Goal: Information Seeking & Learning: Learn about a topic

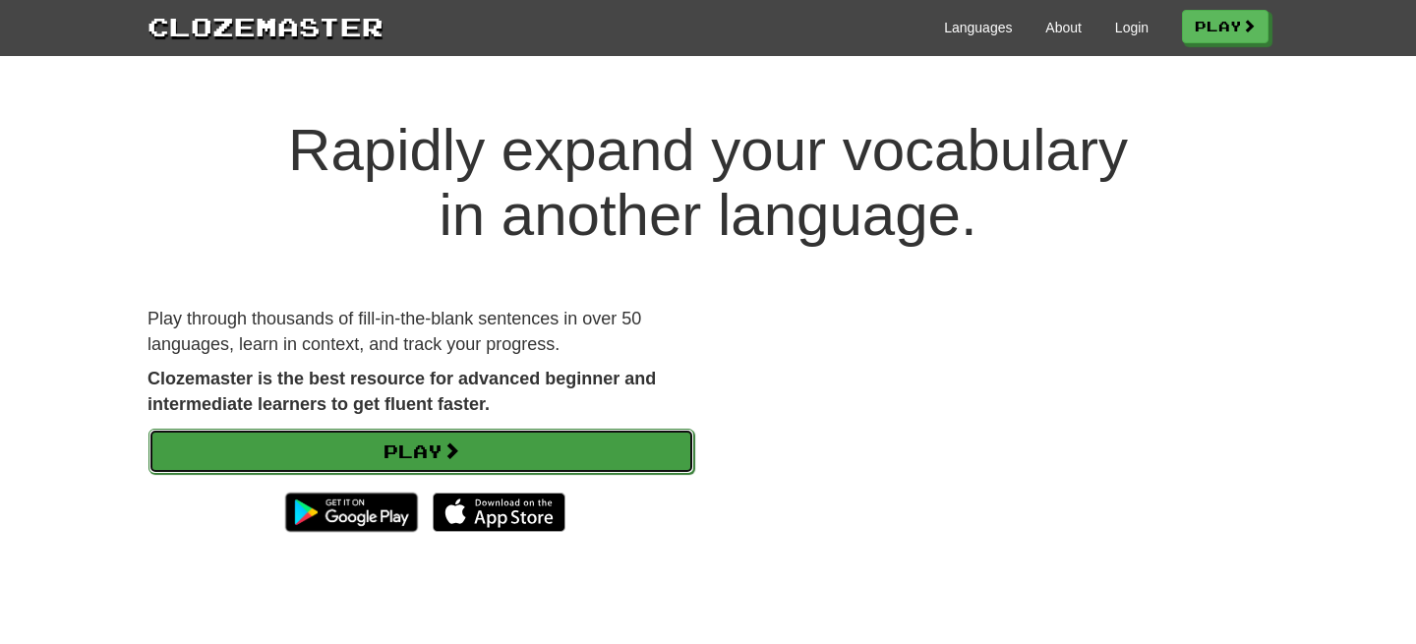
click at [431, 458] on link "Play" at bounding box center [422, 451] width 546 height 45
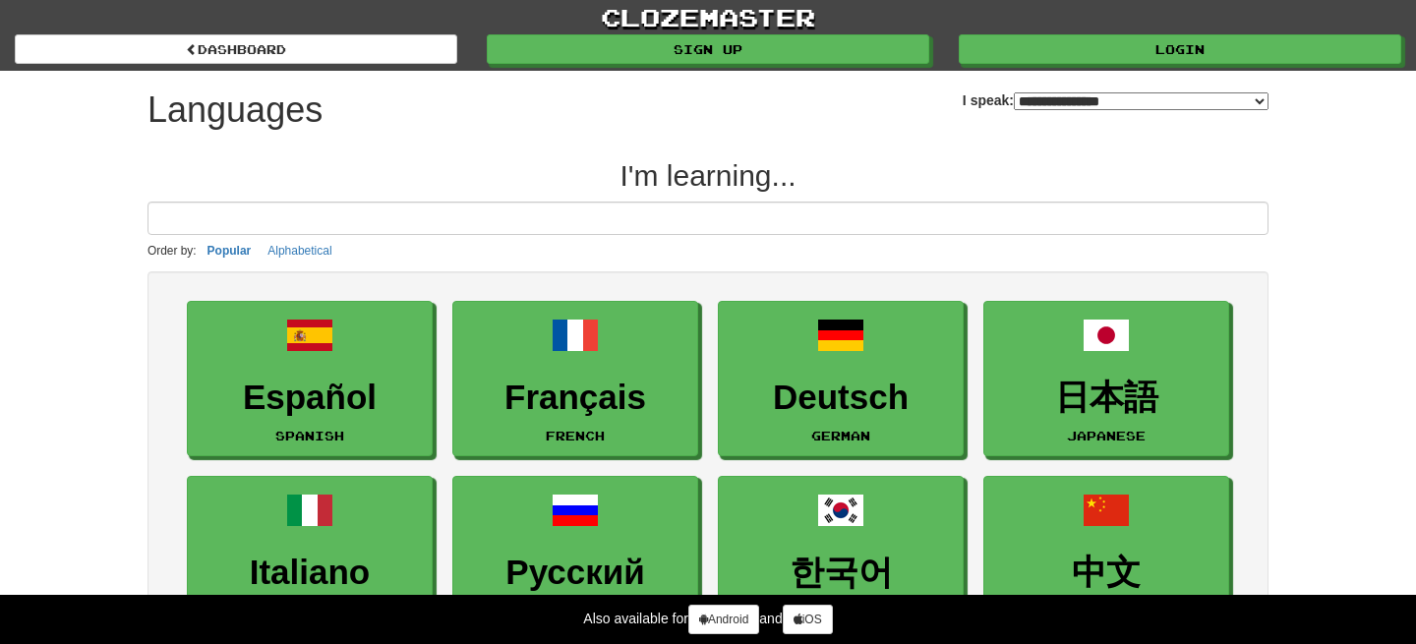
select select "*******"
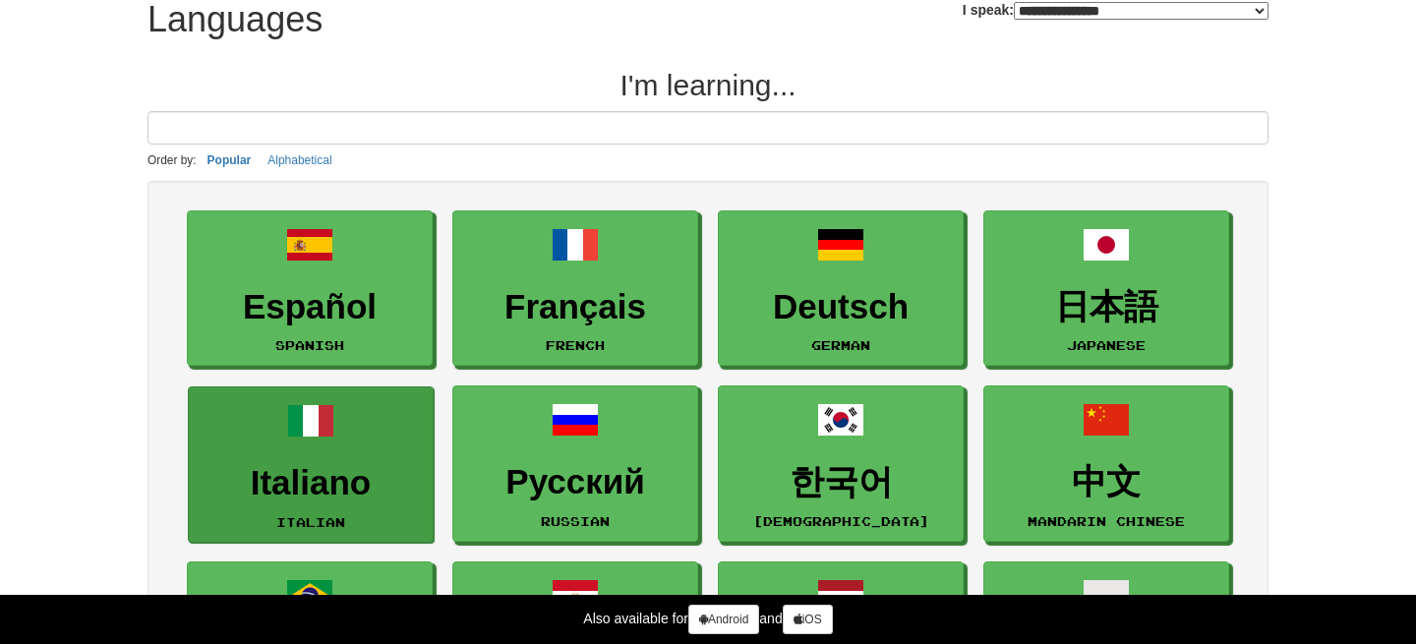
scroll to position [87, 0]
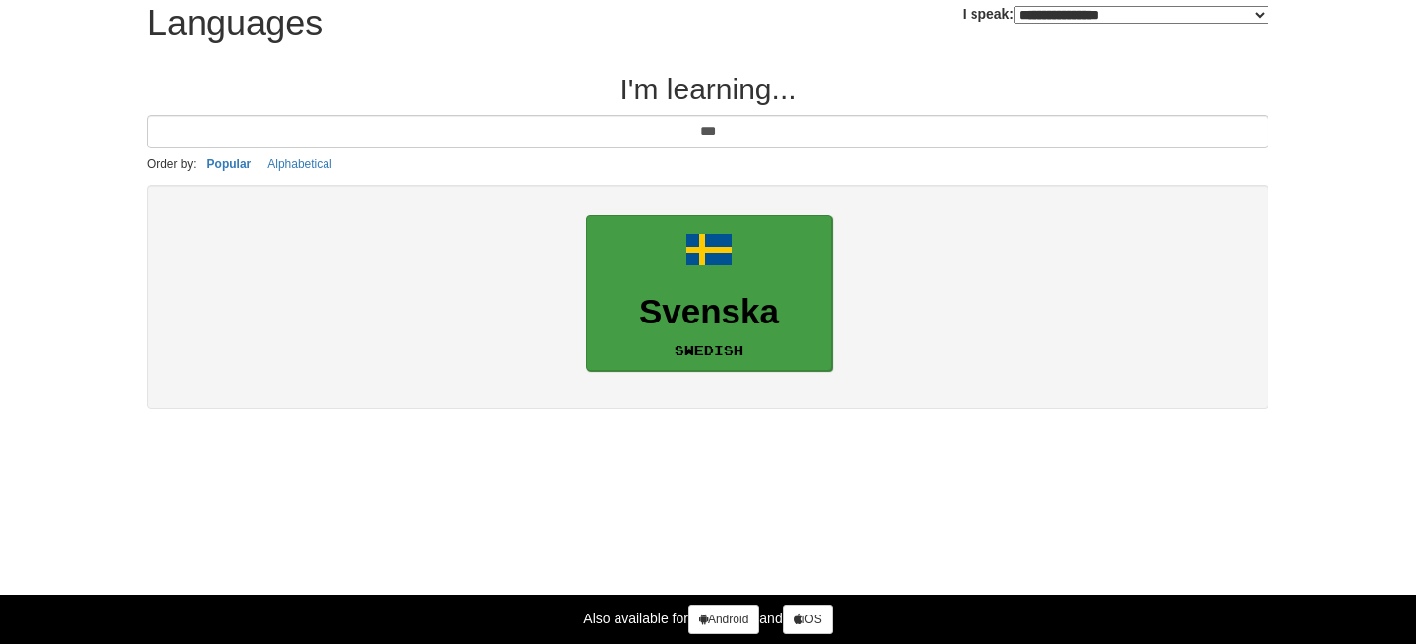
type input "***"
click at [727, 290] on link "Svenska Swedish" at bounding box center [709, 293] width 246 height 156
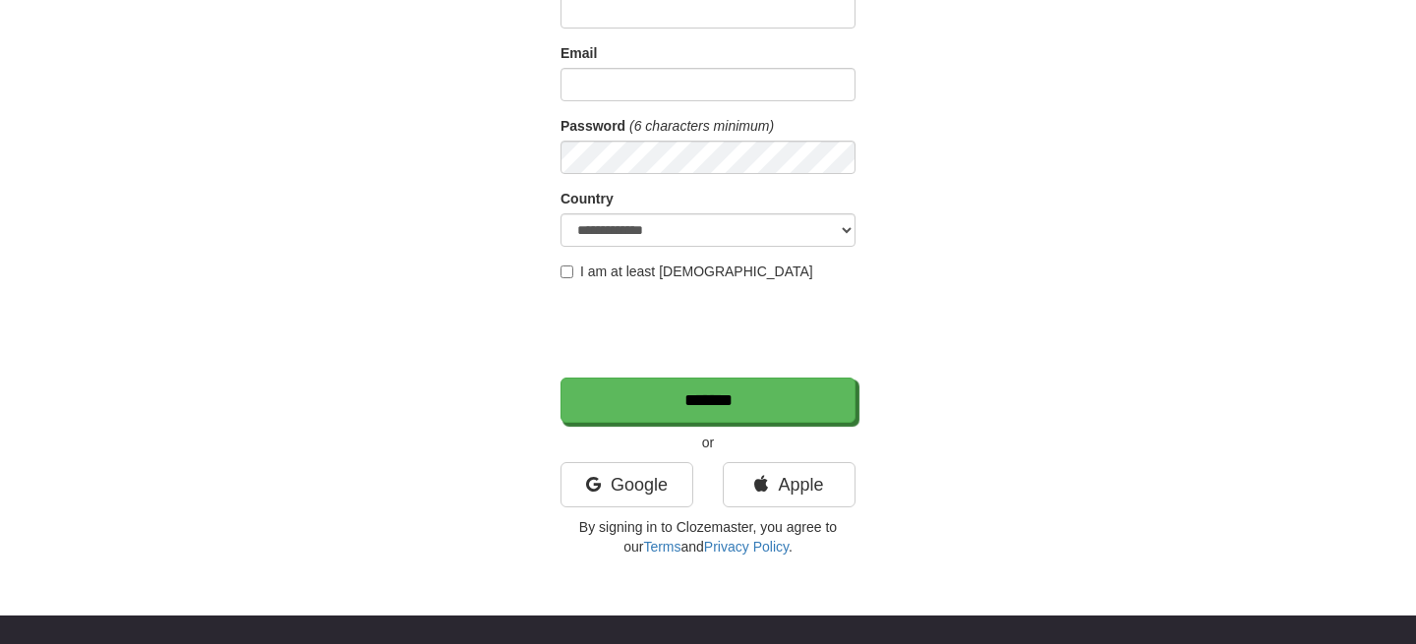
scroll to position [204, 0]
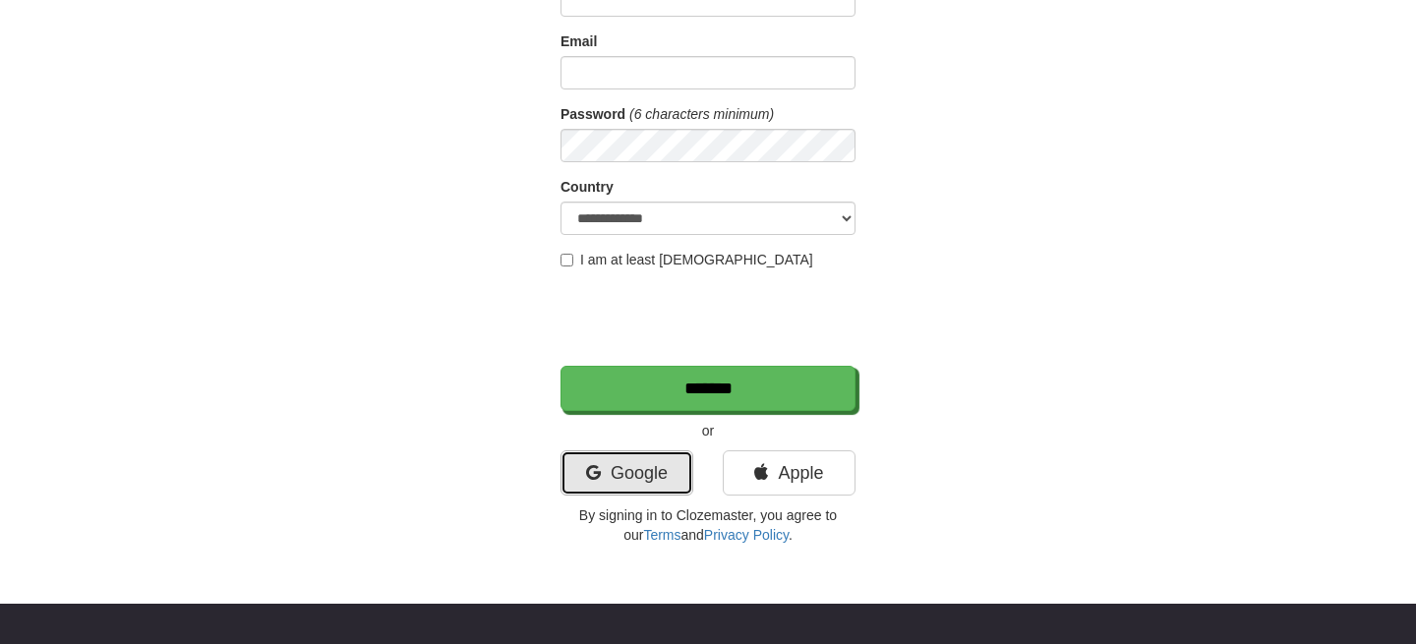
click at [644, 485] on link "Google" at bounding box center [627, 472] width 133 height 45
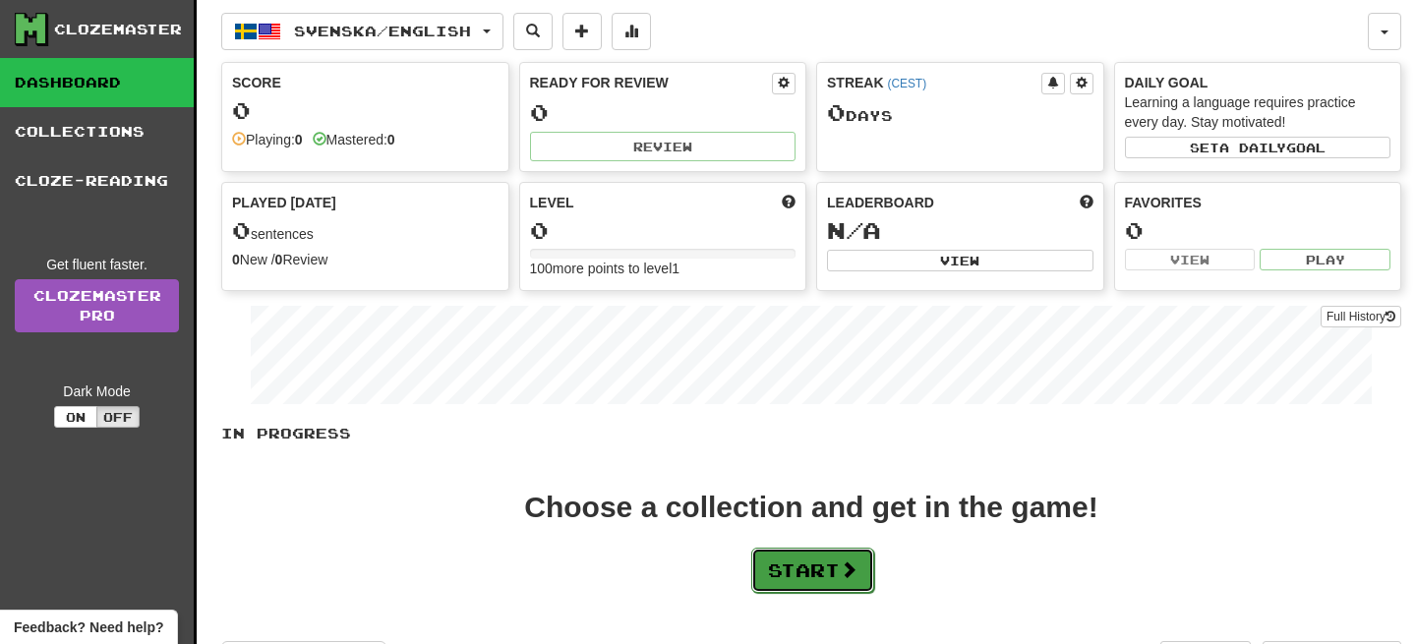
click at [797, 572] on button "Start" at bounding box center [812, 570] width 123 height 45
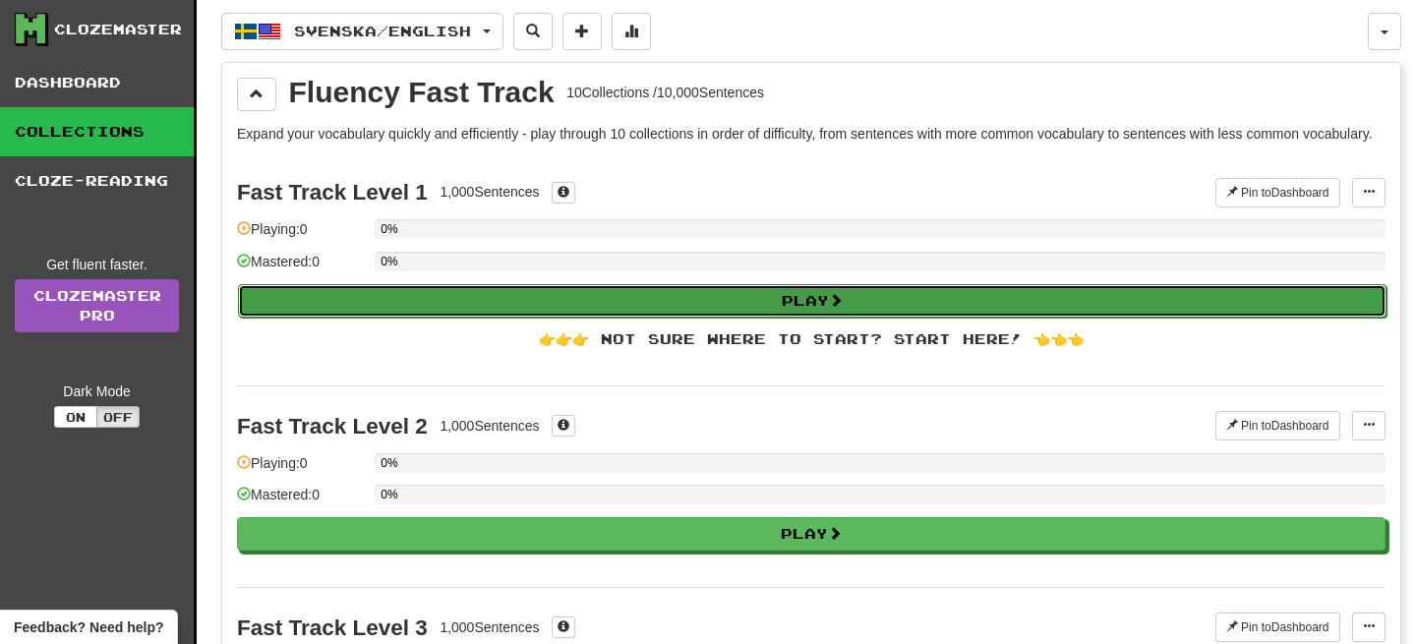
click at [777, 318] on button "Play" at bounding box center [812, 300] width 1149 height 33
select select "**"
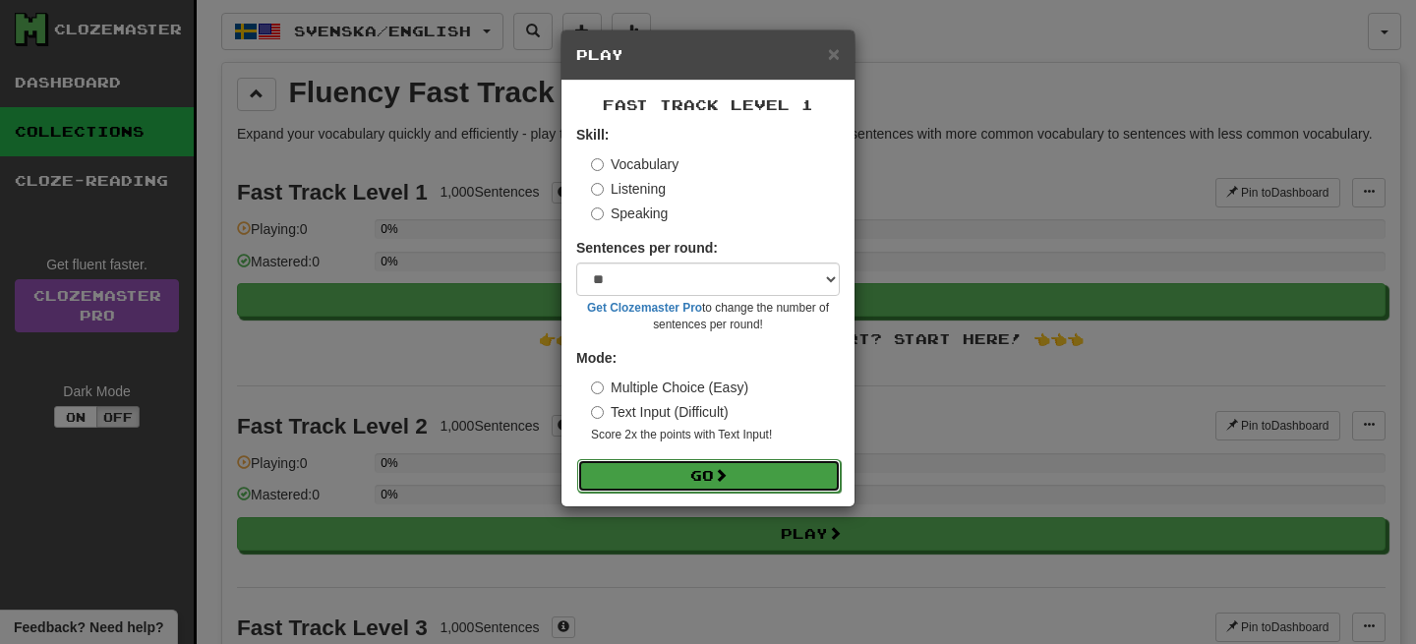
click at [794, 477] on button "Go" at bounding box center [709, 475] width 264 height 33
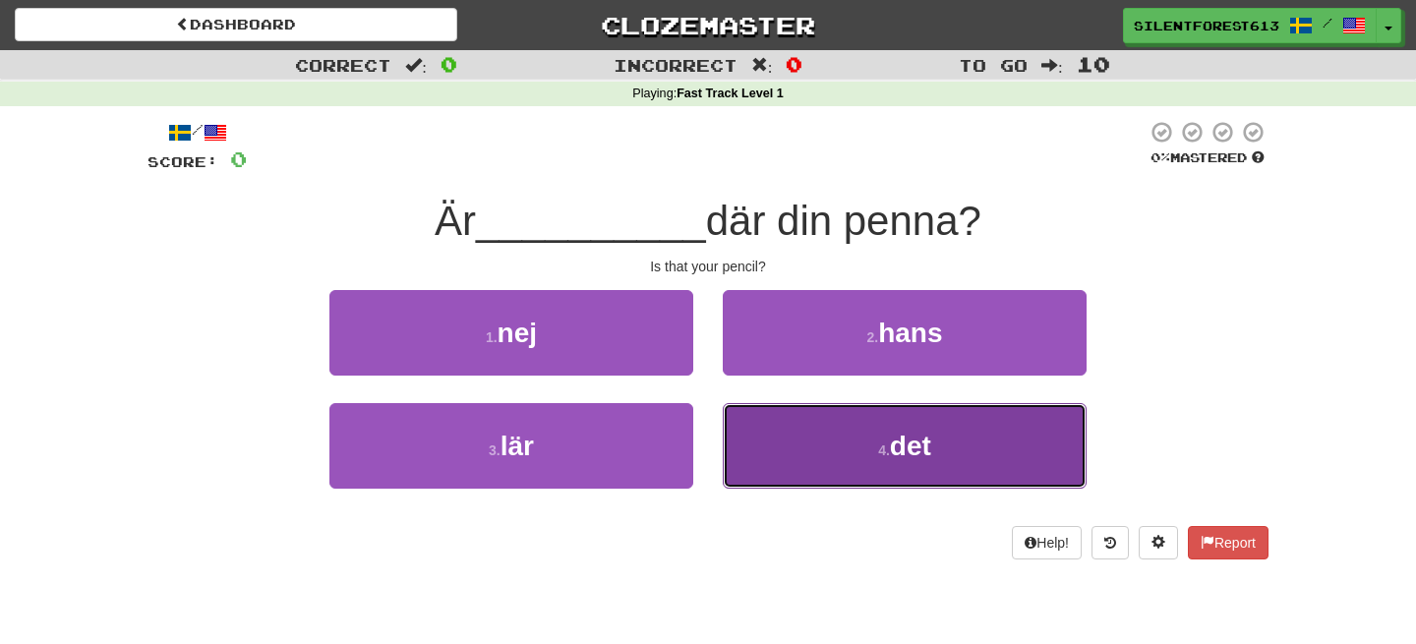
click at [904, 456] on span "det" at bounding box center [910, 446] width 41 height 30
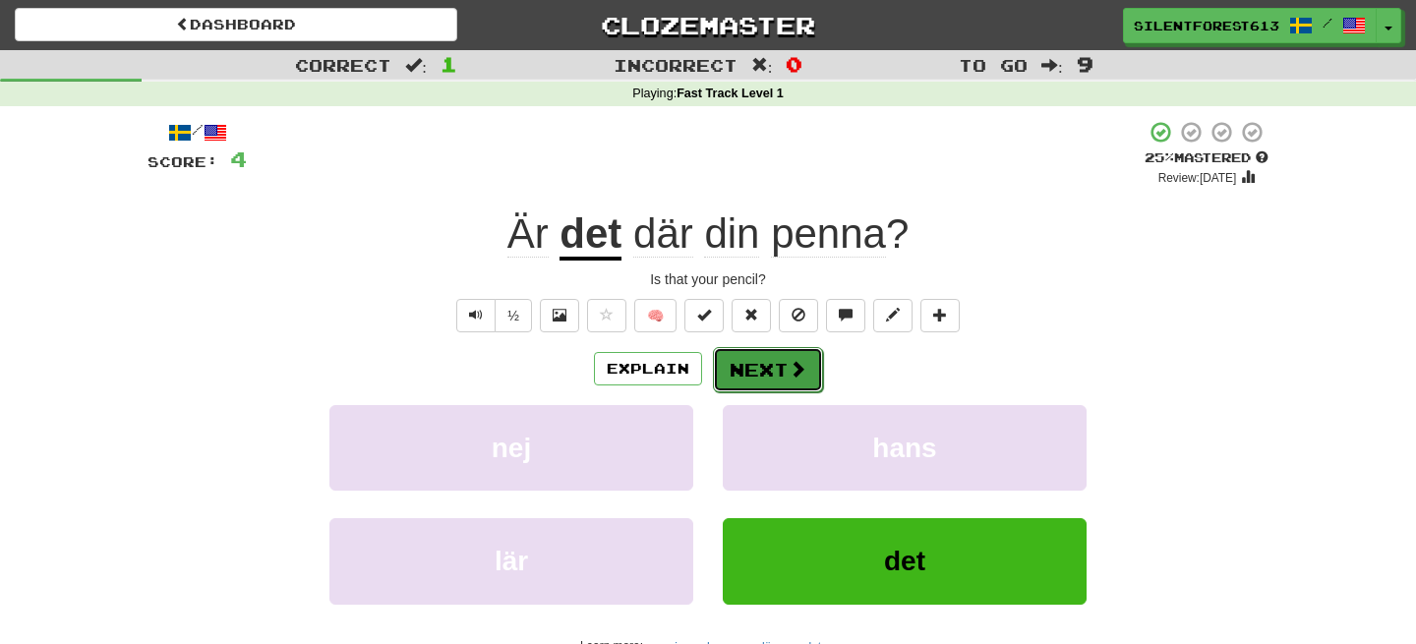
click at [794, 374] on span at bounding box center [798, 369] width 18 height 18
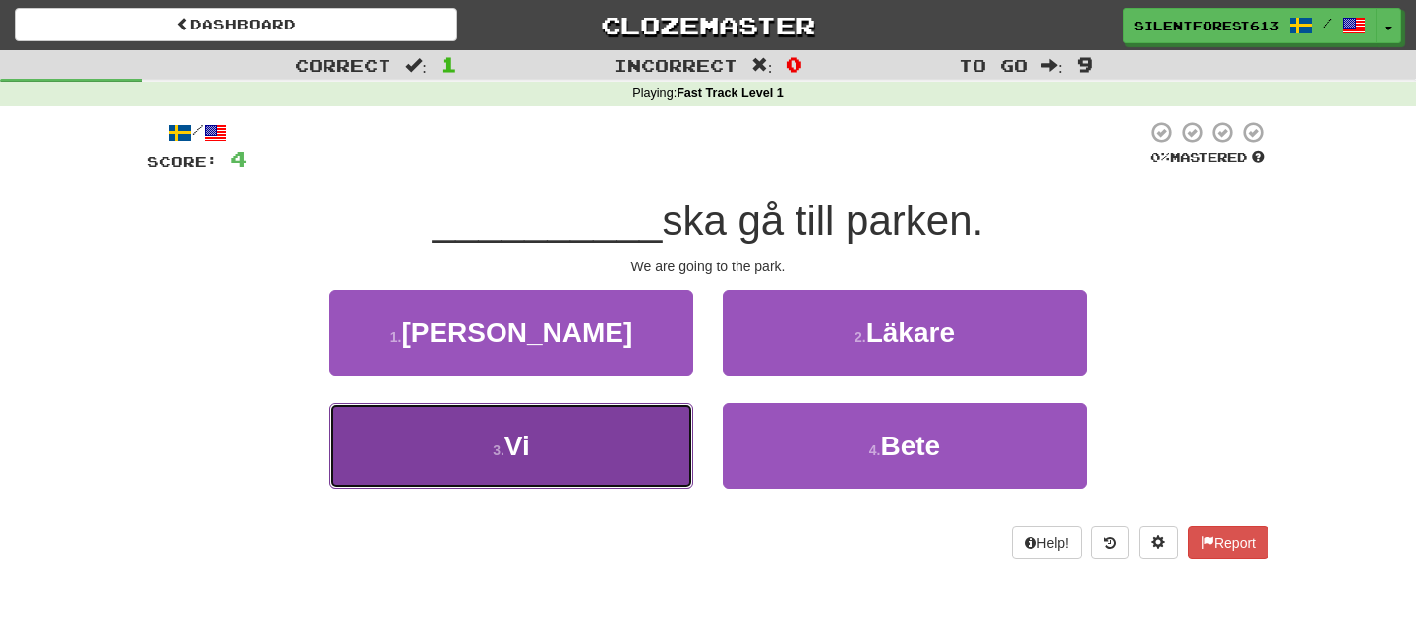
click at [541, 470] on button "3 . Vi" at bounding box center [511, 446] width 364 height 86
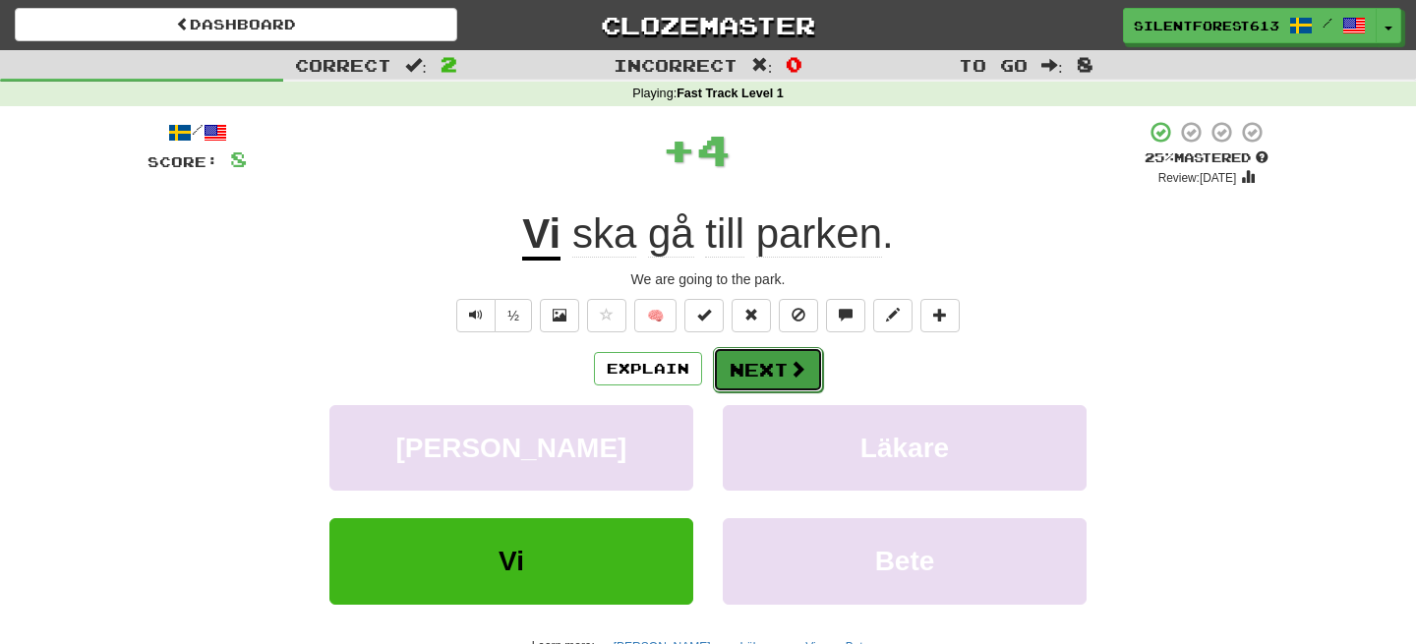
click at [794, 386] on button "Next" at bounding box center [768, 369] width 110 height 45
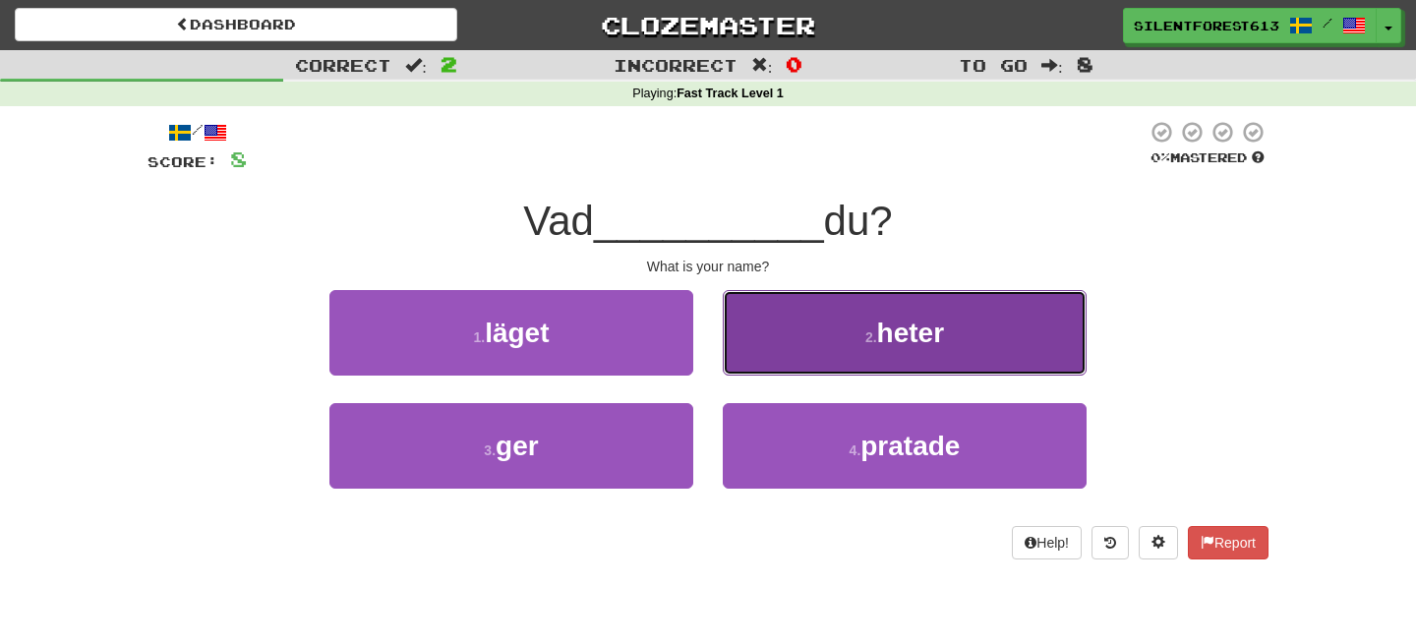
click at [797, 347] on button "2 . heter" at bounding box center [905, 333] width 364 height 86
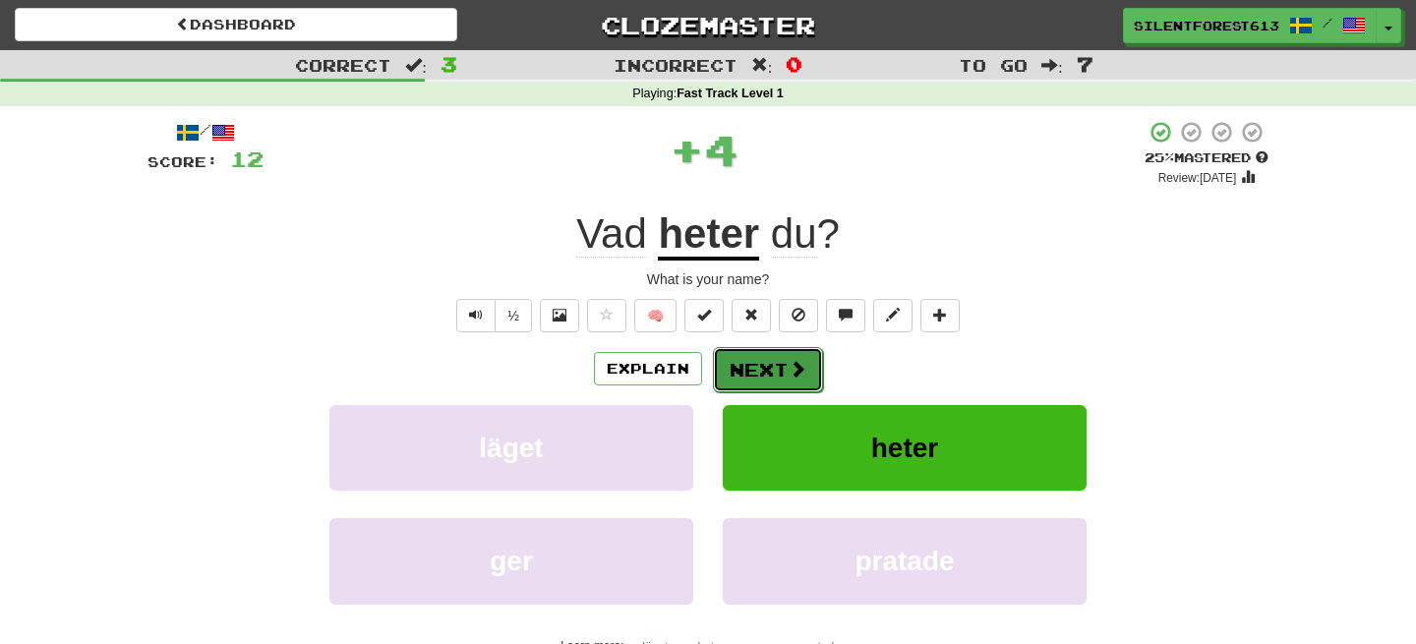
click at [785, 371] on button "Next" at bounding box center [768, 369] width 110 height 45
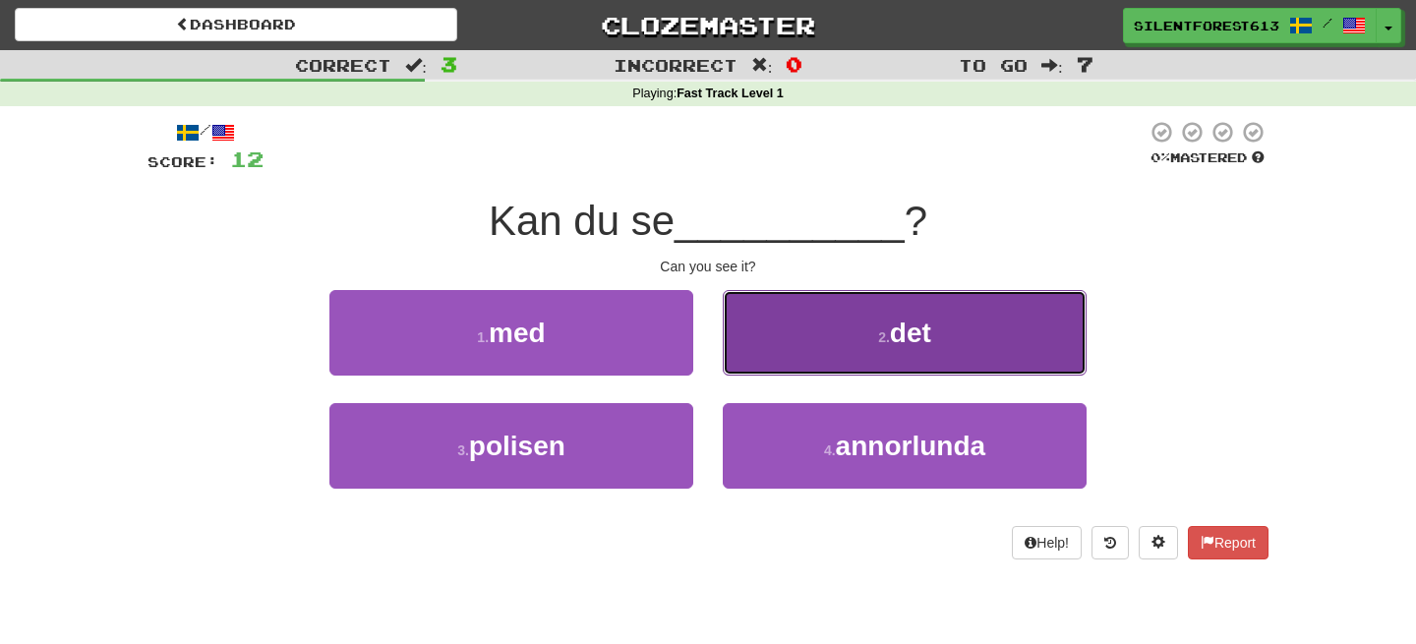
click at [828, 358] on button "2 . det" at bounding box center [905, 333] width 364 height 86
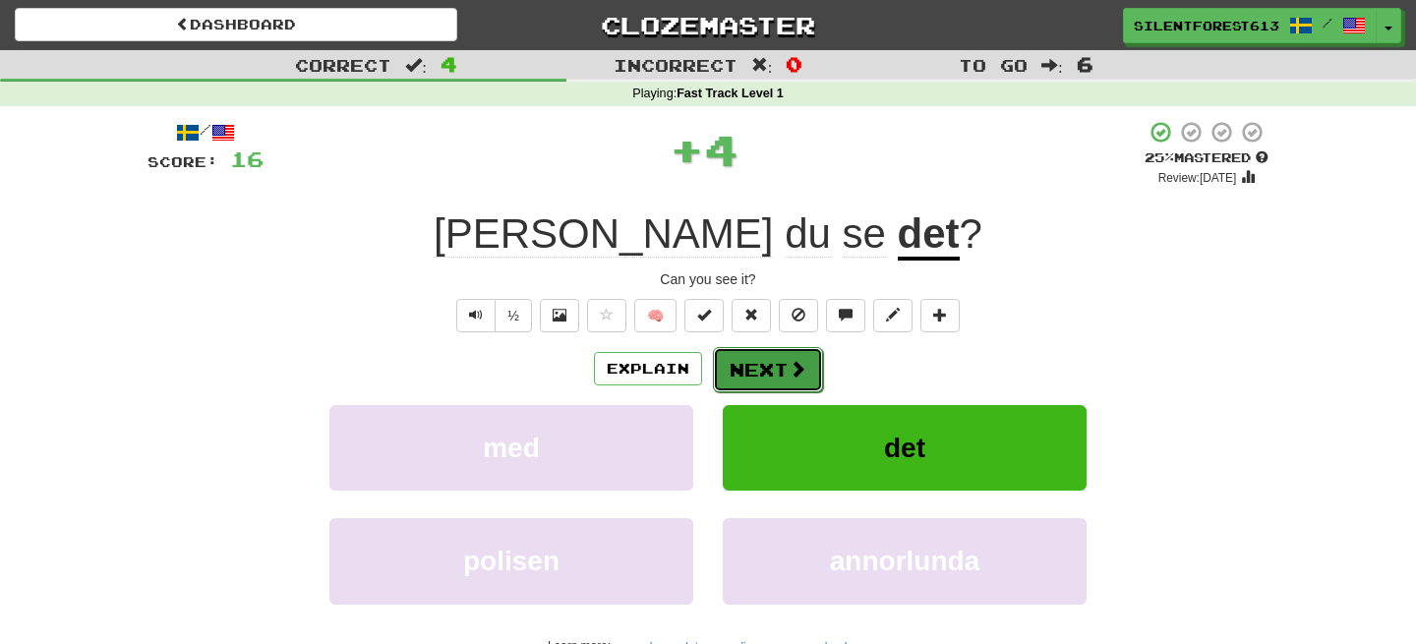
click at [774, 381] on button "Next" at bounding box center [768, 369] width 110 height 45
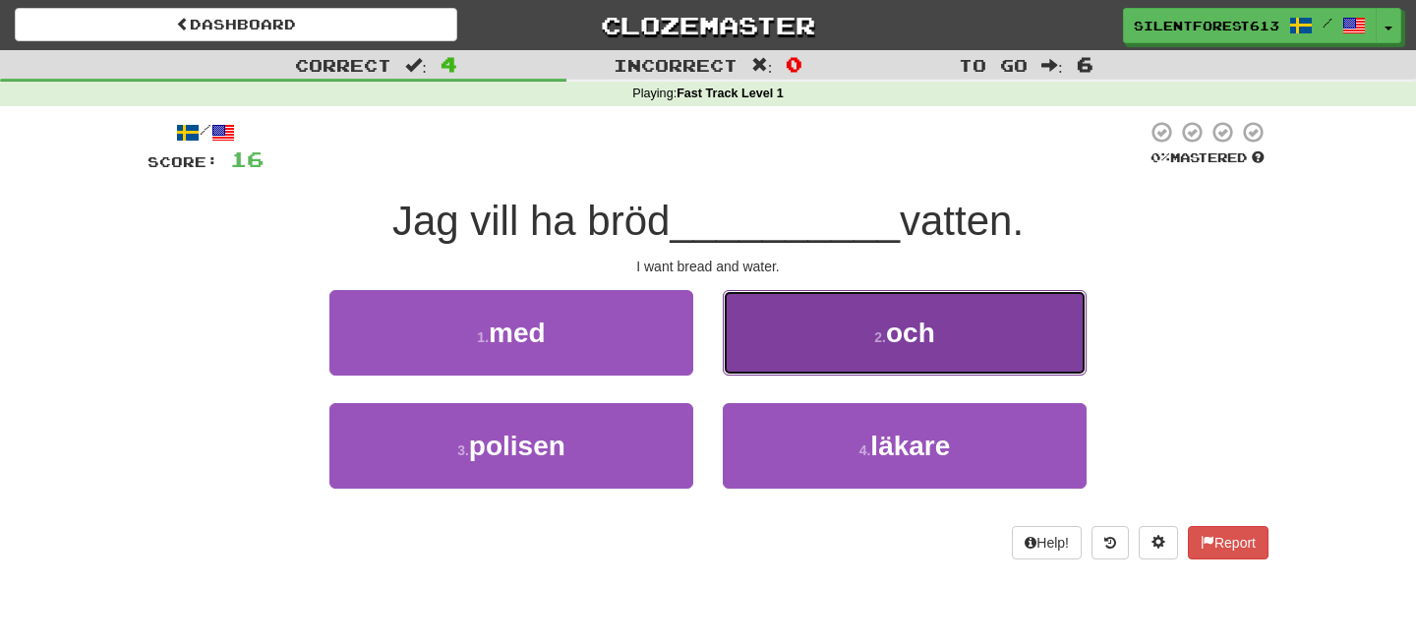
click at [806, 338] on button "2 . och" at bounding box center [905, 333] width 364 height 86
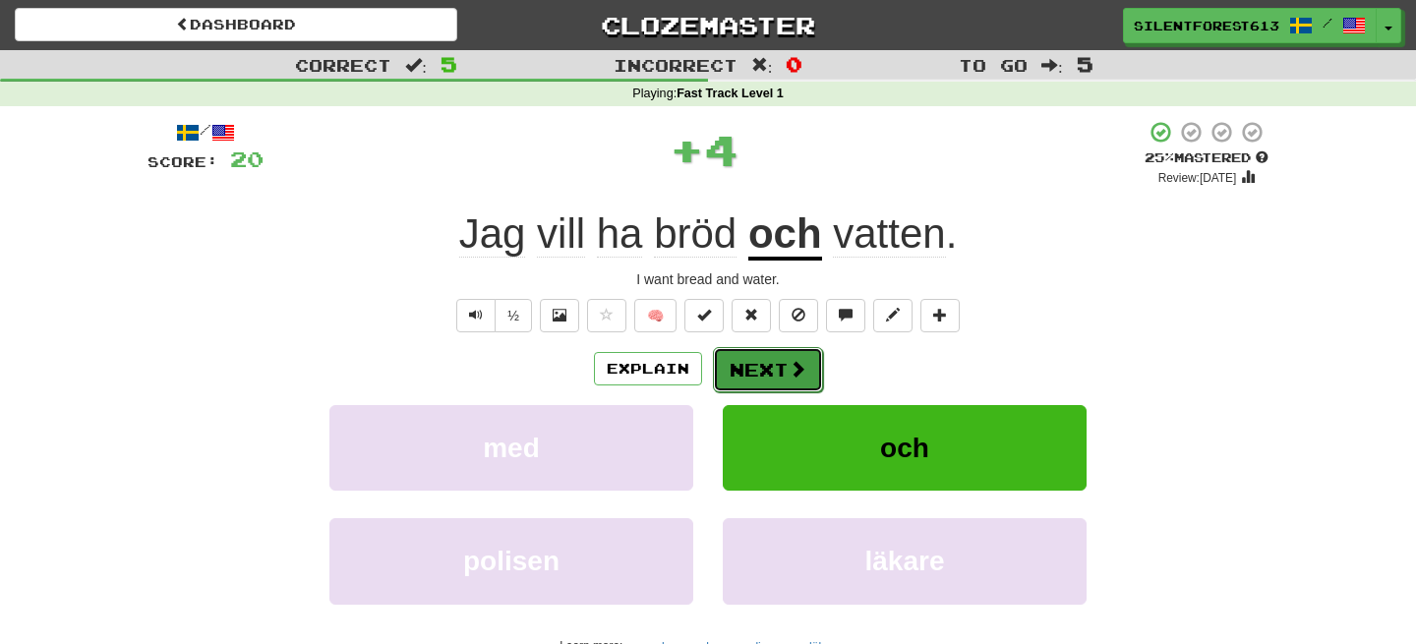
click at [792, 369] on span at bounding box center [798, 369] width 18 height 18
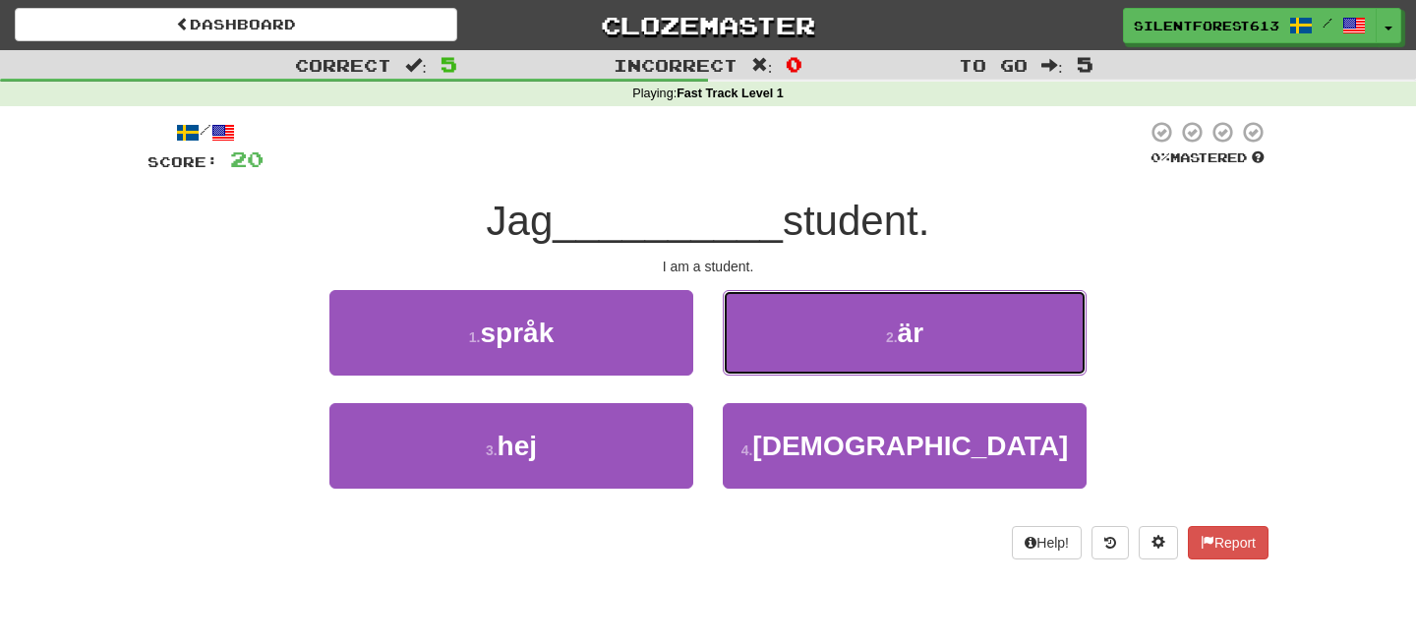
click at [792, 369] on button "2 . är" at bounding box center [905, 333] width 364 height 86
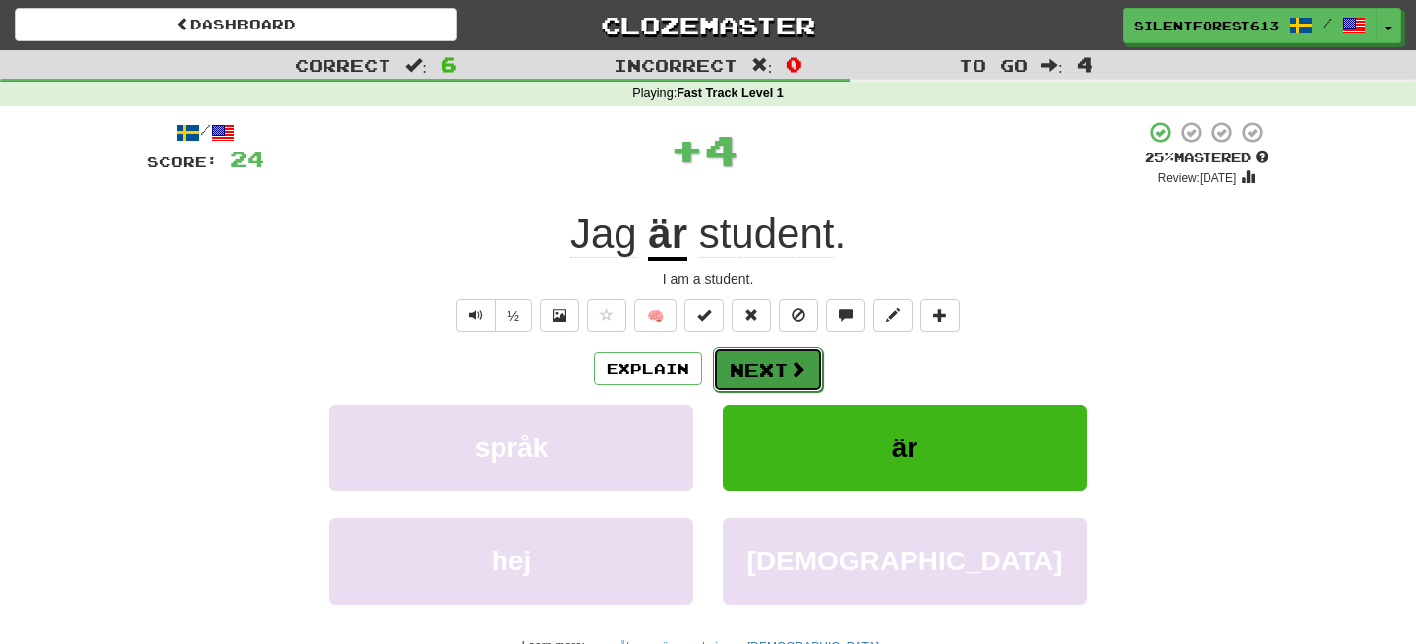
click at [780, 370] on button "Next" at bounding box center [768, 369] width 110 height 45
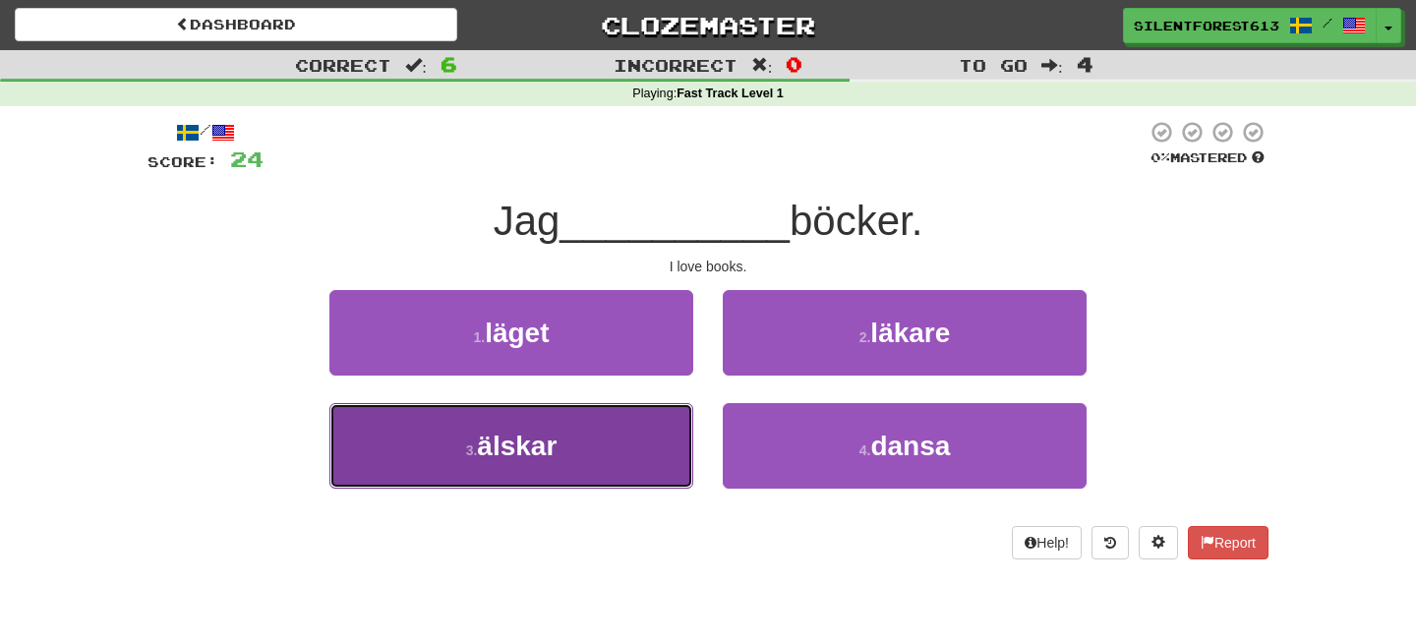
click at [642, 446] on button "3 . älskar" at bounding box center [511, 446] width 364 height 86
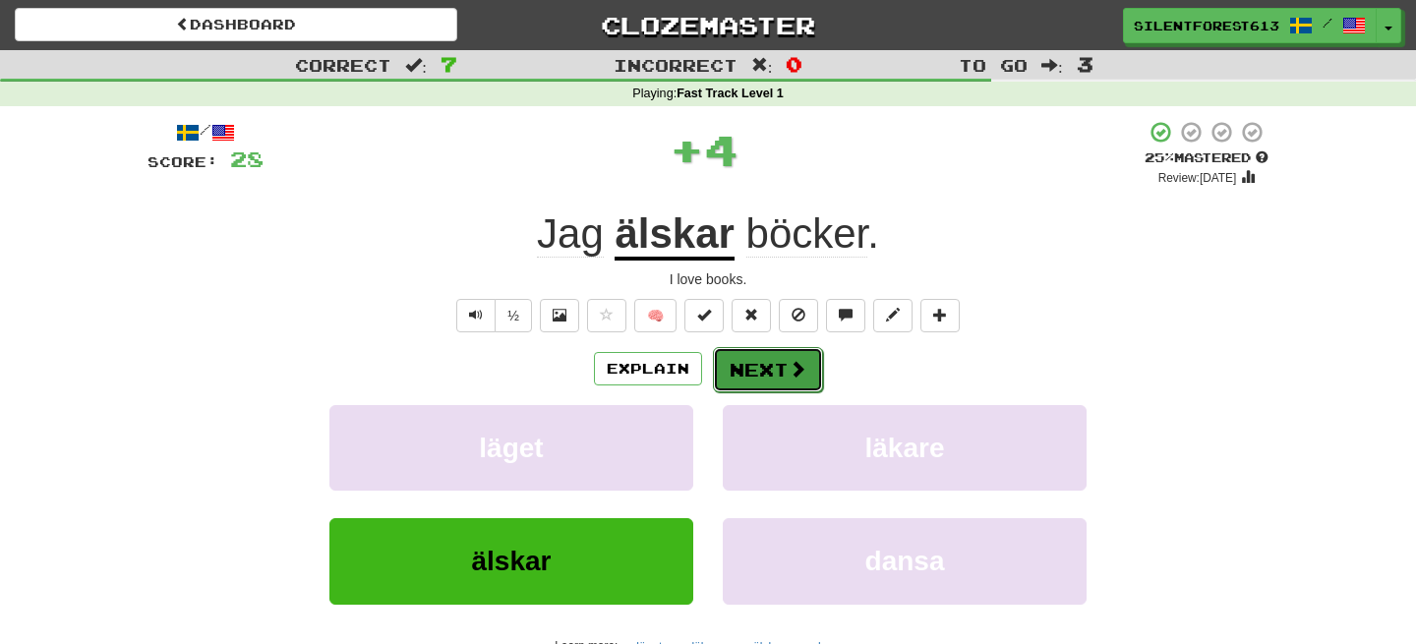
click at [766, 365] on button "Next" at bounding box center [768, 369] width 110 height 45
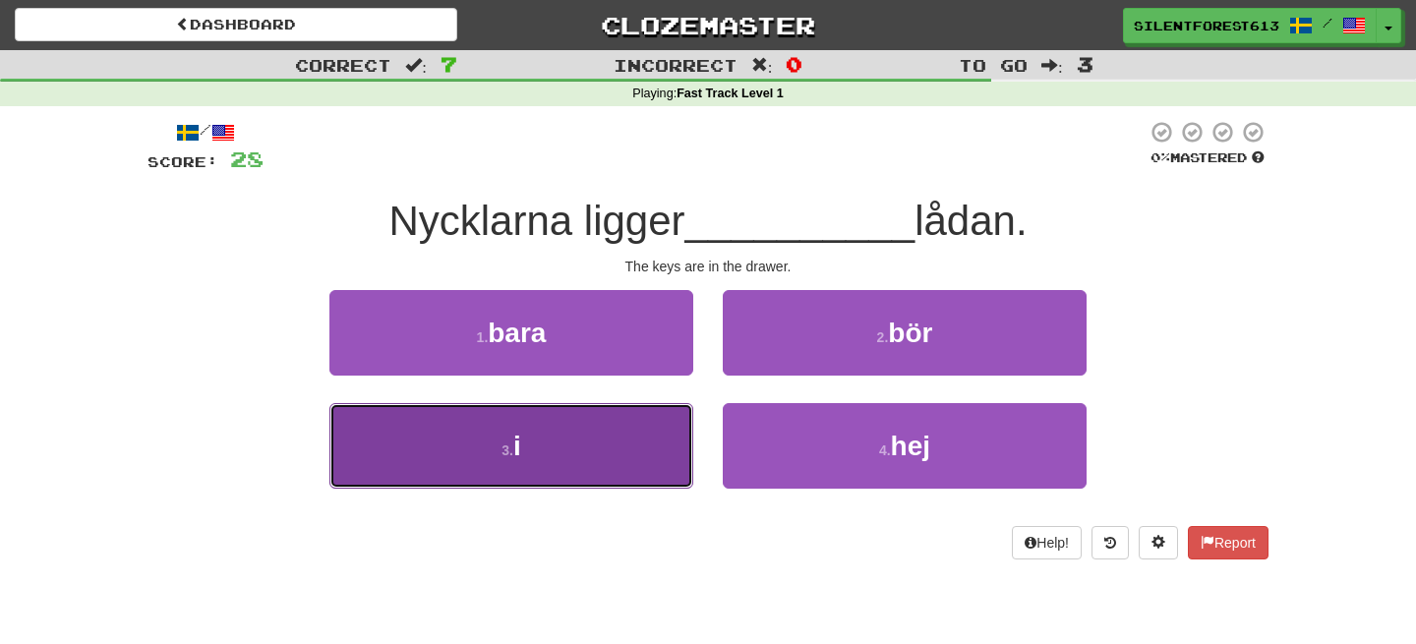
click at [648, 420] on button "3 . i" at bounding box center [511, 446] width 364 height 86
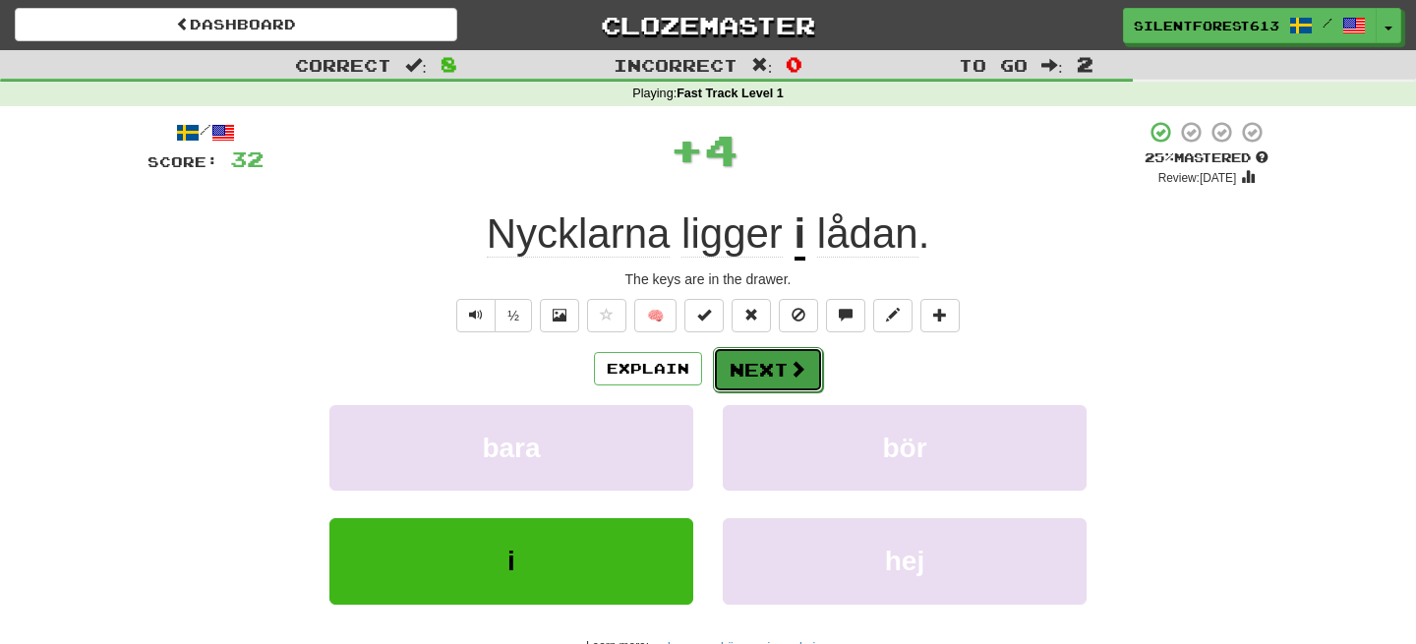
click at [755, 368] on button "Next" at bounding box center [768, 369] width 110 height 45
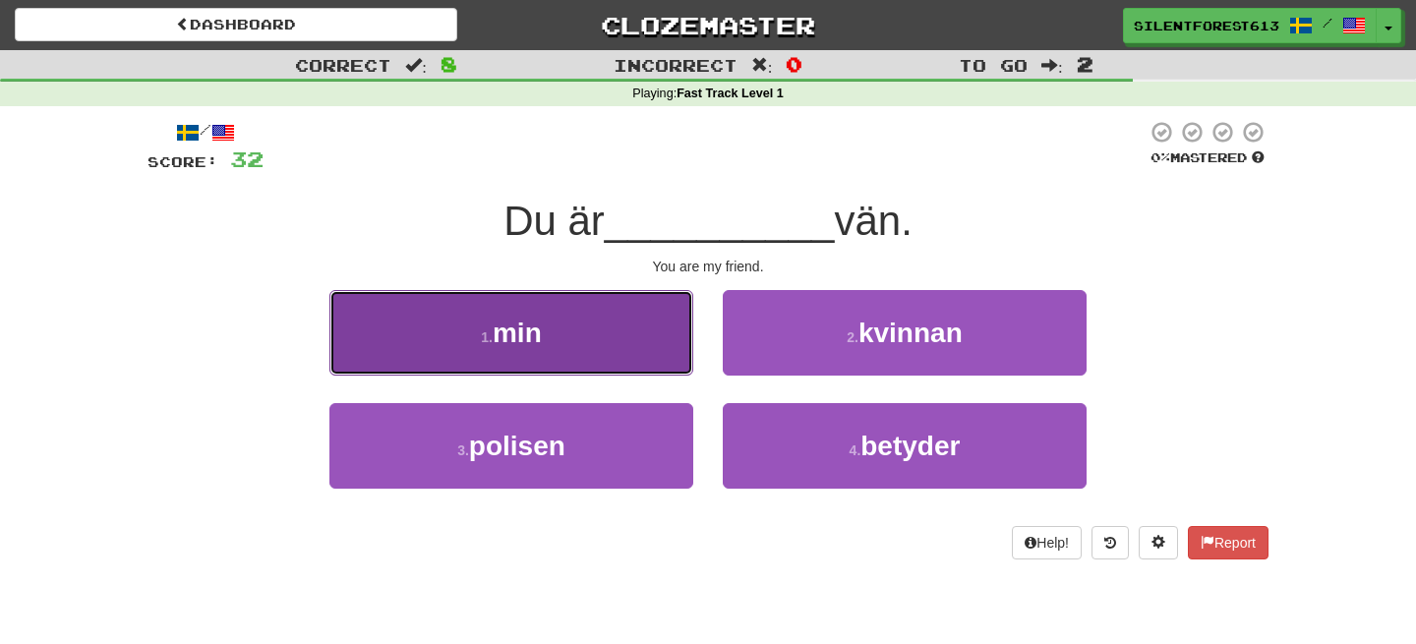
click at [618, 351] on button "1 . min" at bounding box center [511, 333] width 364 height 86
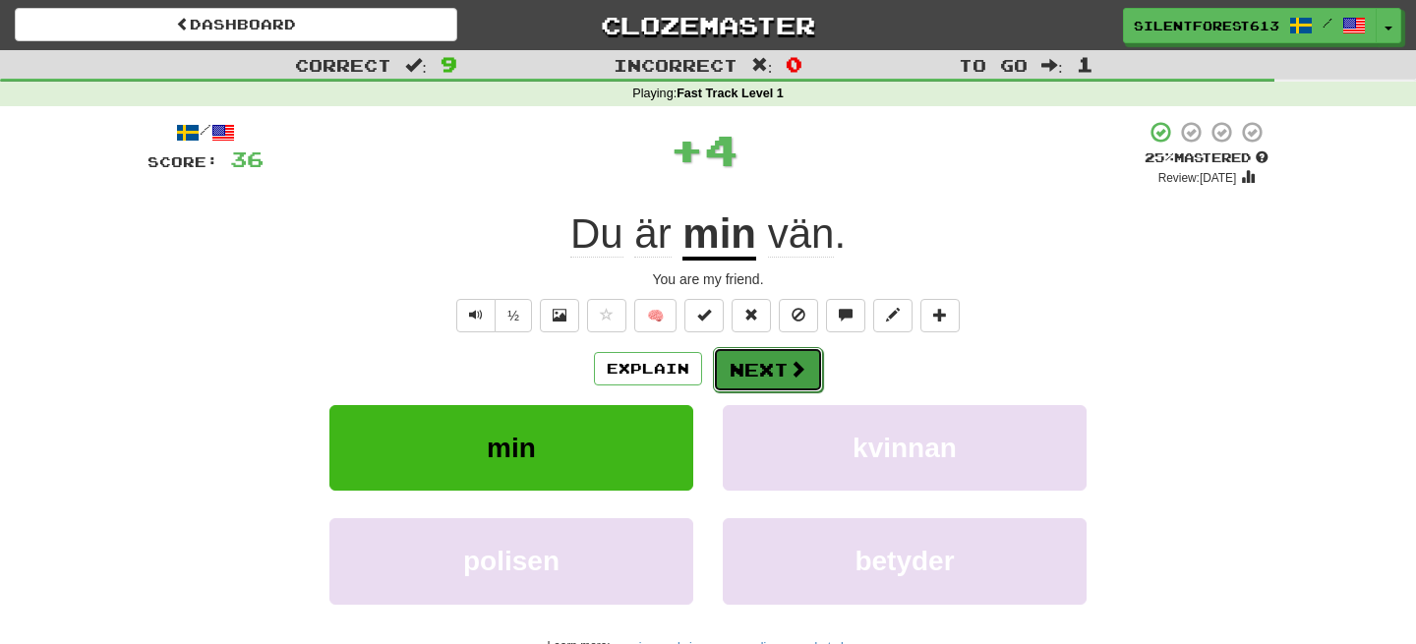
click at [742, 374] on button "Next" at bounding box center [768, 369] width 110 height 45
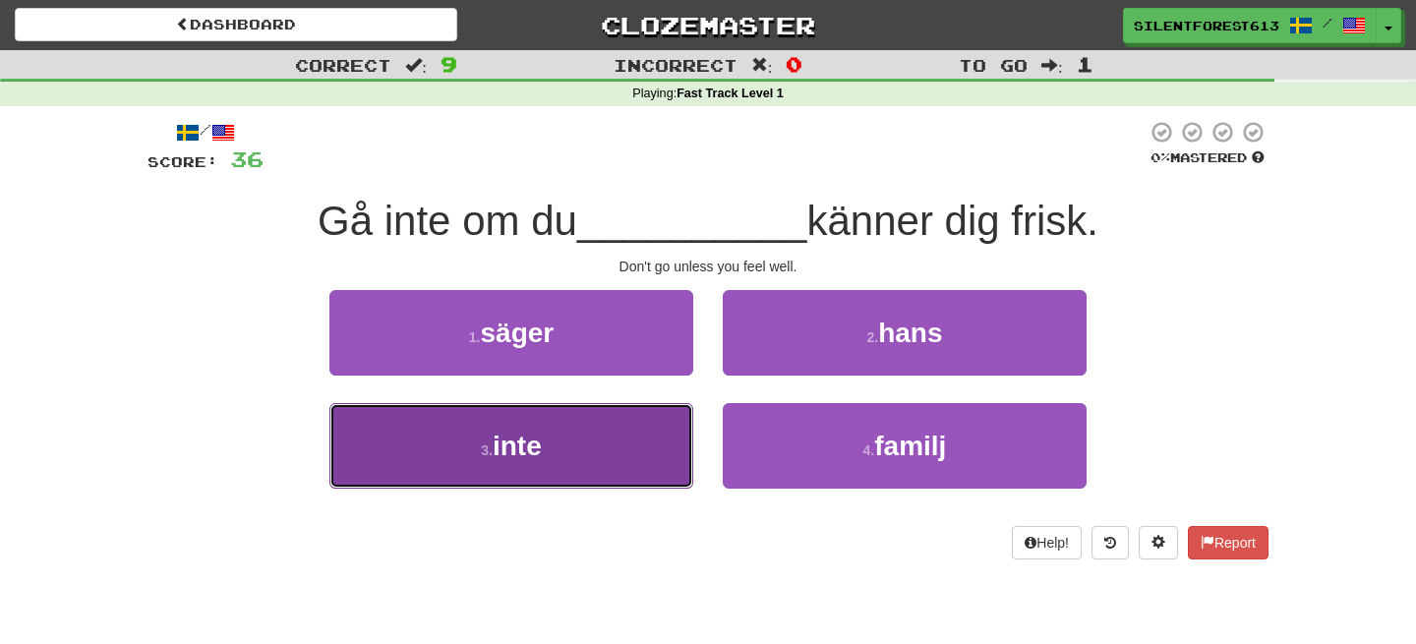
click at [627, 446] on button "3 . inte" at bounding box center [511, 446] width 364 height 86
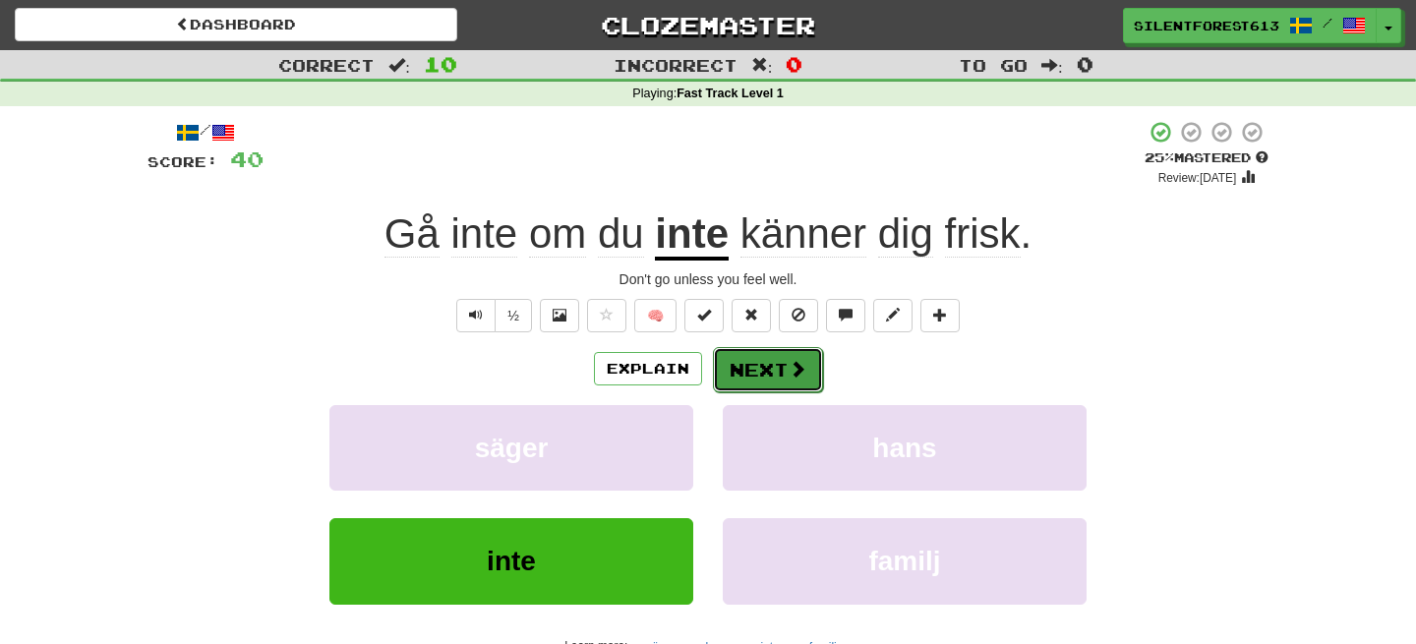
click at [779, 377] on button "Next" at bounding box center [768, 369] width 110 height 45
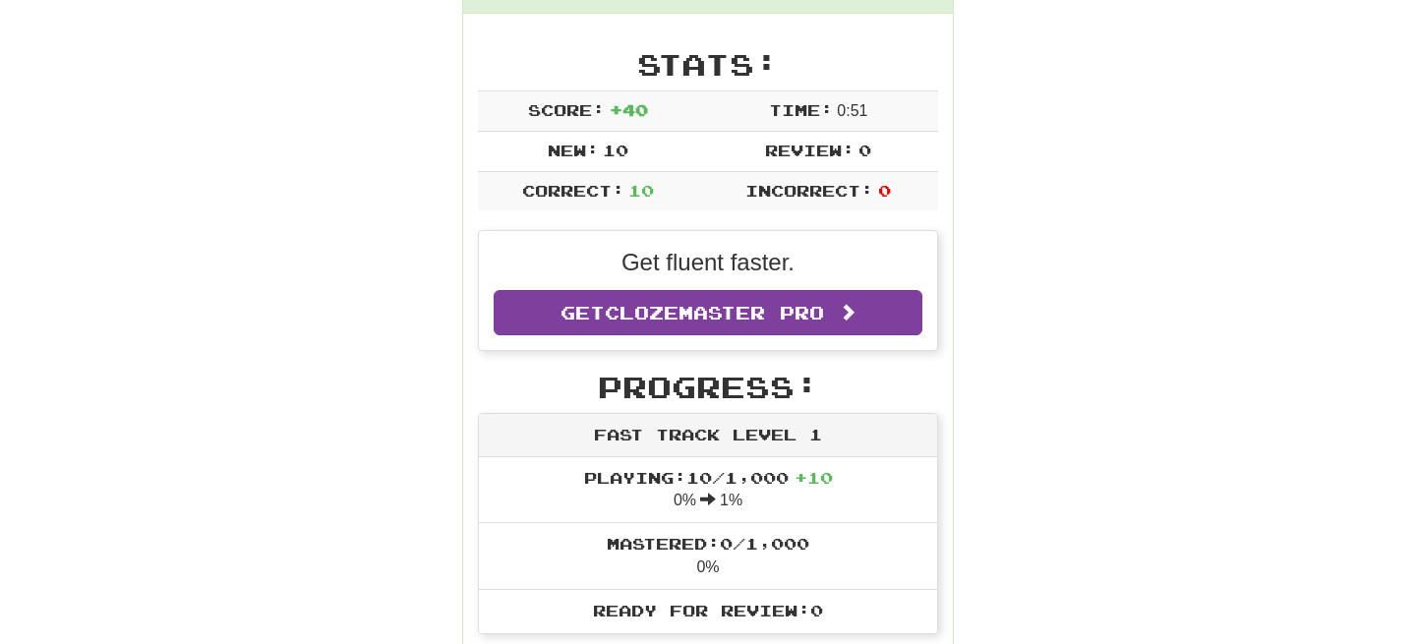
scroll to position [279, 0]
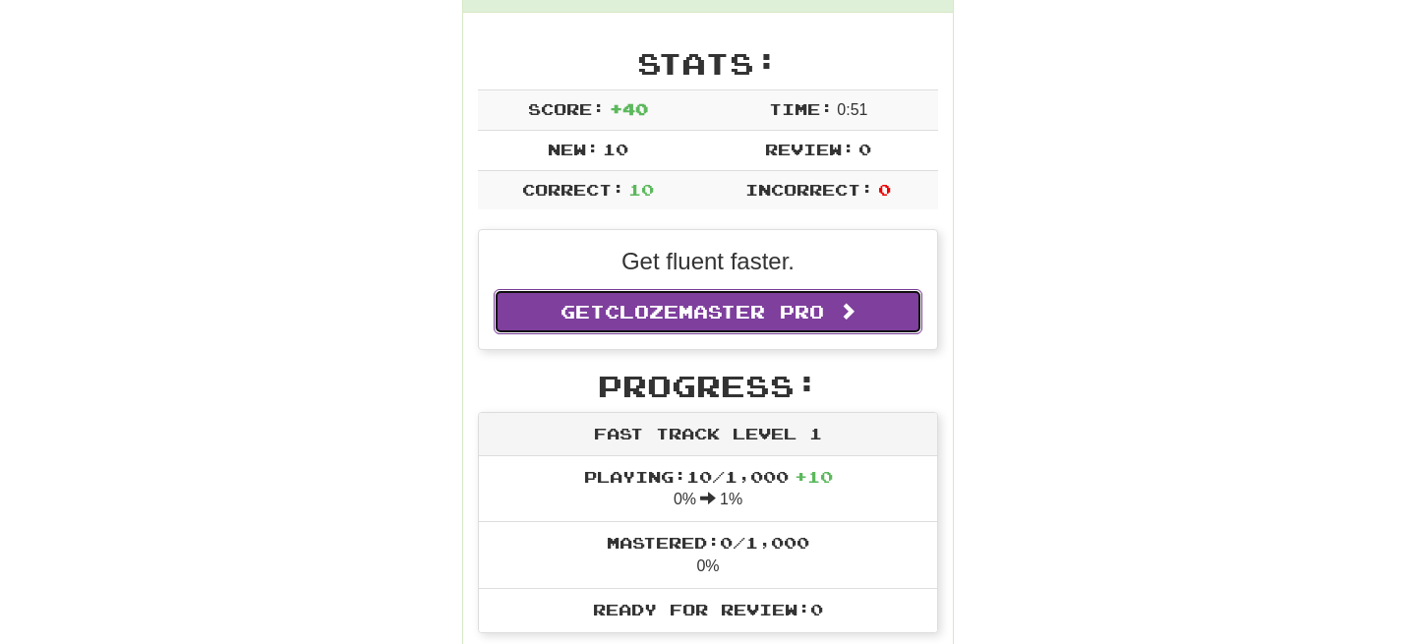
click at [757, 311] on span "Clozemaster Pro" at bounding box center [714, 312] width 219 height 22
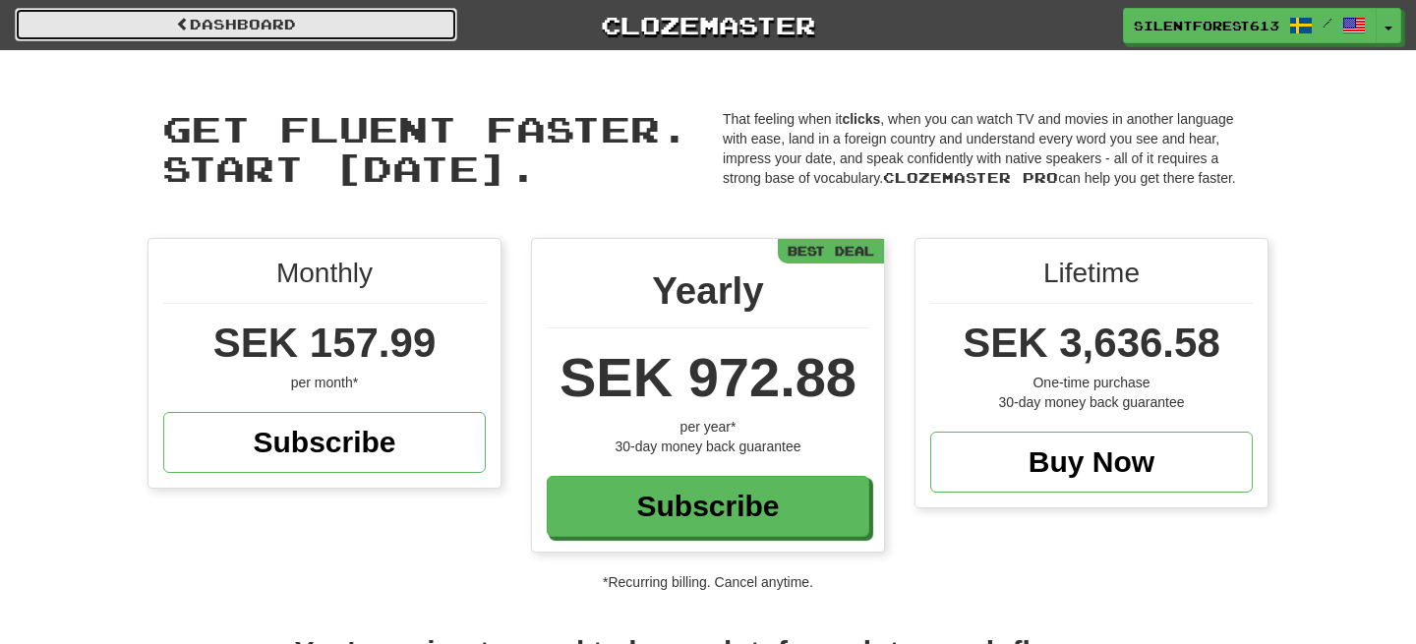
click at [288, 22] on link "Dashboard" at bounding box center [236, 24] width 443 height 33
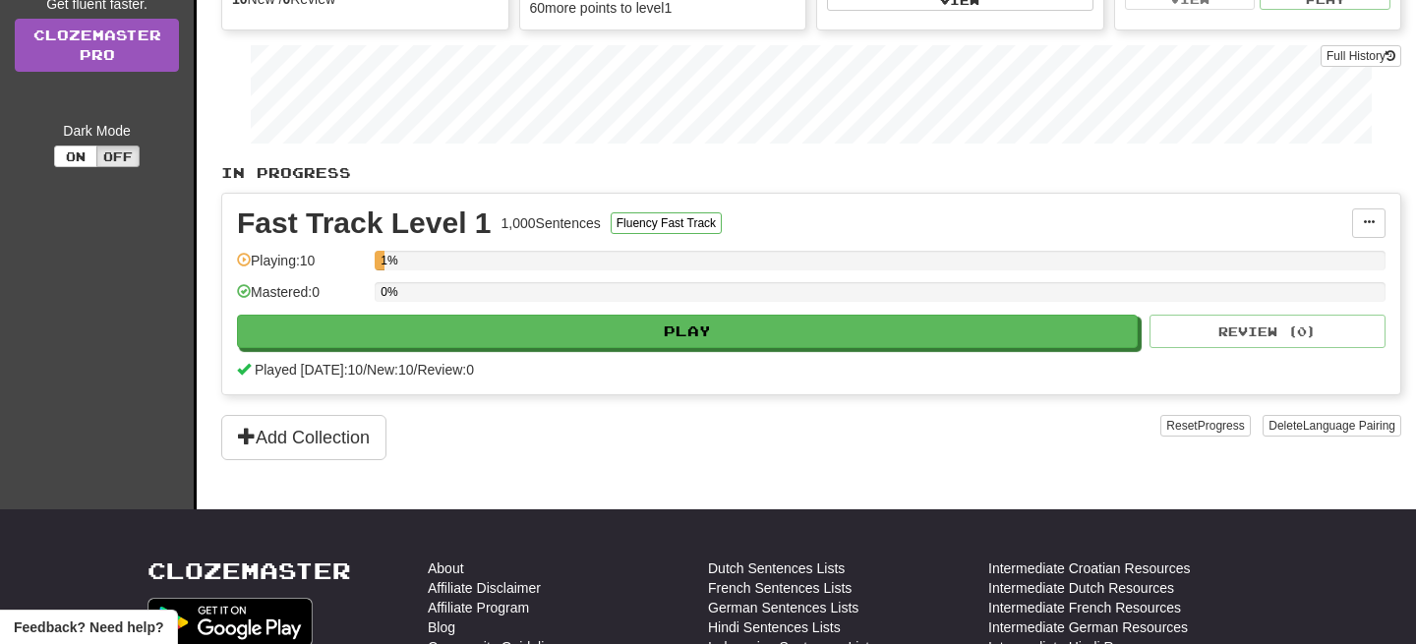
scroll to position [273, 0]
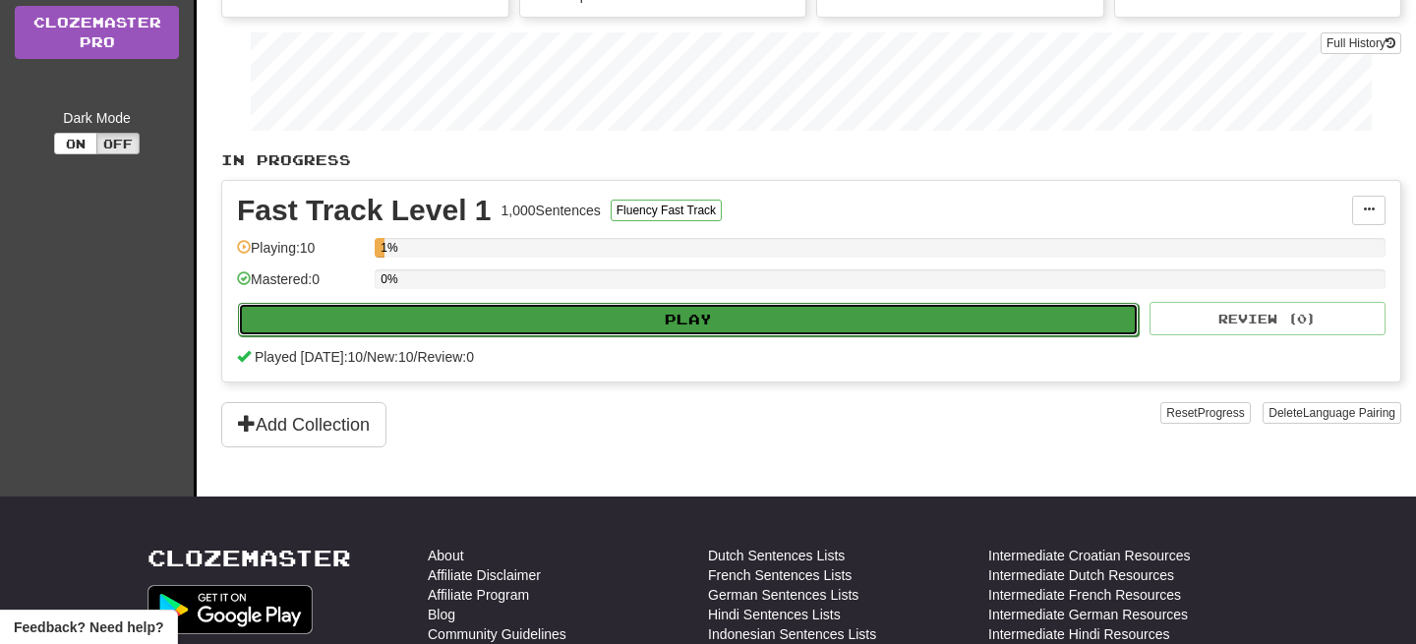
click at [646, 316] on button "Play" at bounding box center [688, 319] width 901 height 33
select select "**"
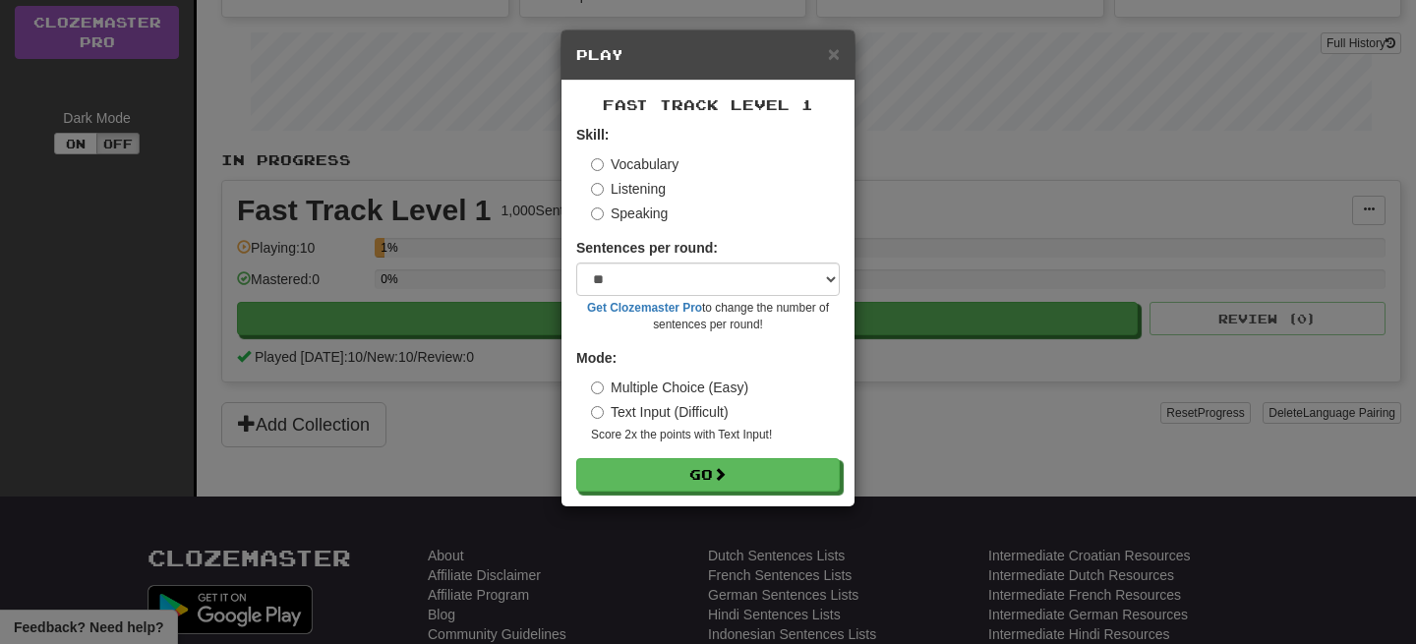
click at [685, 413] on label "Text Input (Difficult)" at bounding box center [660, 412] width 138 height 20
drag, startPoint x: 689, startPoint y: 476, endPoint x: 666, endPoint y: 435, distance: 47.6
click at [666, 435] on form "Skill: Vocabulary Listening Speaking Sentences per round: * ** ** ** ** ** *** …" at bounding box center [708, 308] width 264 height 367
click at [541, 431] on div "× Play Fast Track Level 1 Skill: Vocabulary Listening Speaking Sentences per ro…" at bounding box center [708, 322] width 1416 height 644
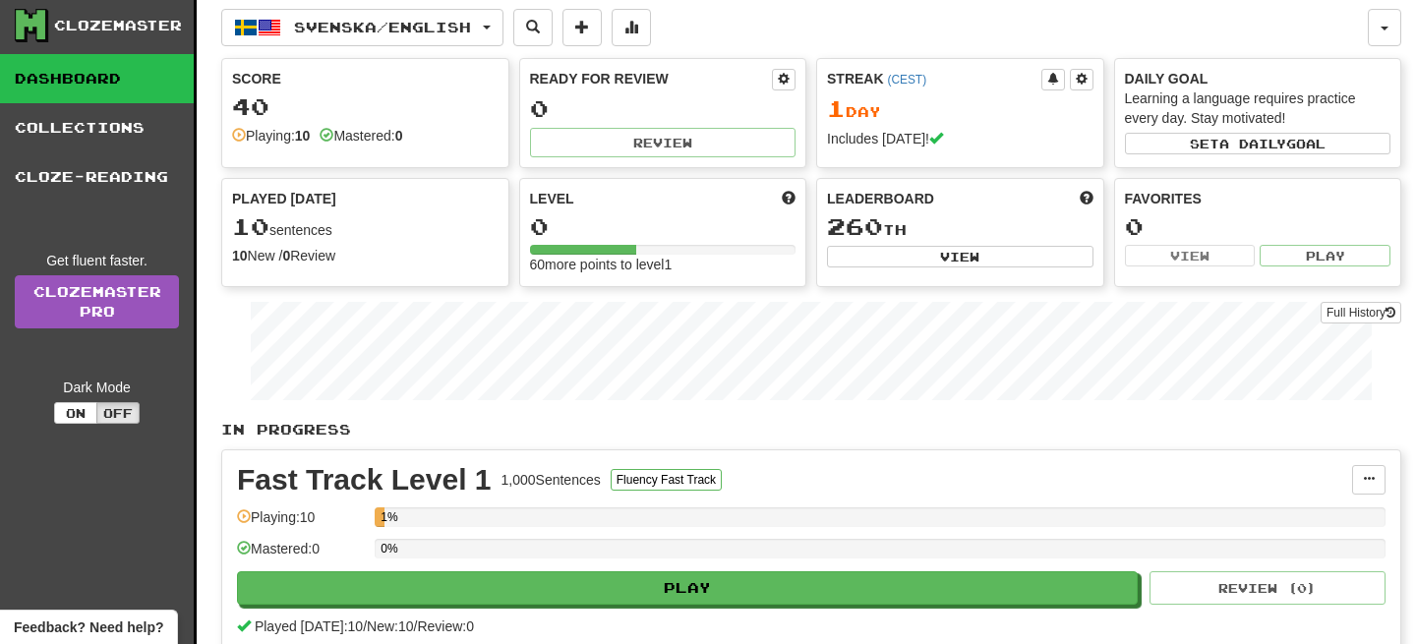
scroll to position [0, 0]
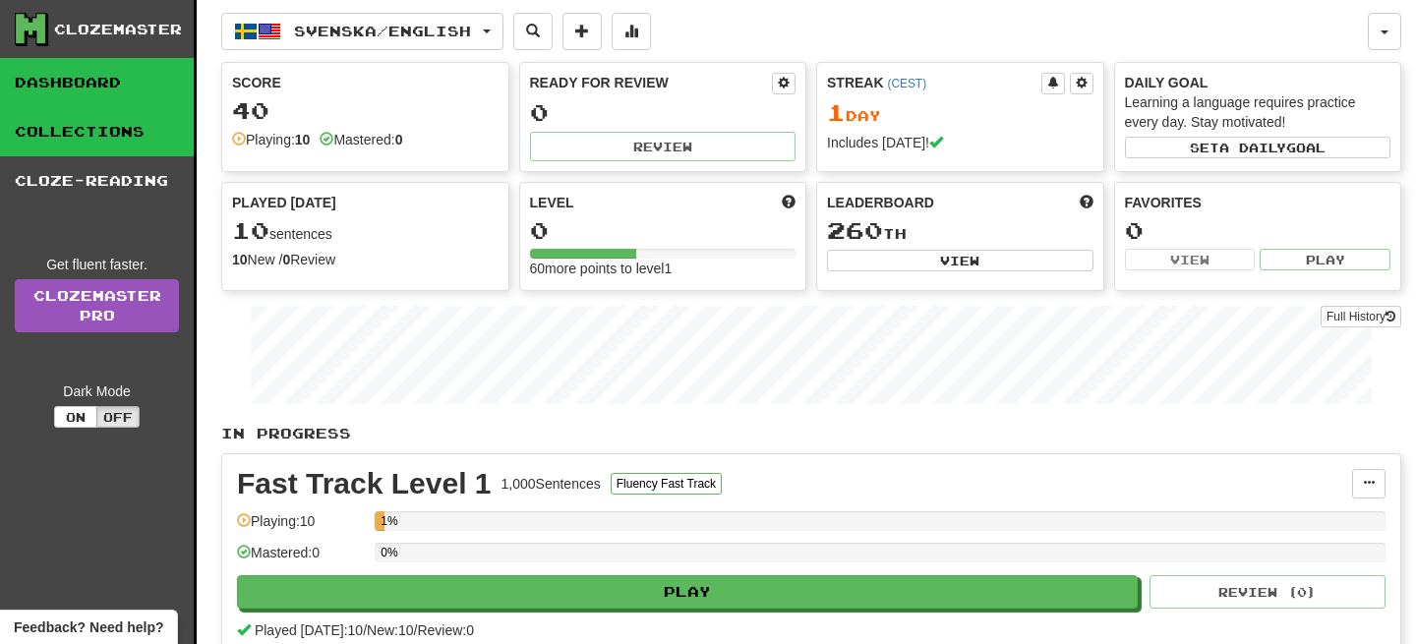
click at [66, 131] on link "Collections" at bounding box center [97, 131] width 194 height 49
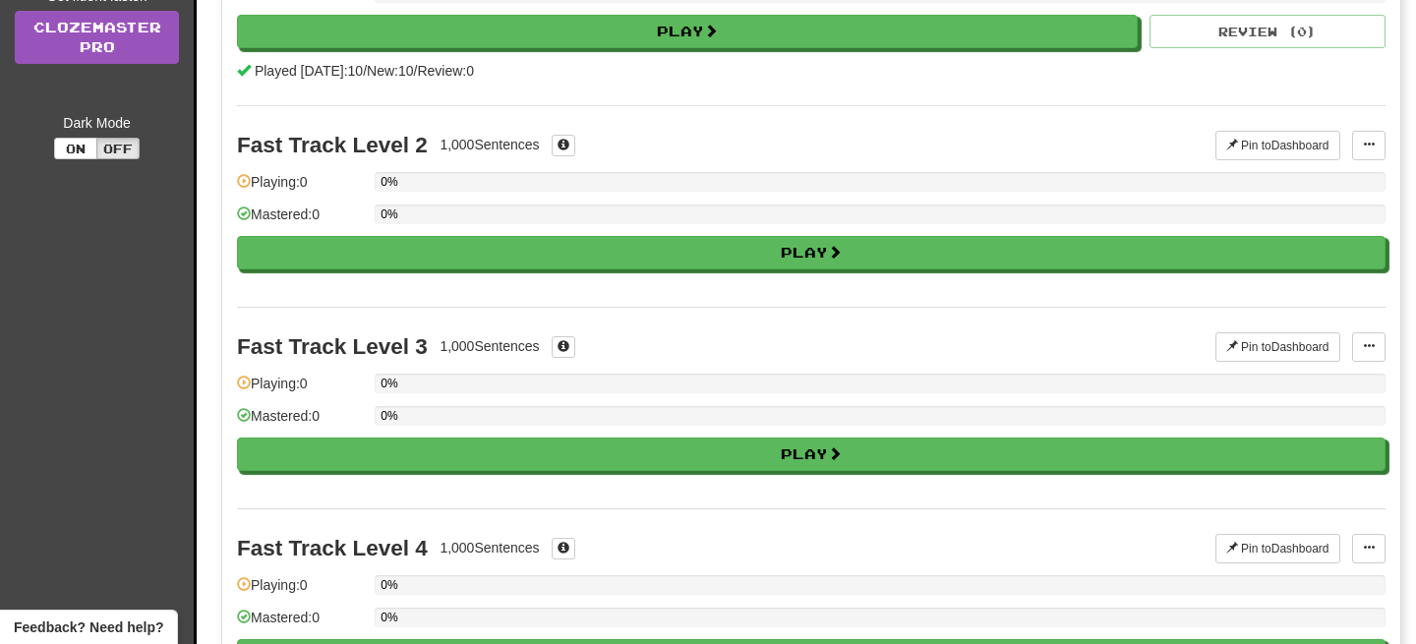
scroll to position [275, 0]
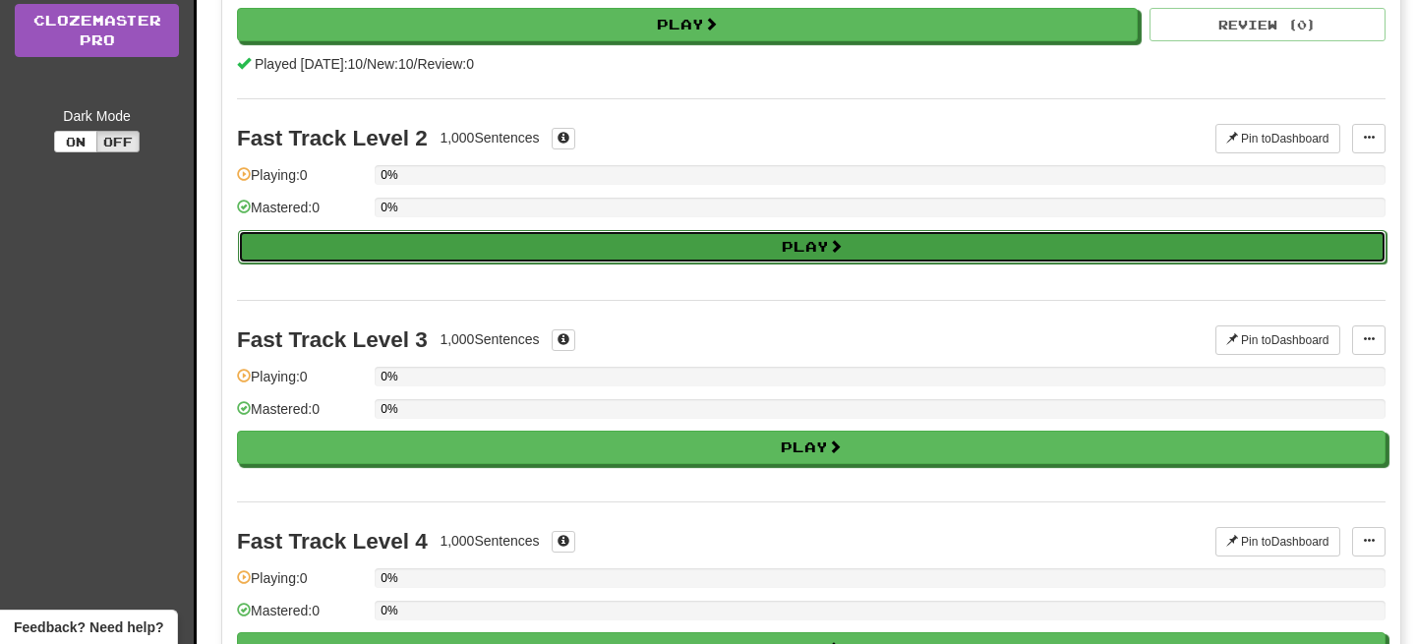
click at [503, 264] on button "Play" at bounding box center [812, 246] width 1149 height 33
select select "**"
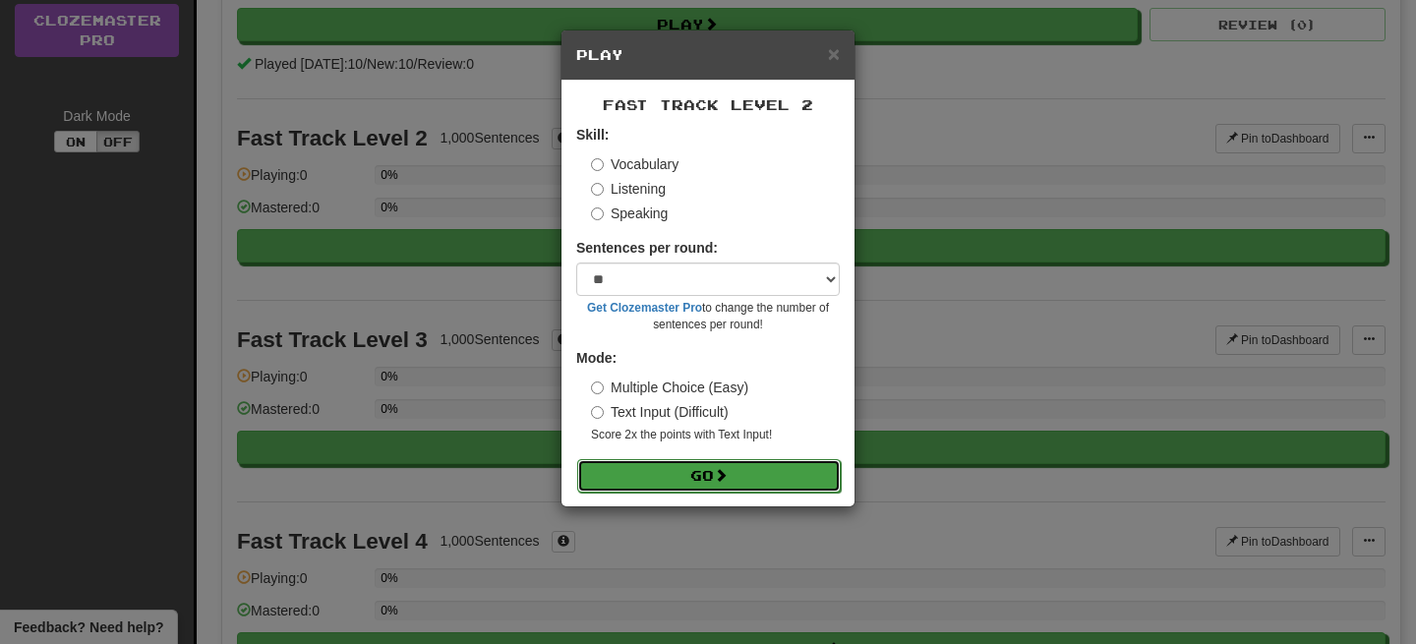
click at [667, 469] on button "Go" at bounding box center [709, 475] width 264 height 33
click at [513, 206] on div "× Play Fast Track Level 2 Skill: Vocabulary Listening Speaking Sentences per ro…" at bounding box center [708, 322] width 1416 height 644
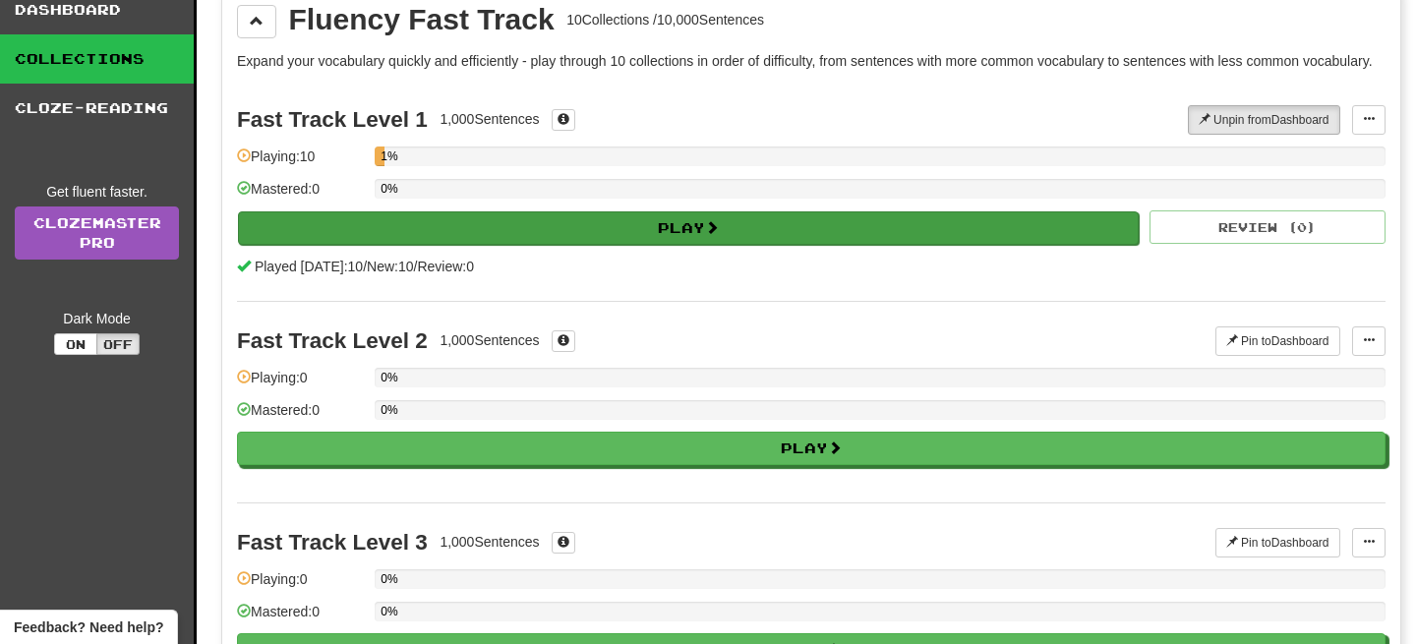
scroll to position [72, 0]
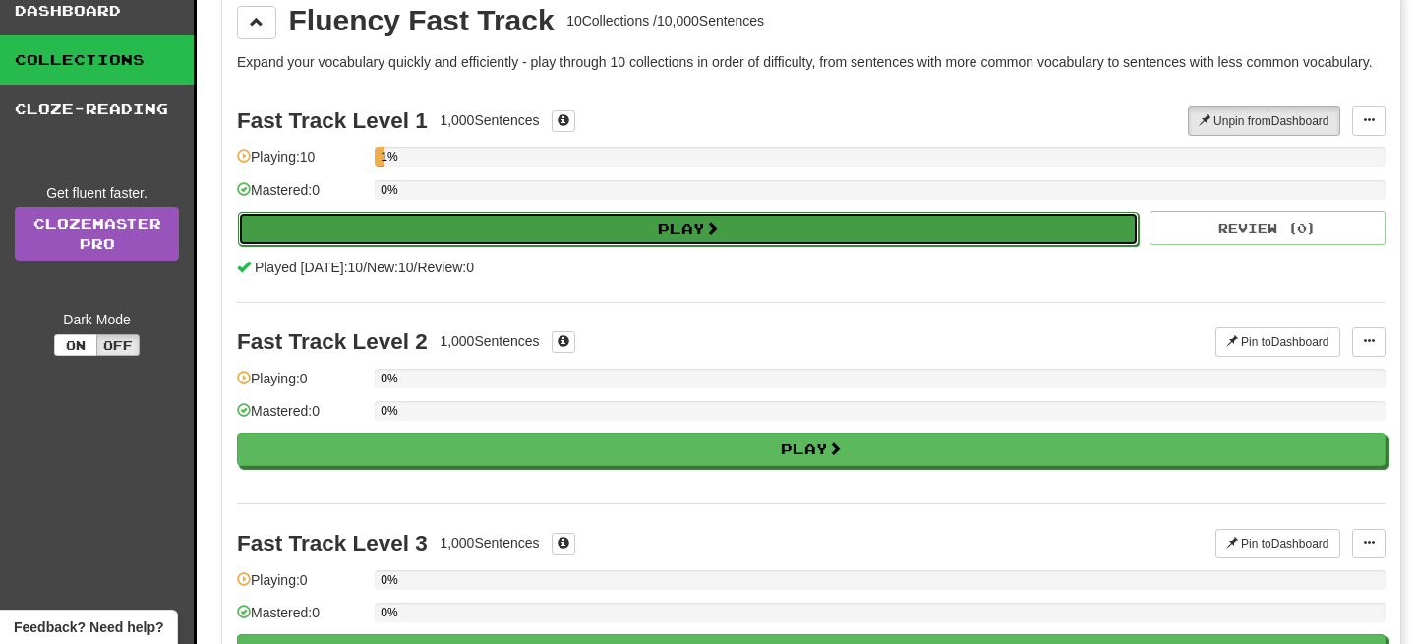
click at [485, 246] on button "Play" at bounding box center [688, 228] width 901 height 33
select select "**"
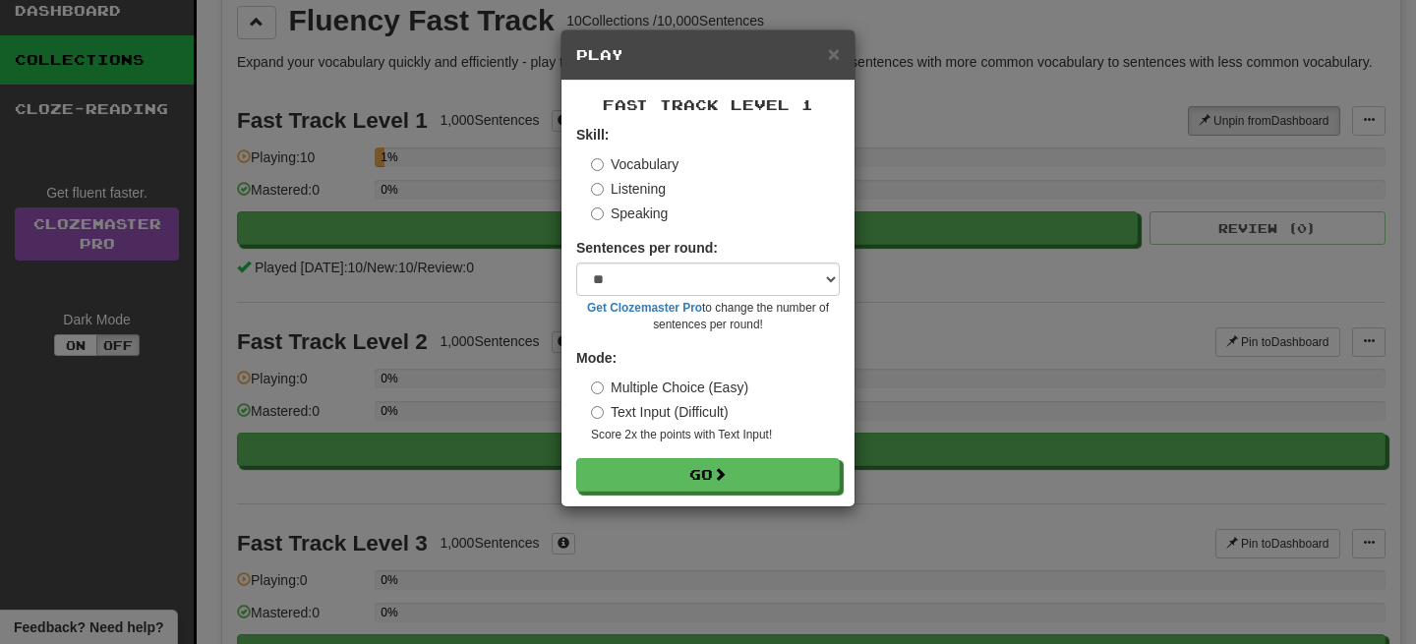
click at [449, 386] on div "× Play Fast Track Level 1 Skill: Vocabulary Listening Speaking Sentences per ro…" at bounding box center [708, 322] width 1416 height 644
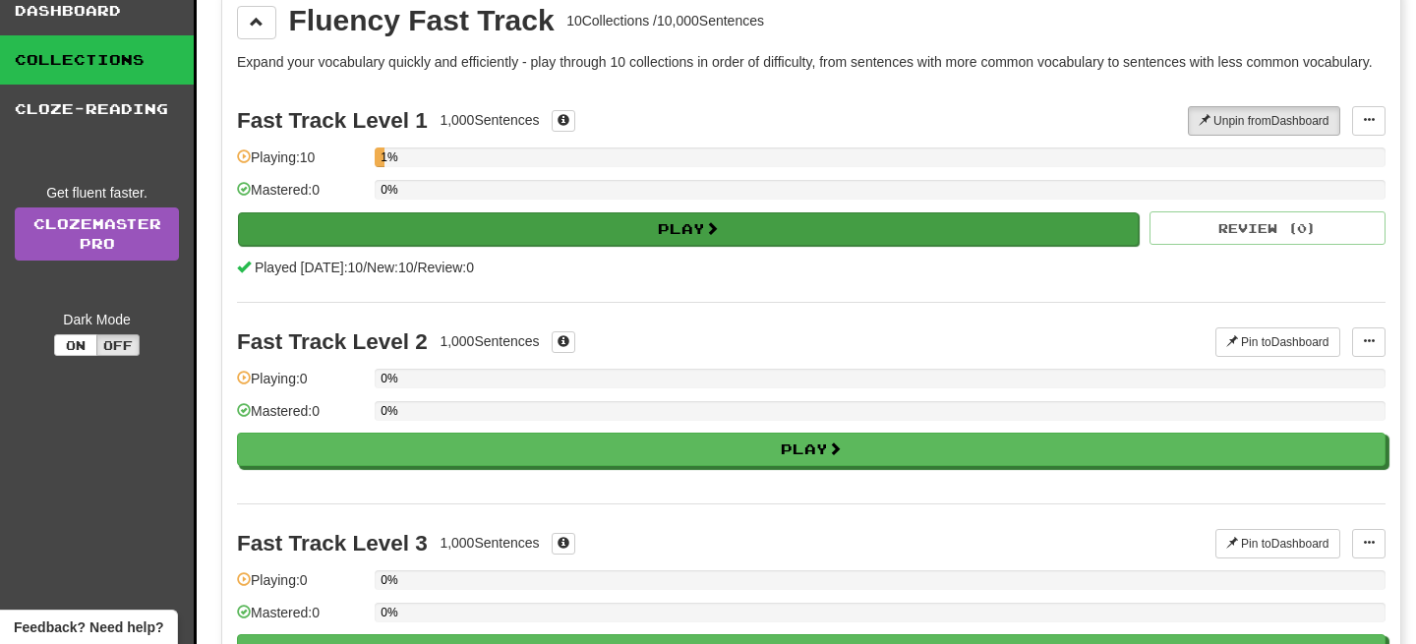
click at [566, 212] on div "0%" at bounding box center [880, 196] width 1011 height 32
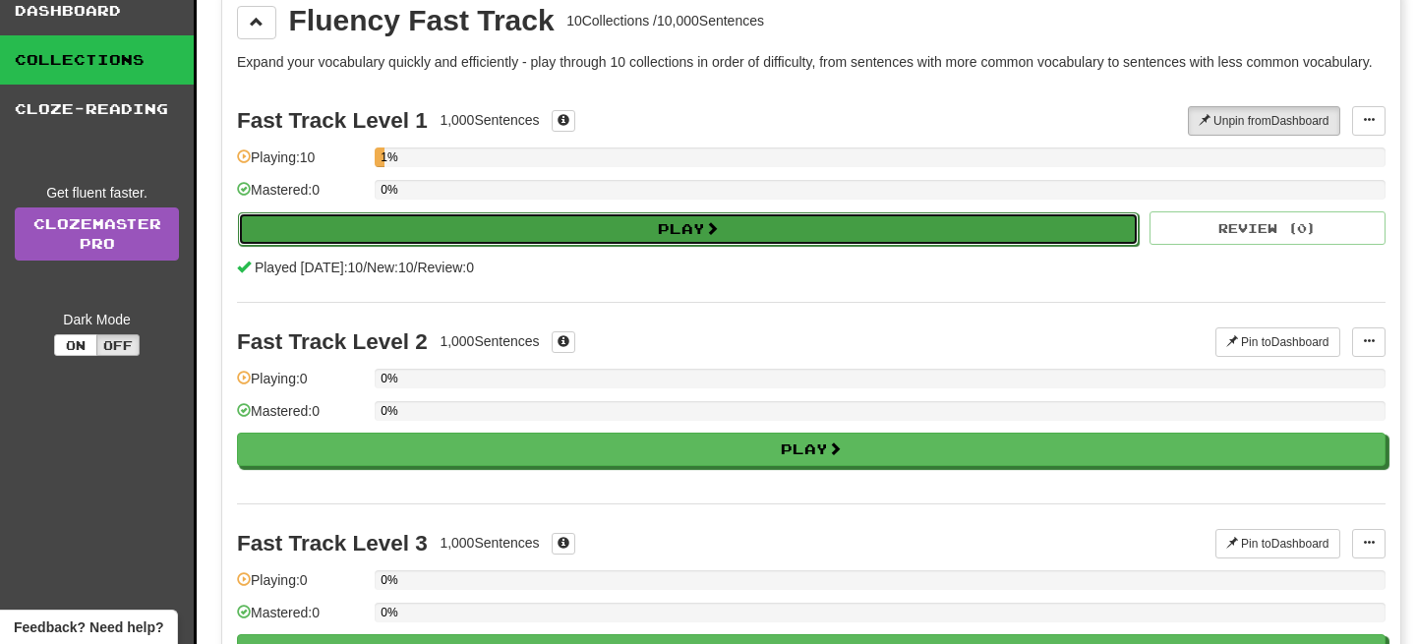
click at [571, 246] on button "Play" at bounding box center [688, 228] width 901 height 33
select select "**"
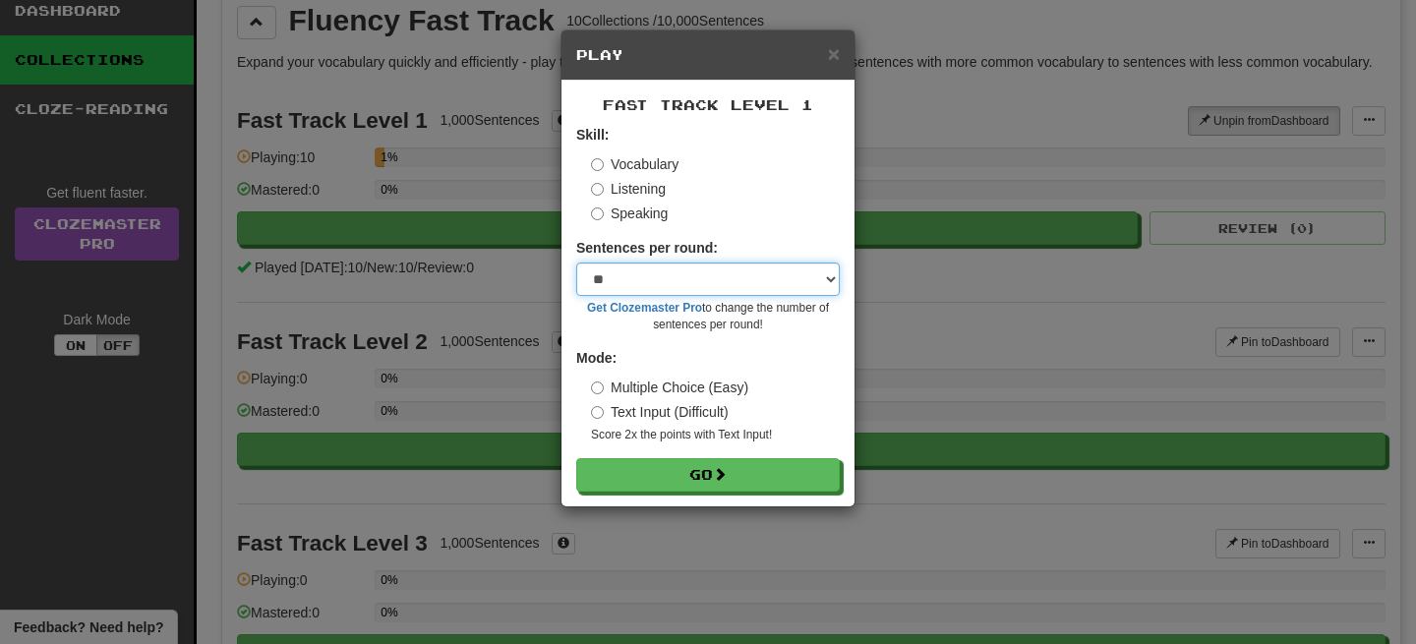
click at [820, 287] on select "* ** ** ** ** ** *** ********" at bounding box center [708, 279] width 264 height 33
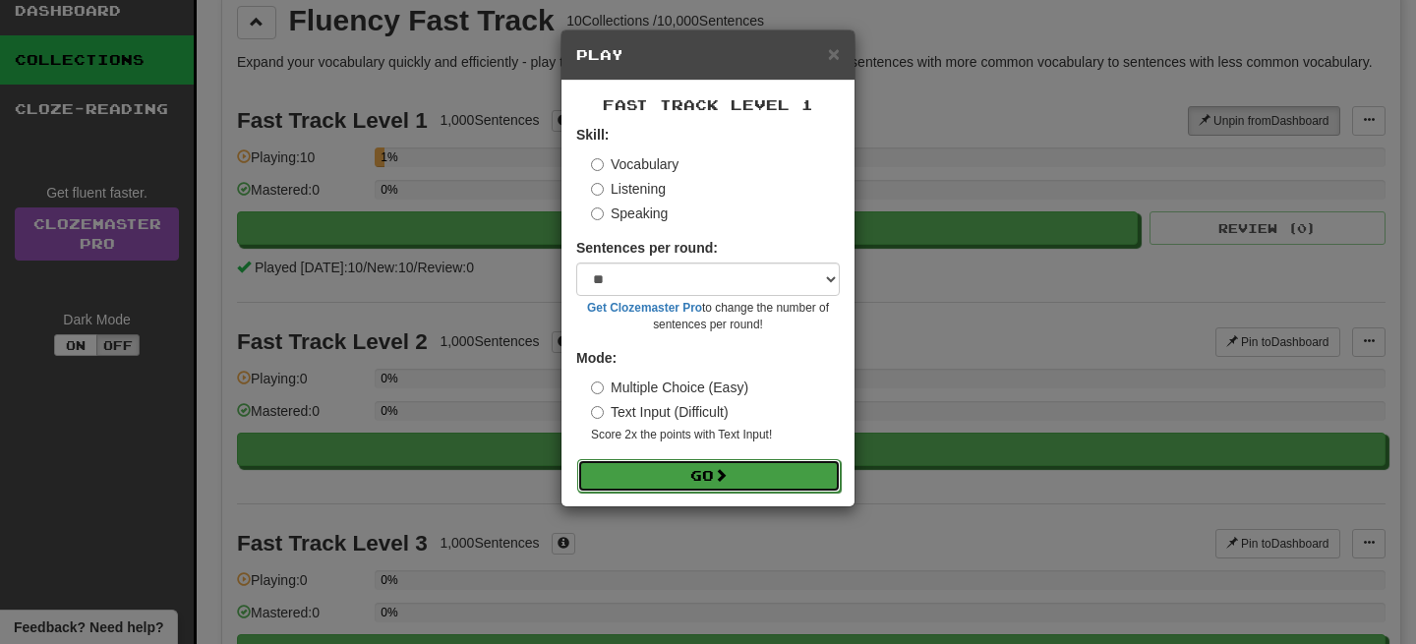
click at [804, 476] on button "Go" at bounding box center [709, 475] width 264 height 33
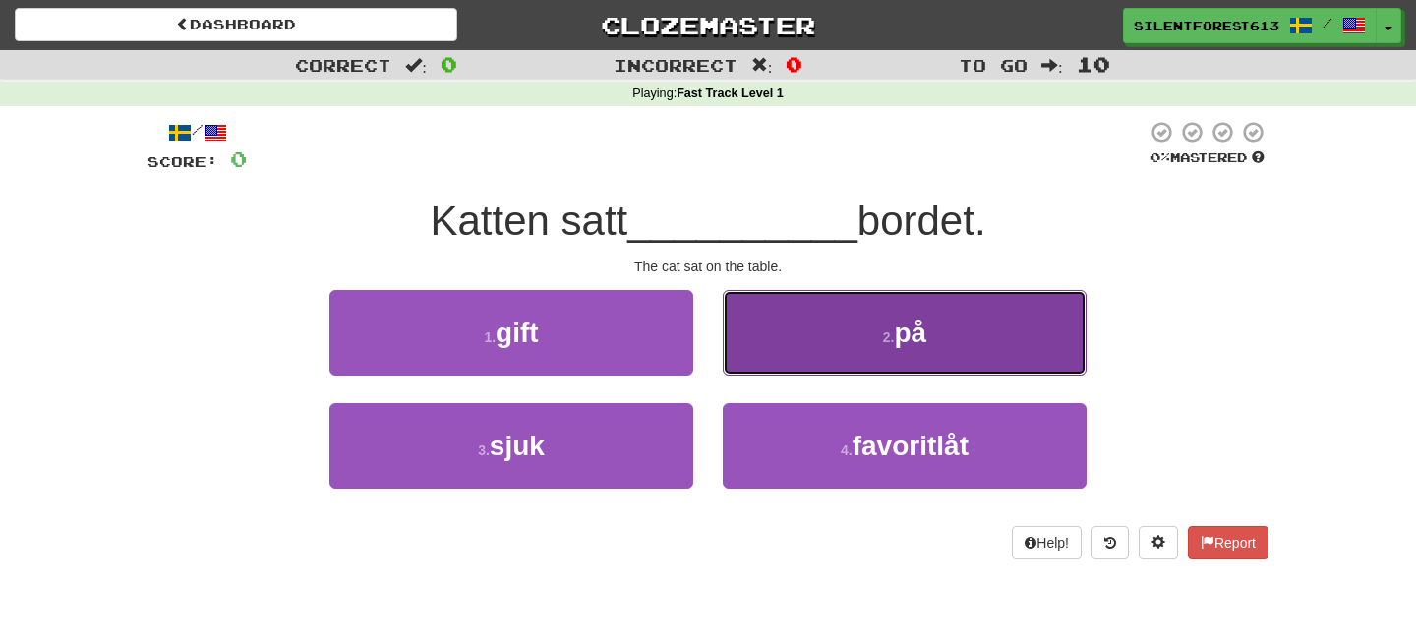
click at [801, 351] on button "2 . på" at bounding box center [905, 333] width 364 height 86
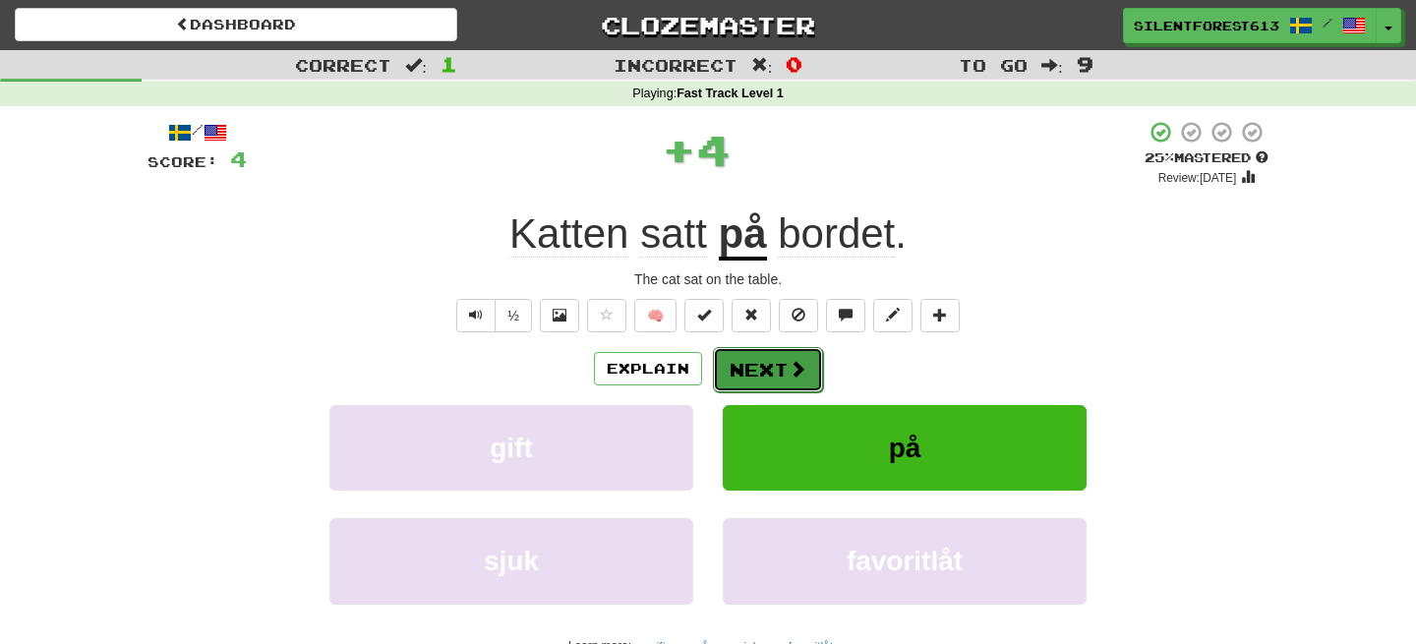
click at [759, 358] on button "Next" at bounding box center [768, 369] width 110 height 45
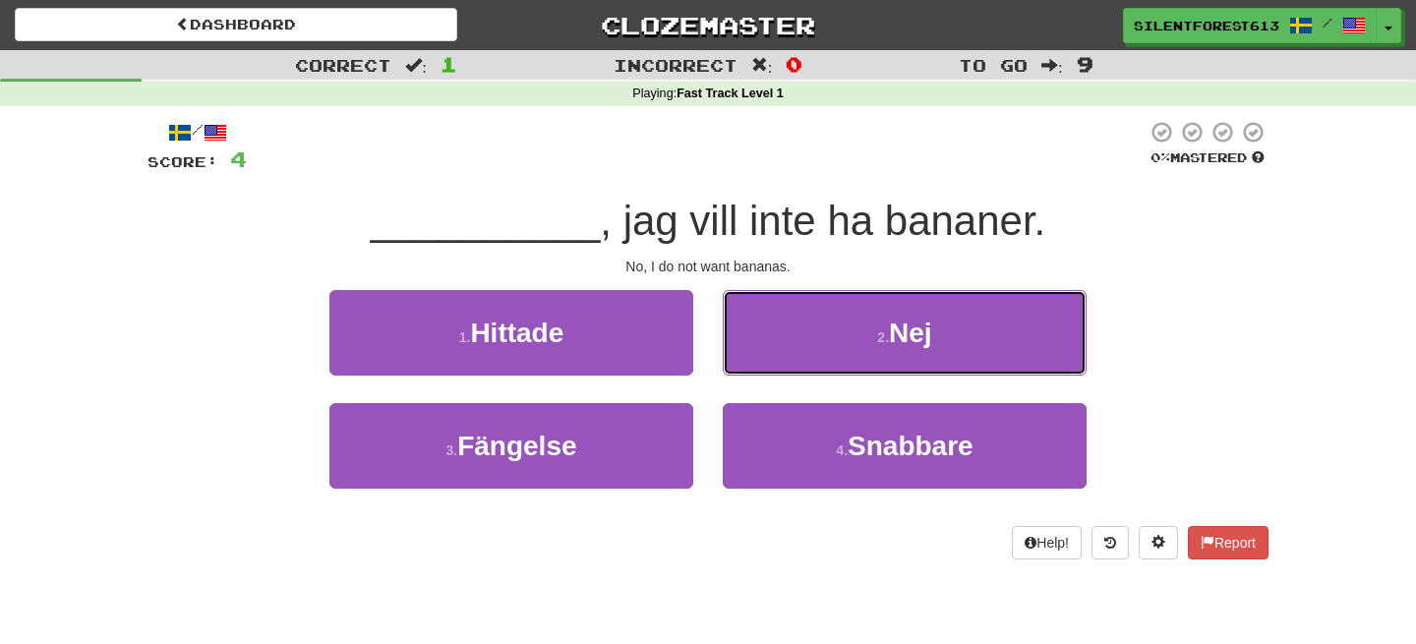
click at [759, 358] on button "2 . Nej" at bounding box center [905, 333] width 364 height 86
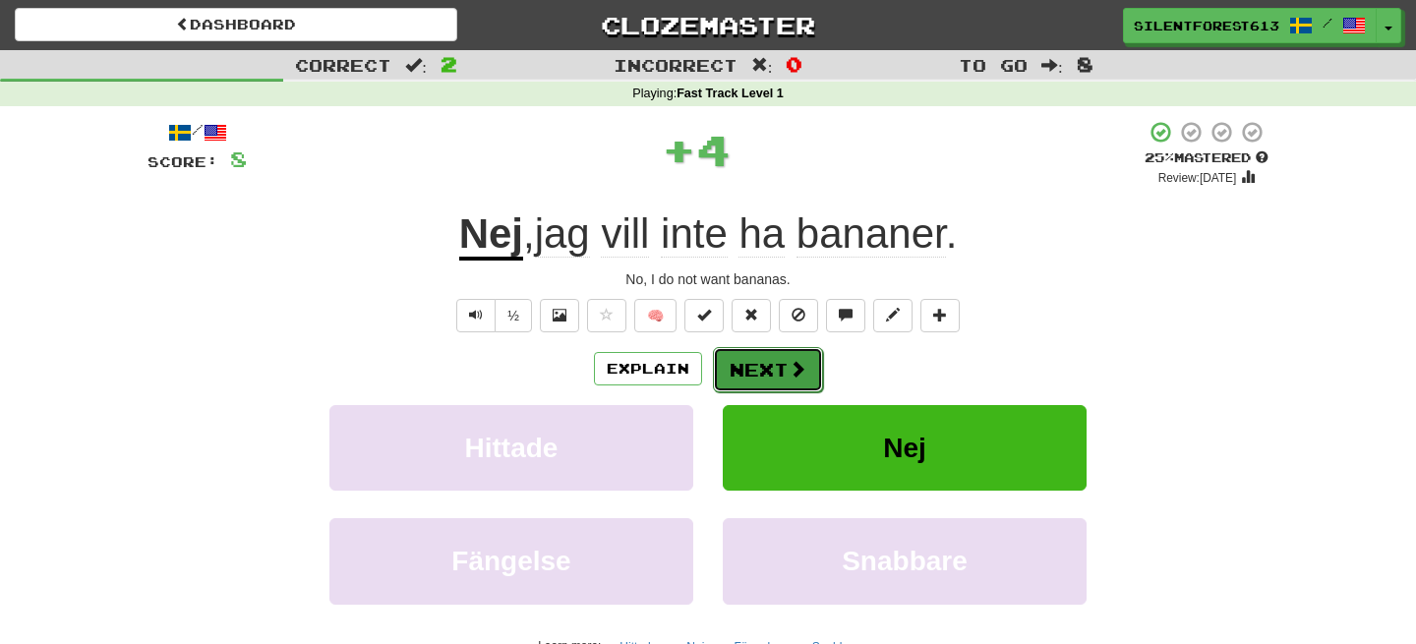
click at [760, 366] on button "Next" at bounding box center [768, 369] width 110 height 45
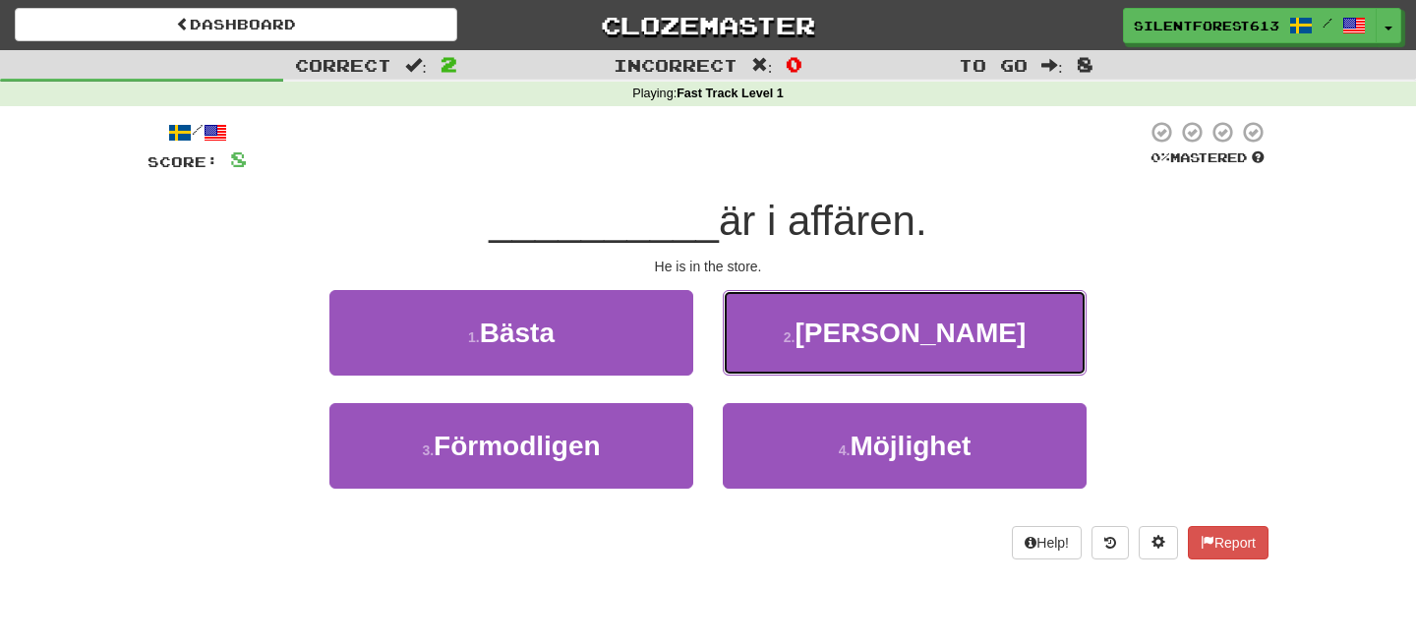
click at [760, 366] on button "2 . Han" at bounding box center [905, 333] width 364 height 86
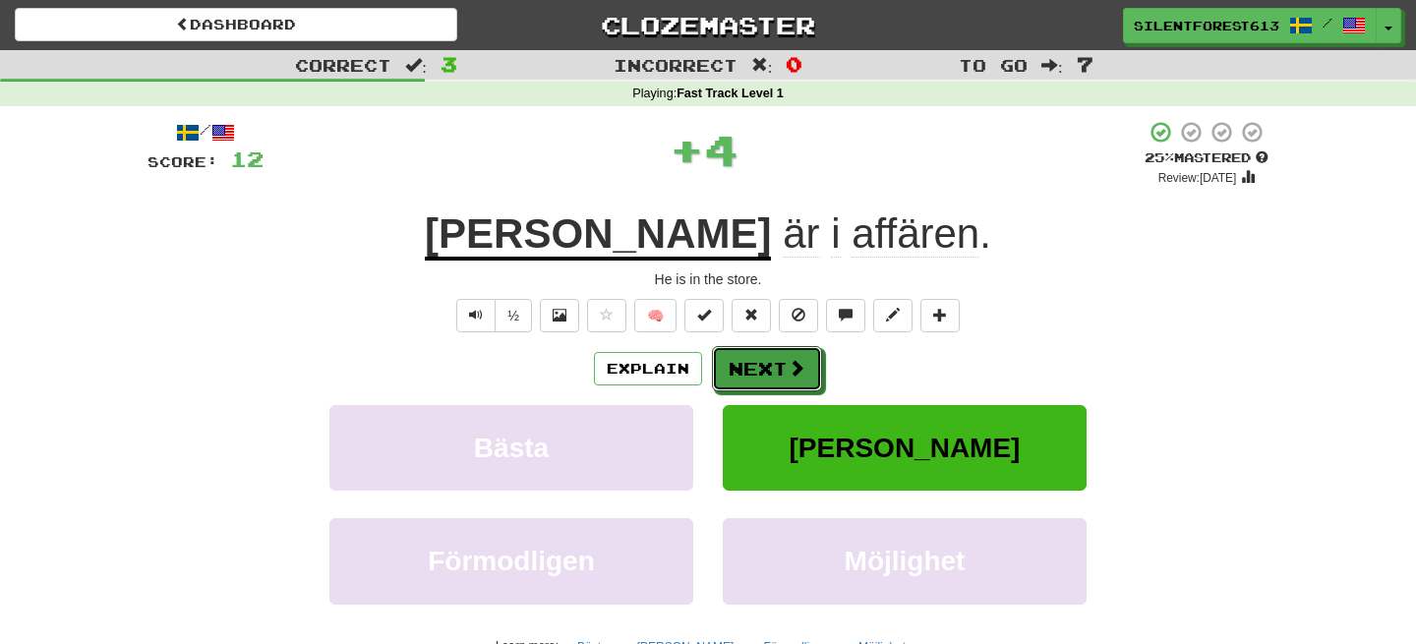
click at [760, 366] on button "Next" at bounding box center [767, 368] width 110 height 45
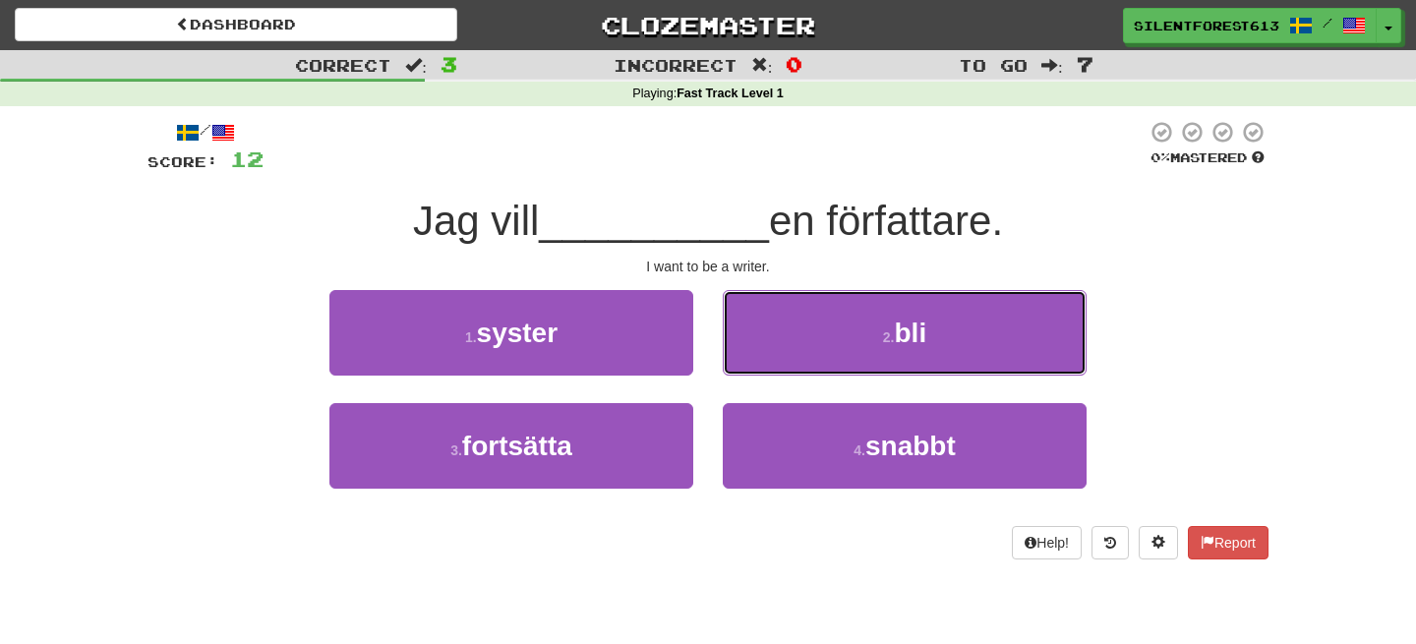
click at [760, 366] on button "2 . bli" at bounding box center [905, 333] width 364 height 86
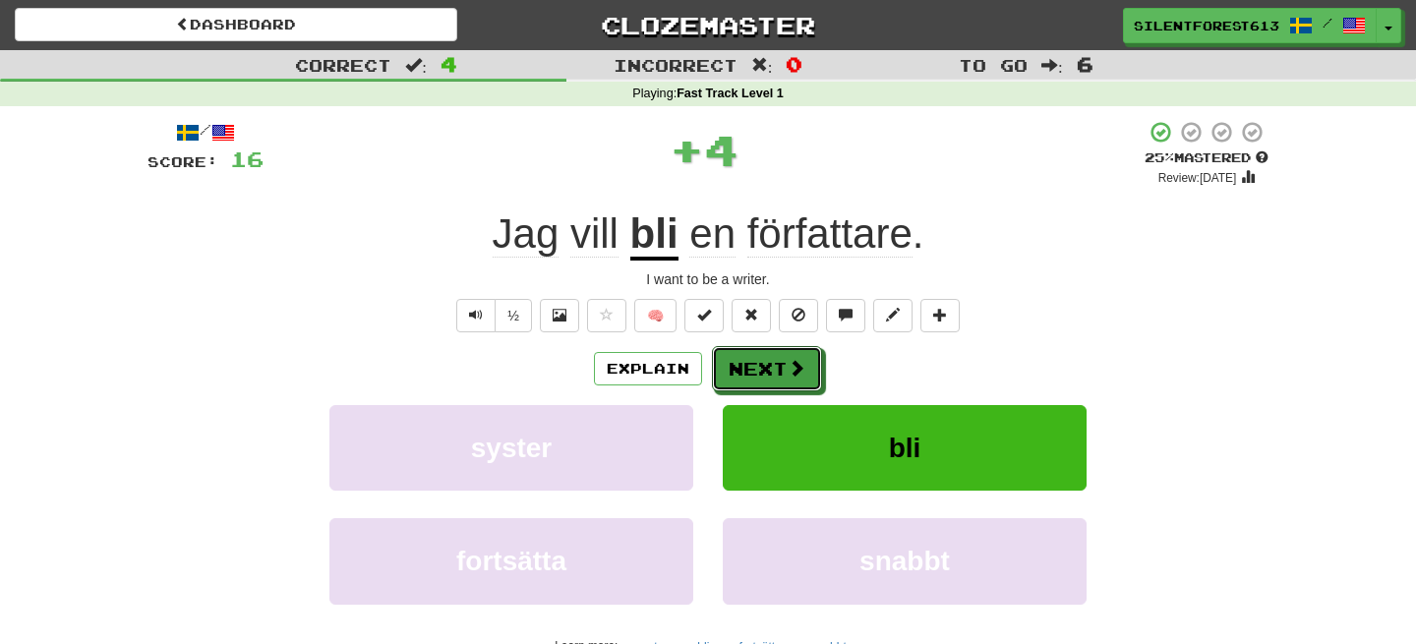
click at [760, 366] on button "Next" at bounding box center [767, 368] width 110 height 45
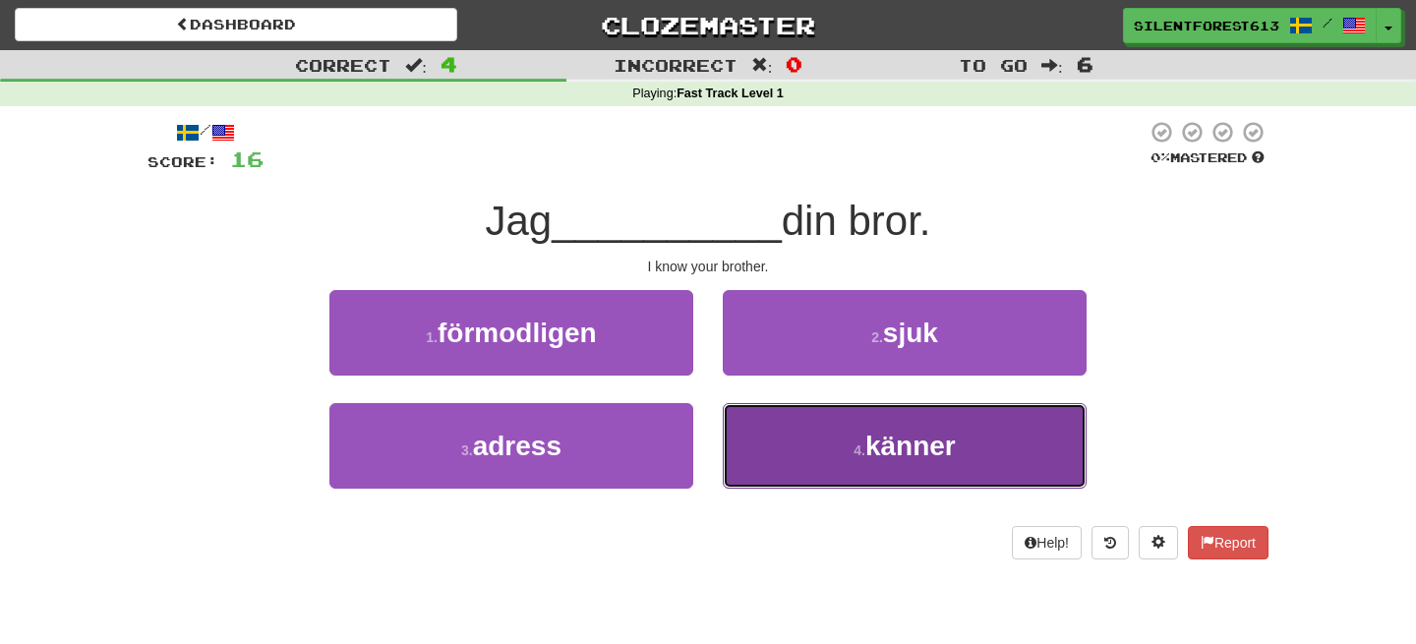
click at [874, 447] on span "känner" at bounding box center [910, 446] width 90 height 30
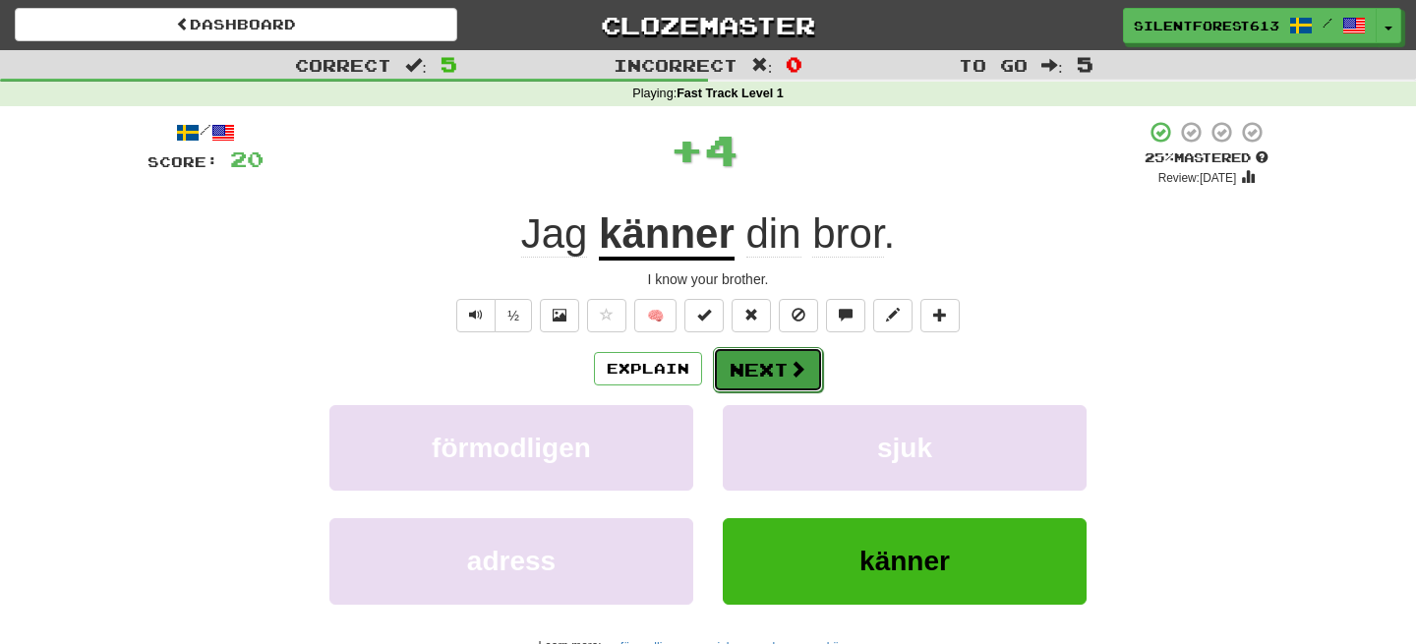
click at [756, 367] on button "Next" at bounding box center [768, 369] width 110 height 45
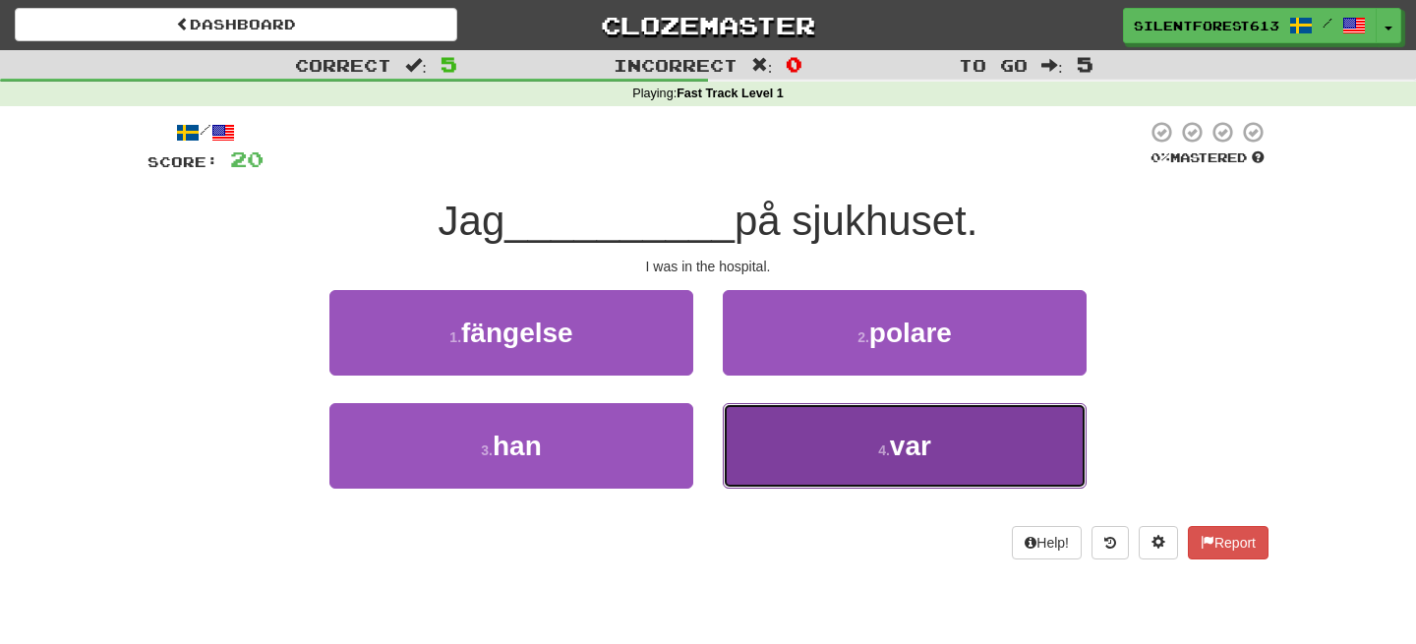
click at [769, 442] on button "4 . var" at bounding box center [905, 446] width 364 height 86
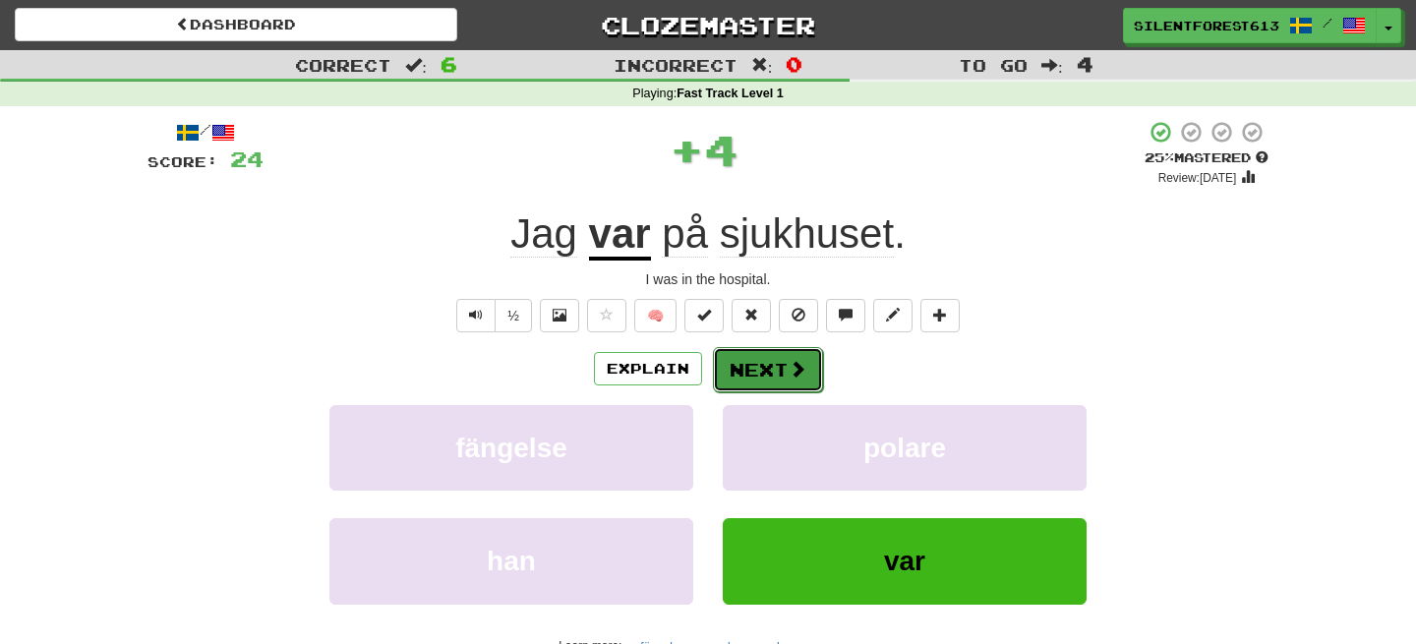
click at [737, 370] on button "Next" at bounding box center [768, 369] width 110 height 45
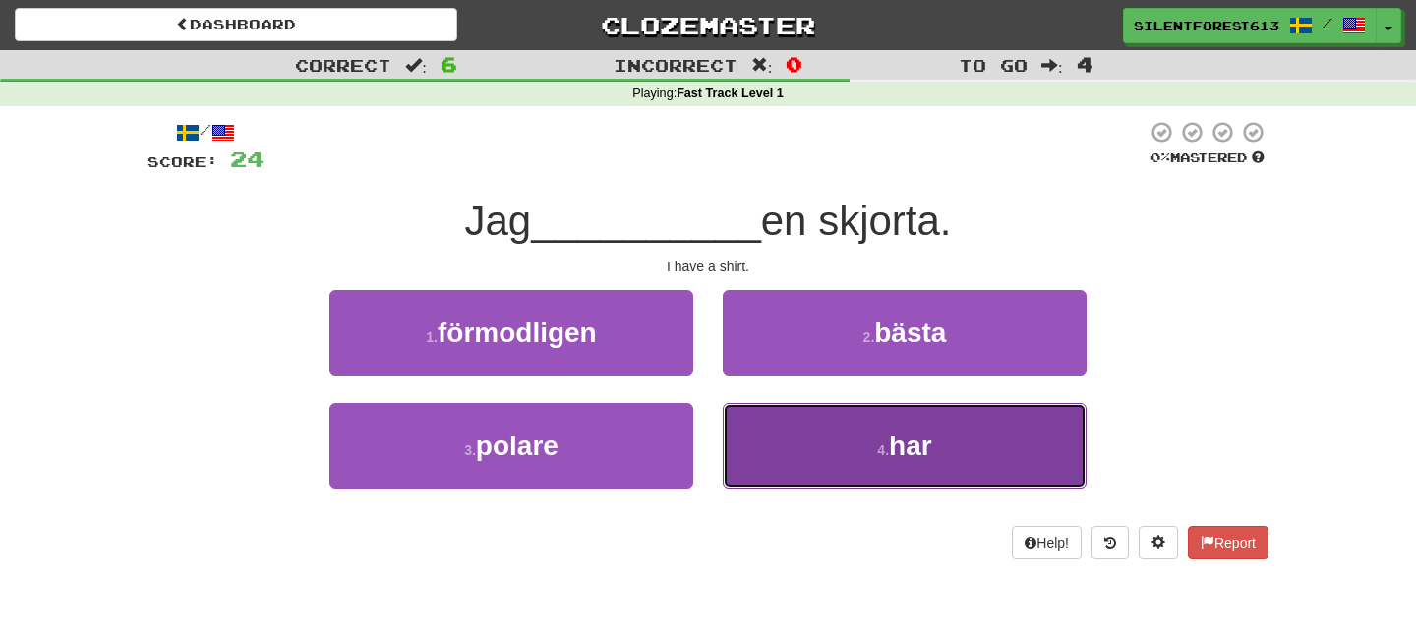
click at [792, 427] on button "4 . har" at bounding box center [905, 446] width 364 height 86
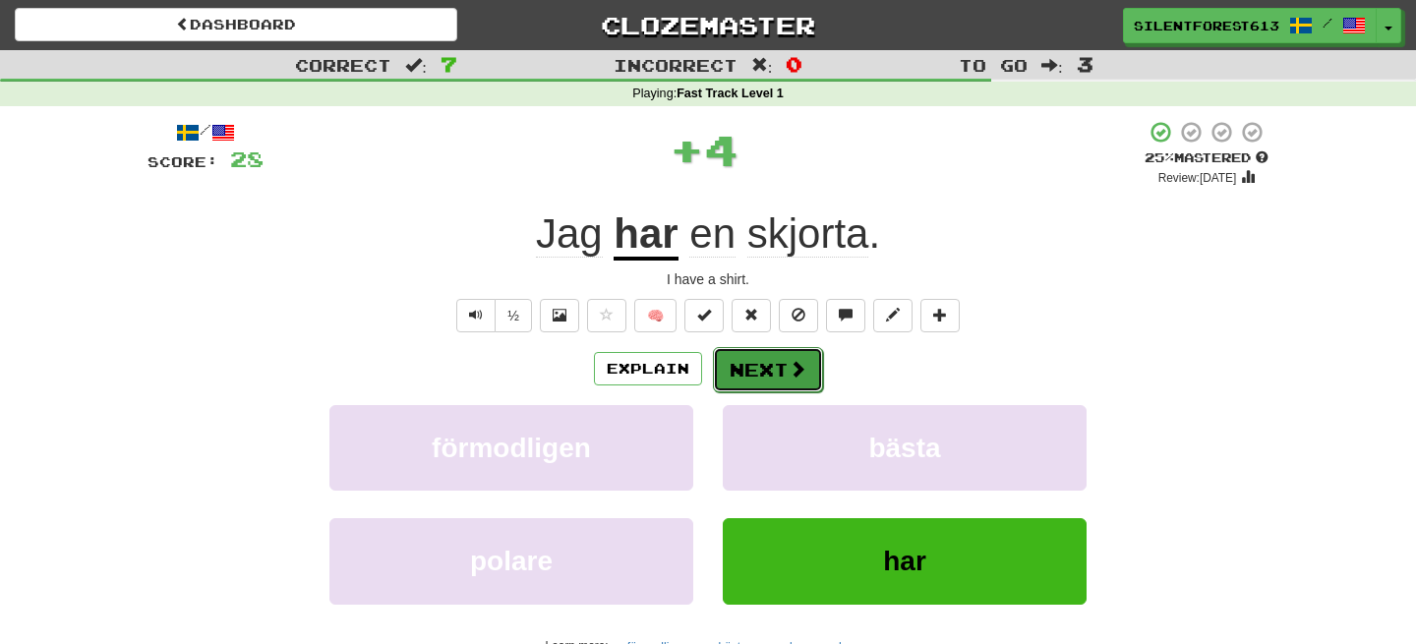
click at [776, 368] on button "Next" at bounding box center [768, 369] width 110 height 45
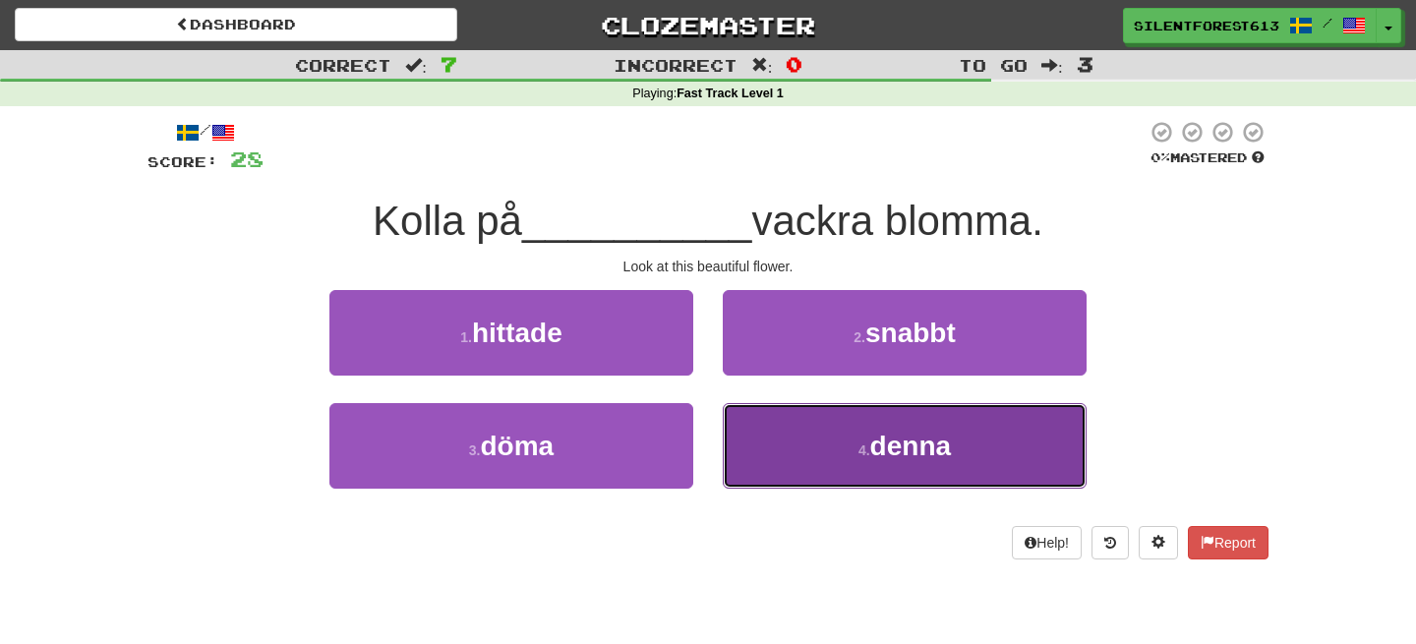
click at [821, 428] on button "4 . denna" at bounding box center [905, 446] width 364 height 86
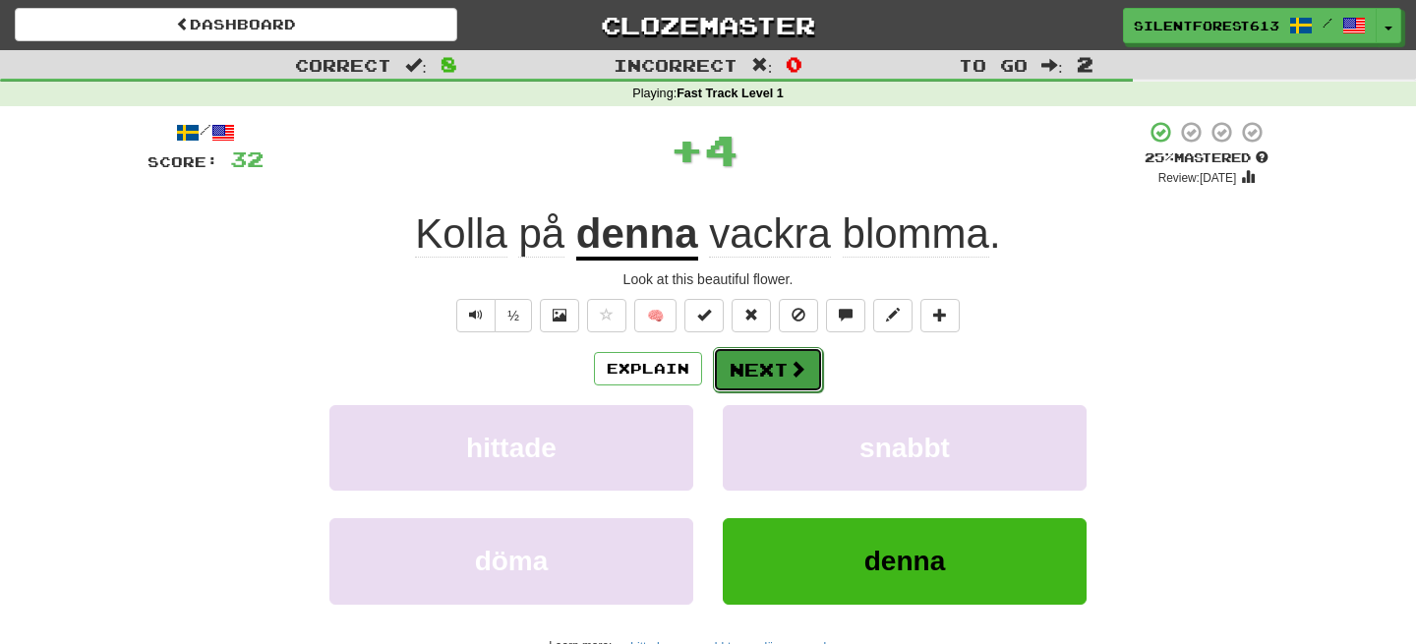
click at [794, 374] on span at bounding box center [798, 369] width 18 height 18
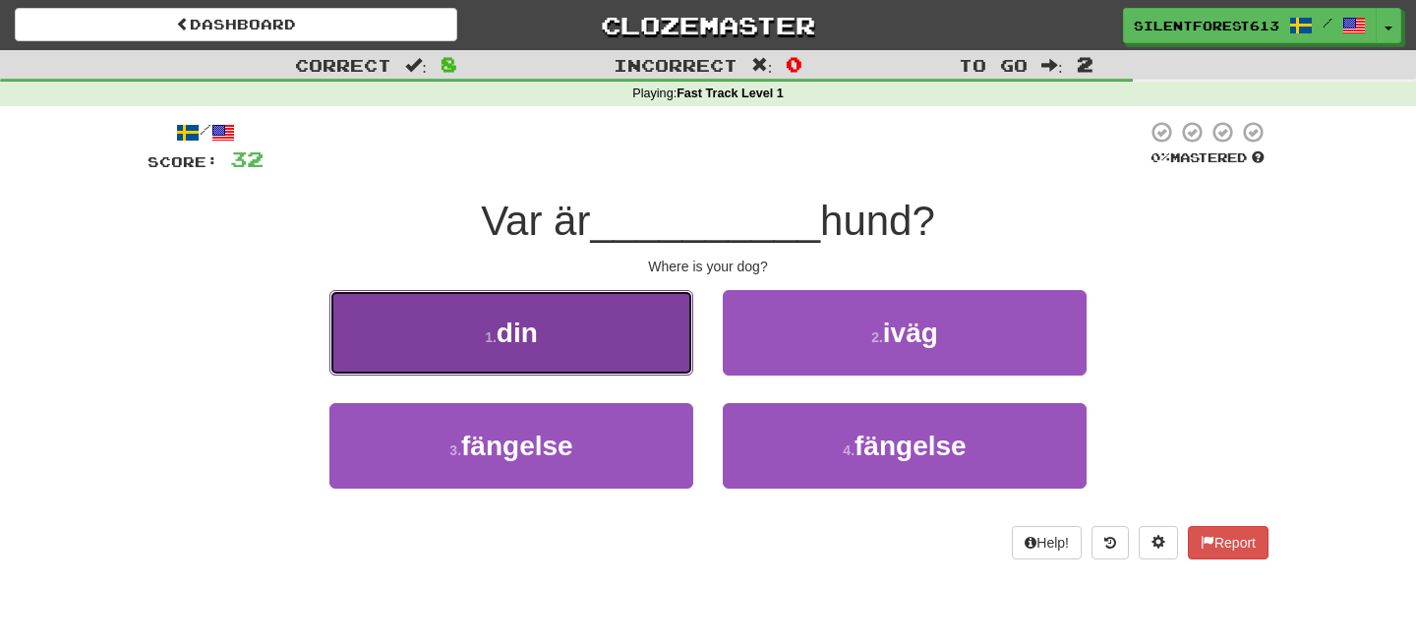
click at [643, 357] on button "1 . din" at bounding box center [511, 333] width 364 height 86
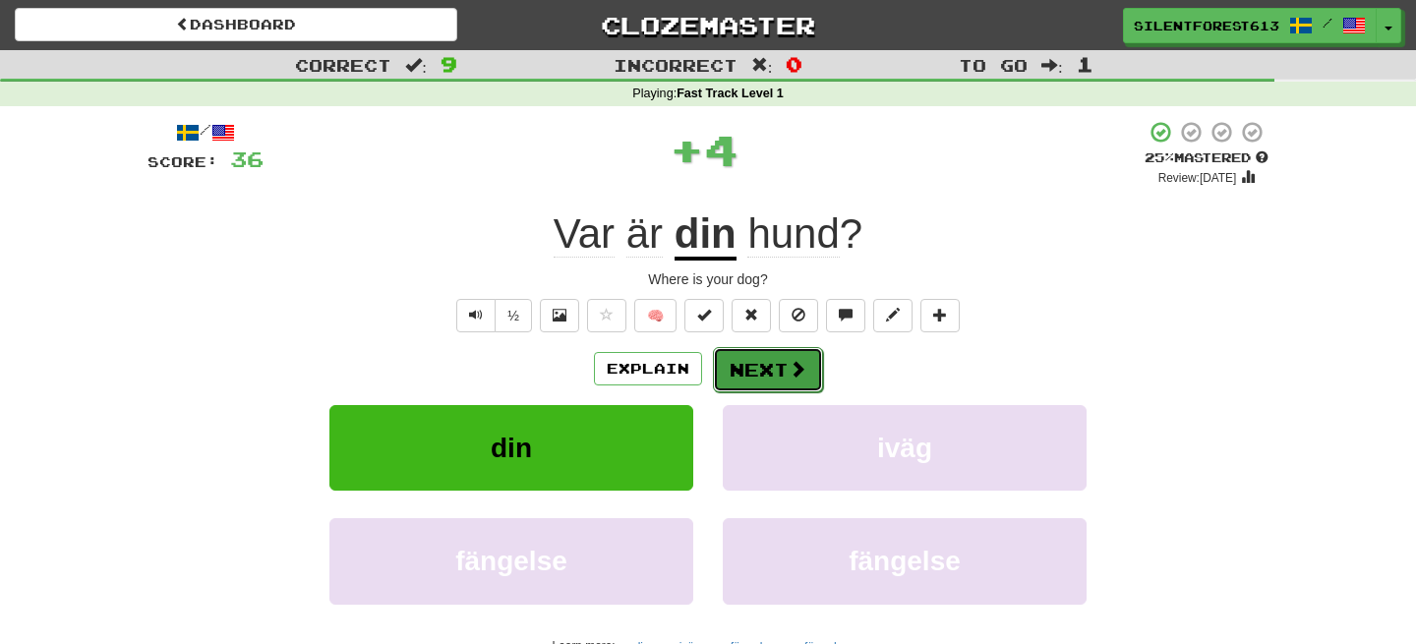
click at [742, 362] on button "Next" at bounding box center [768, 369] width 110 height 45
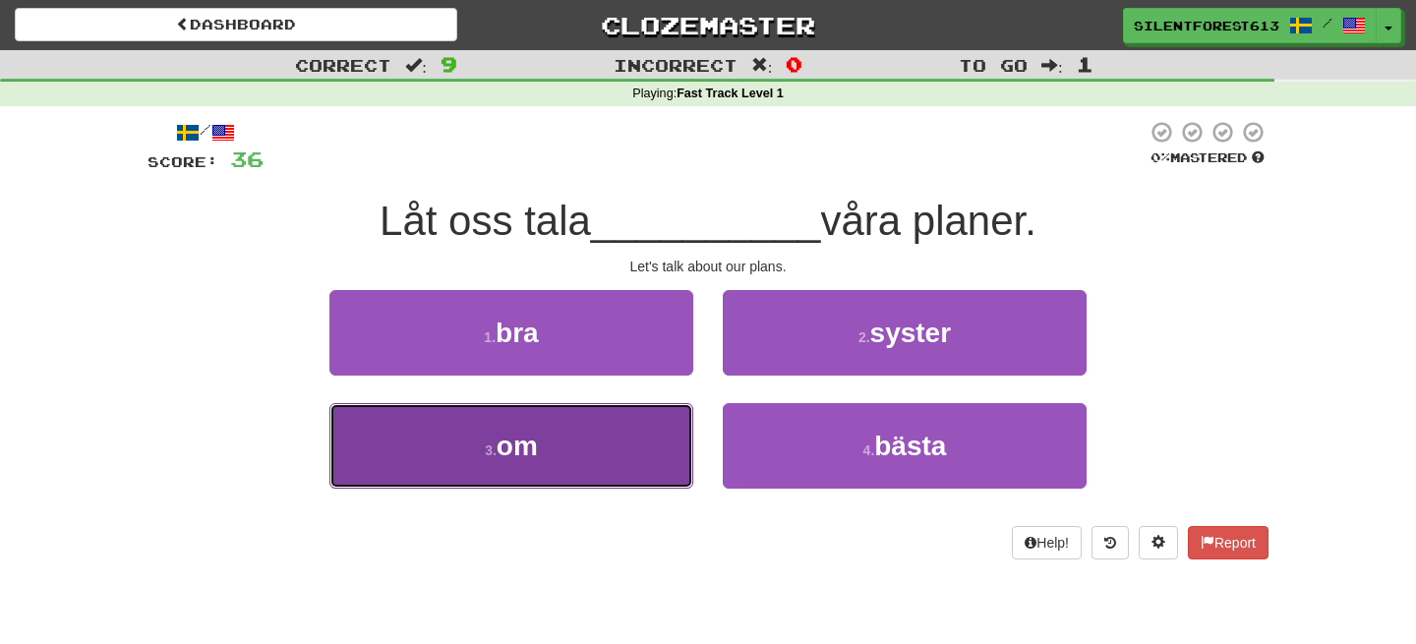
click at [619, 467] on button "3 . om" at bounding box center [511, 446] width 364 height 86
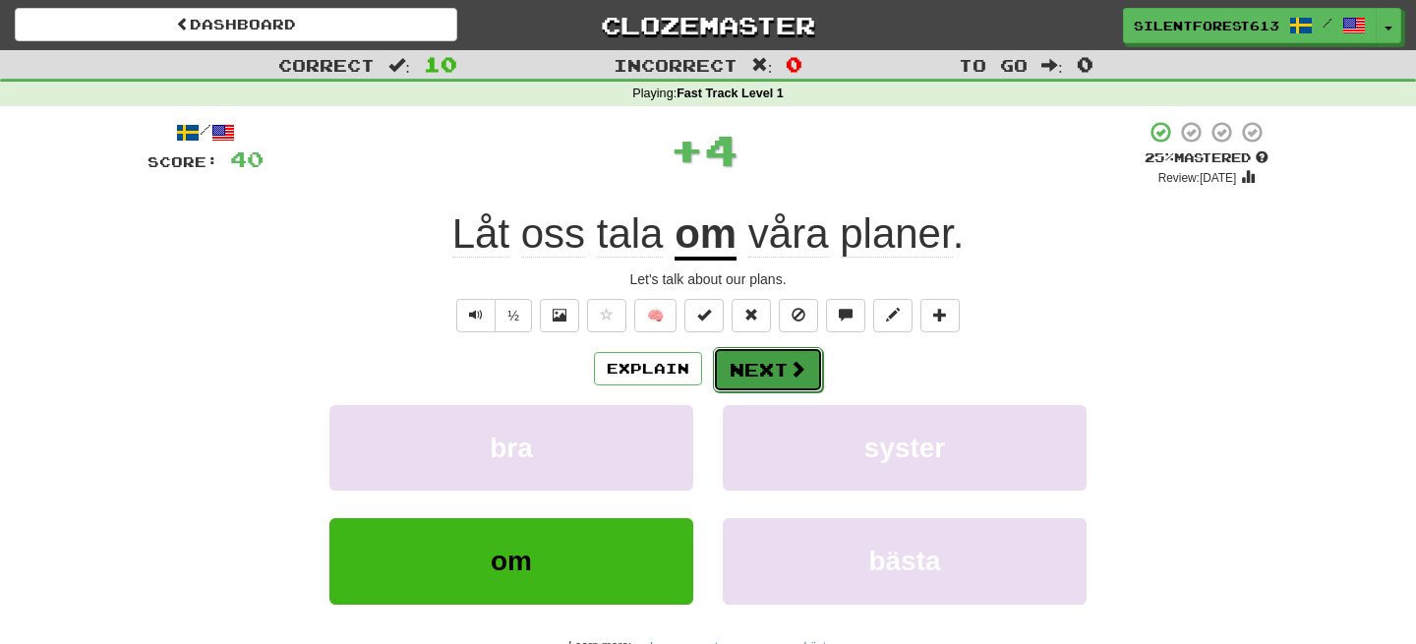
click at [810, 374] on button "Next" at bounding box center [768, 369] width 110 height 45
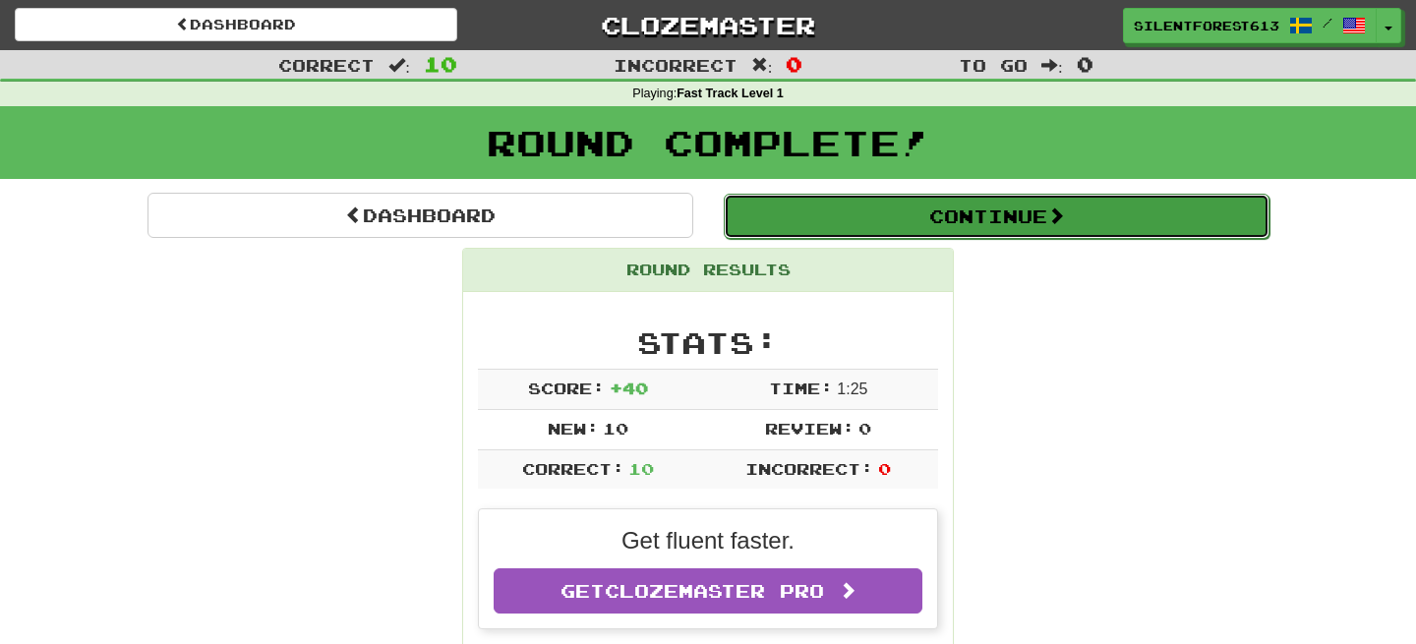
click at [895, 204] on button "Continue" at bounding box center [997, 216] width 546 height 45
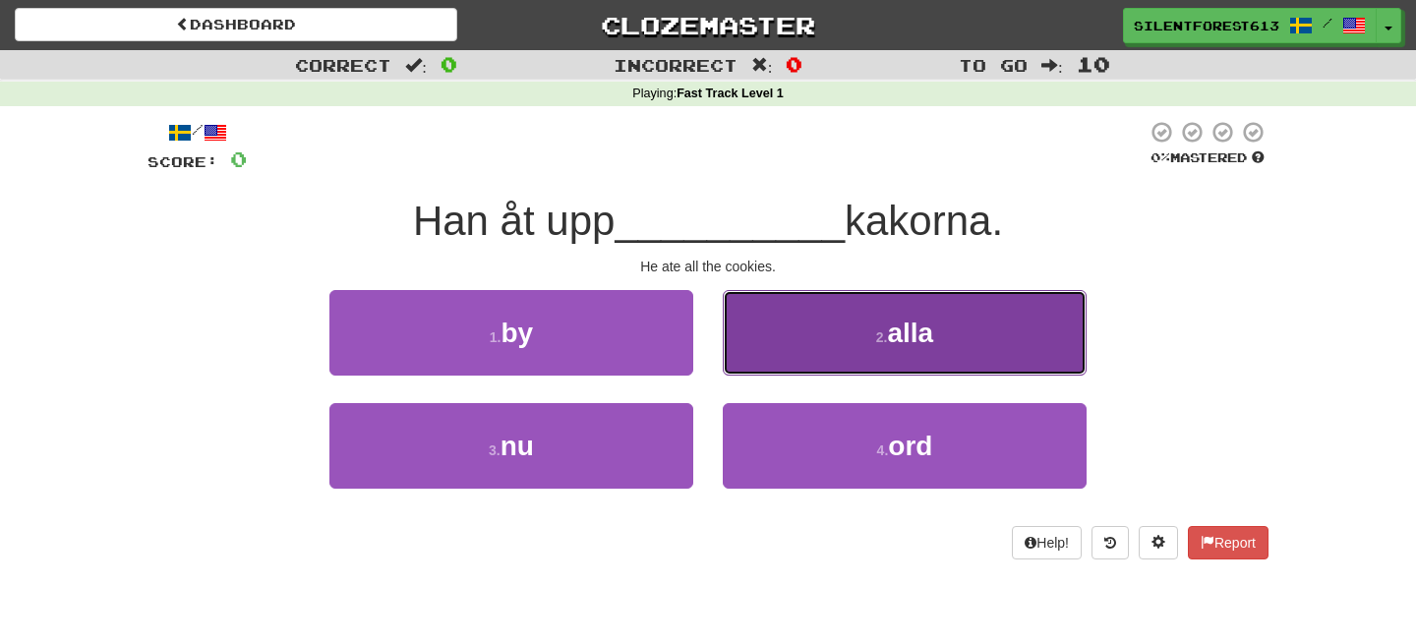
click at [792, 321] on button "2 . alla" at bounding box center [905, 333] width 364 height 86
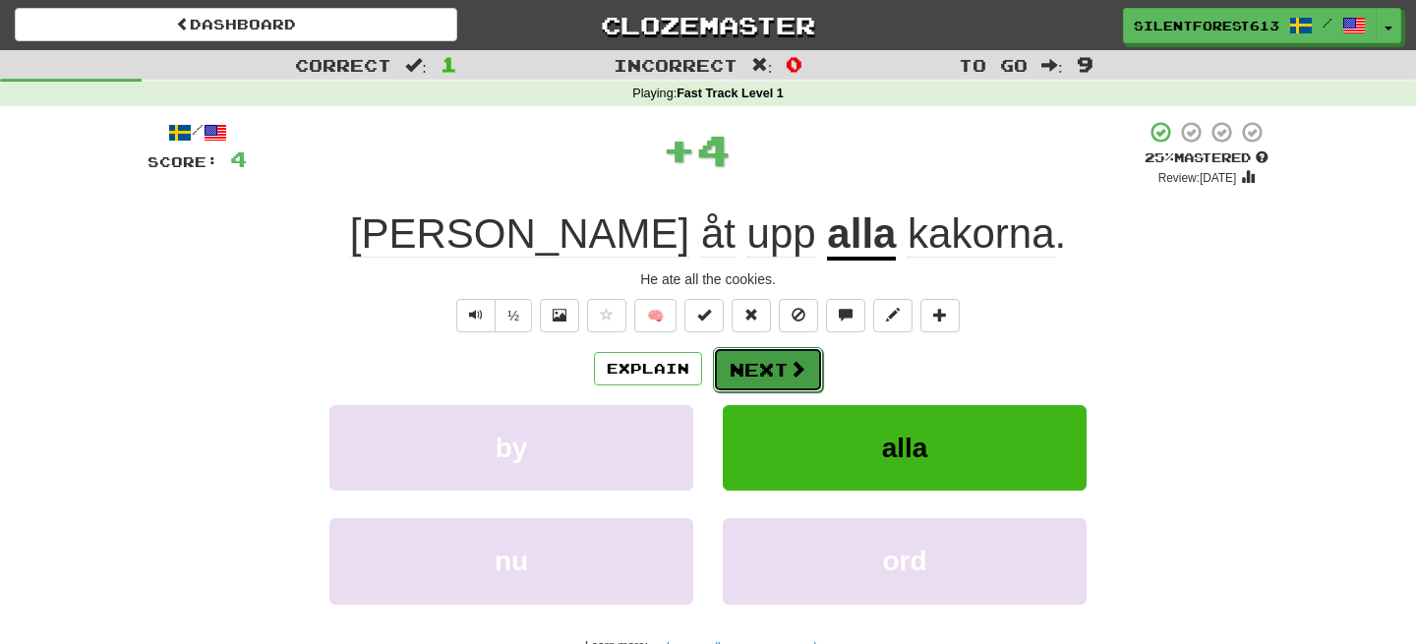
click at [769, 375] on button "Next" at bounding box center [768, 369] width 110 height 45
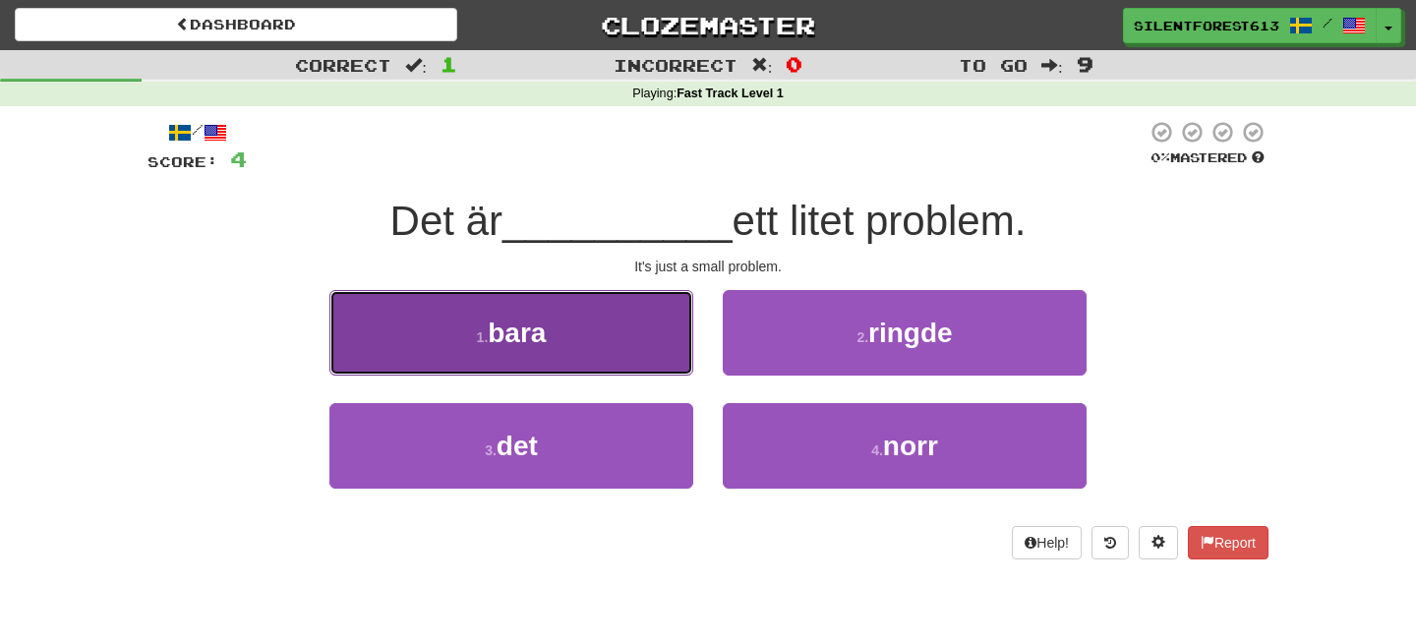
click at [603, 306] on button "1 . bara" at bounding box center [511, 333] width 364 height 86
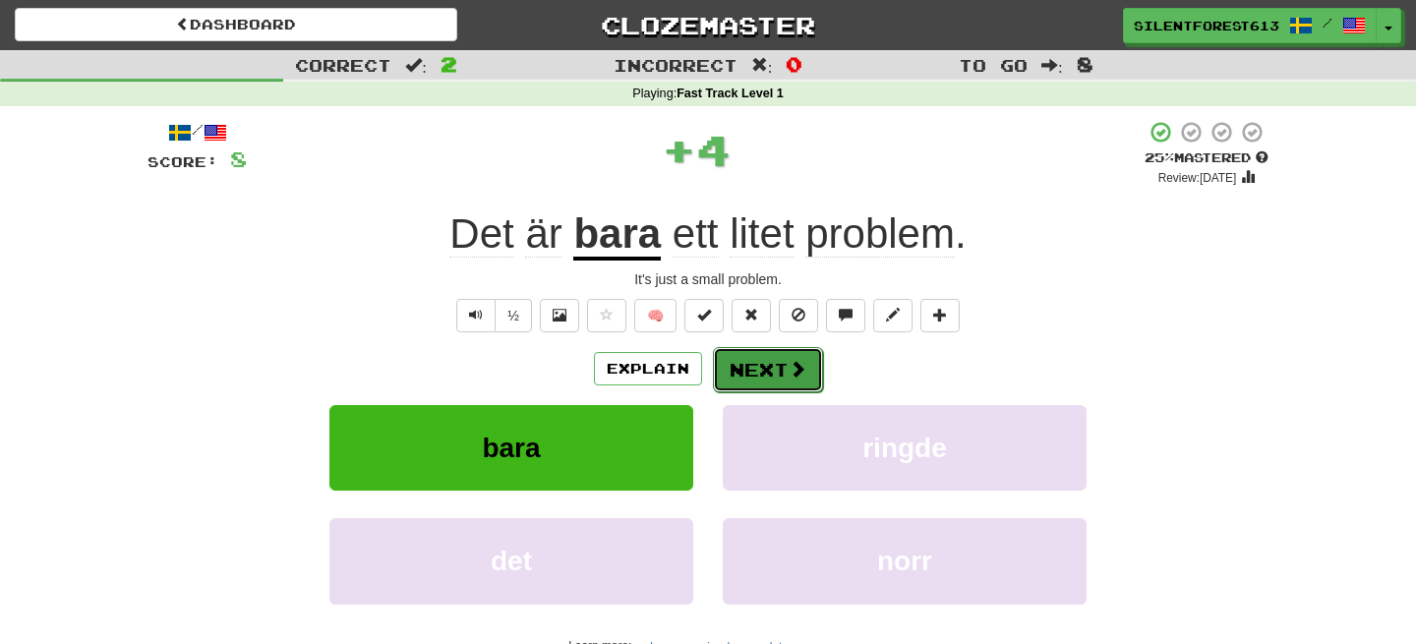
click at [746, 362] on button "Next" at bounding box center [768, 369] width 110 height 45
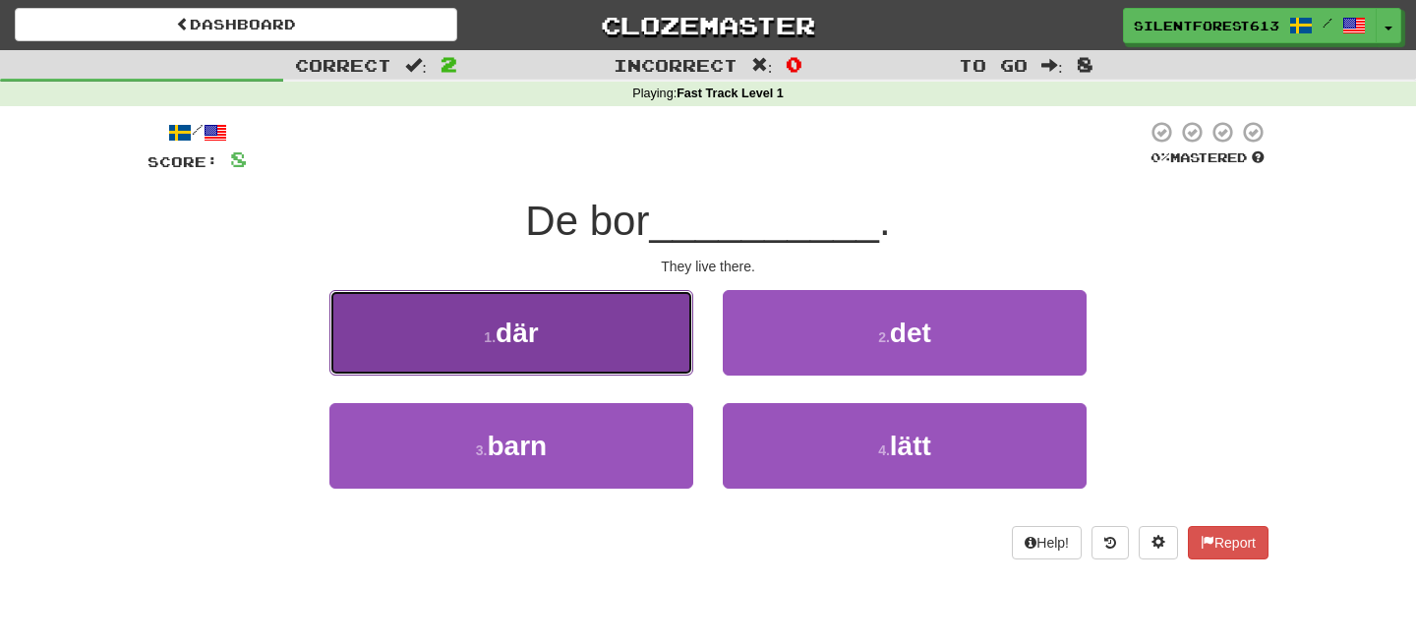
click at [683, 352] on button "1 . där" at bounding box center [511, 333] width 364 height 86
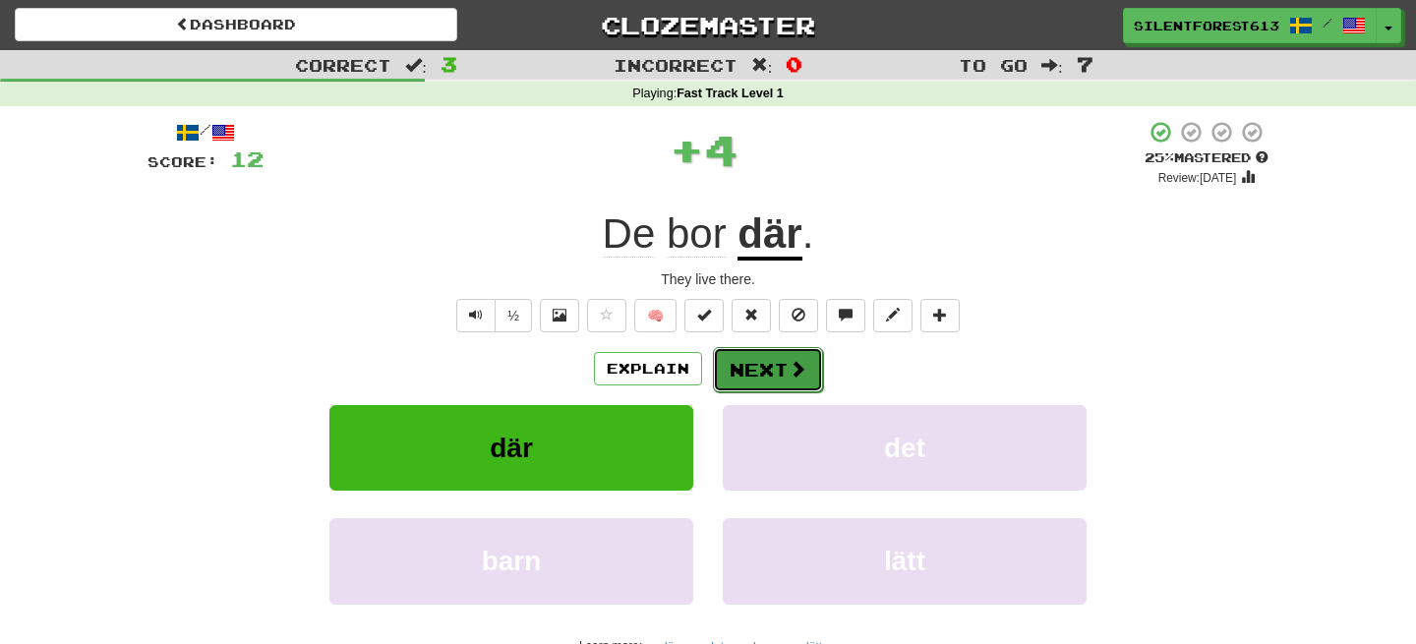
click at [744, 364] on button "Next" at bounding box center [768, 369] width 110 height 45
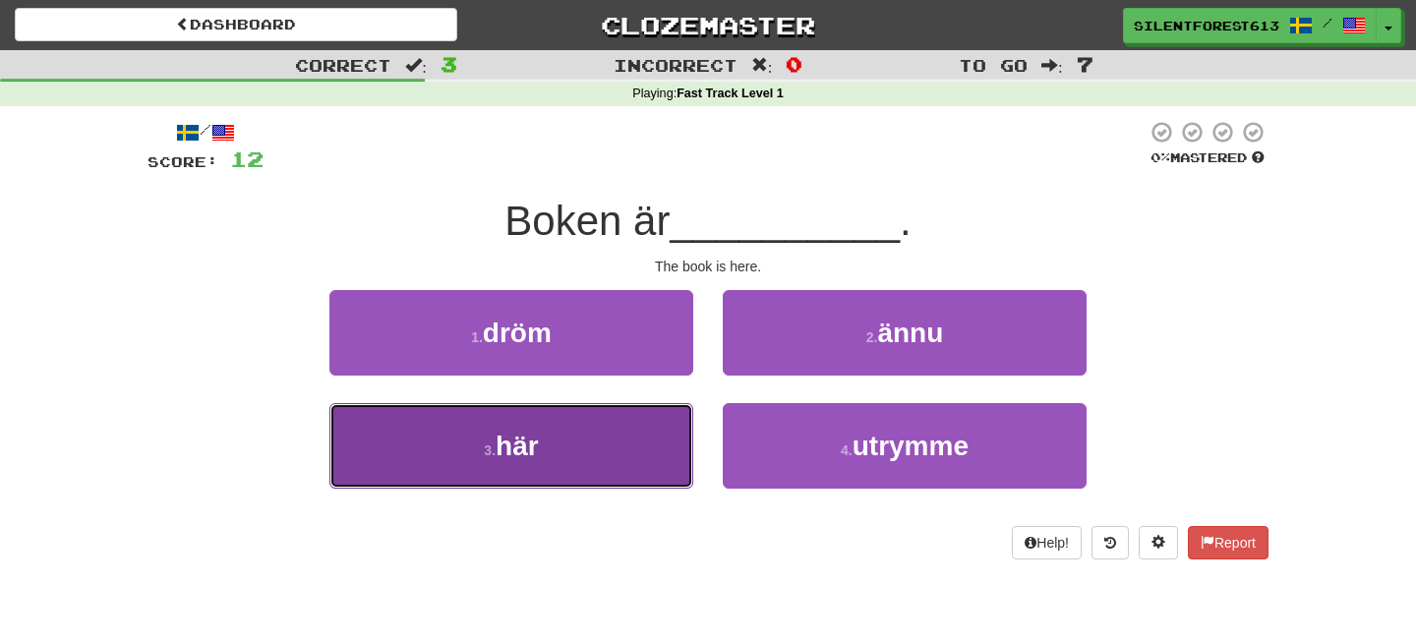
click at [633, 450] on button "3 . här" at bounding box center [511, 446] width 364 height 86
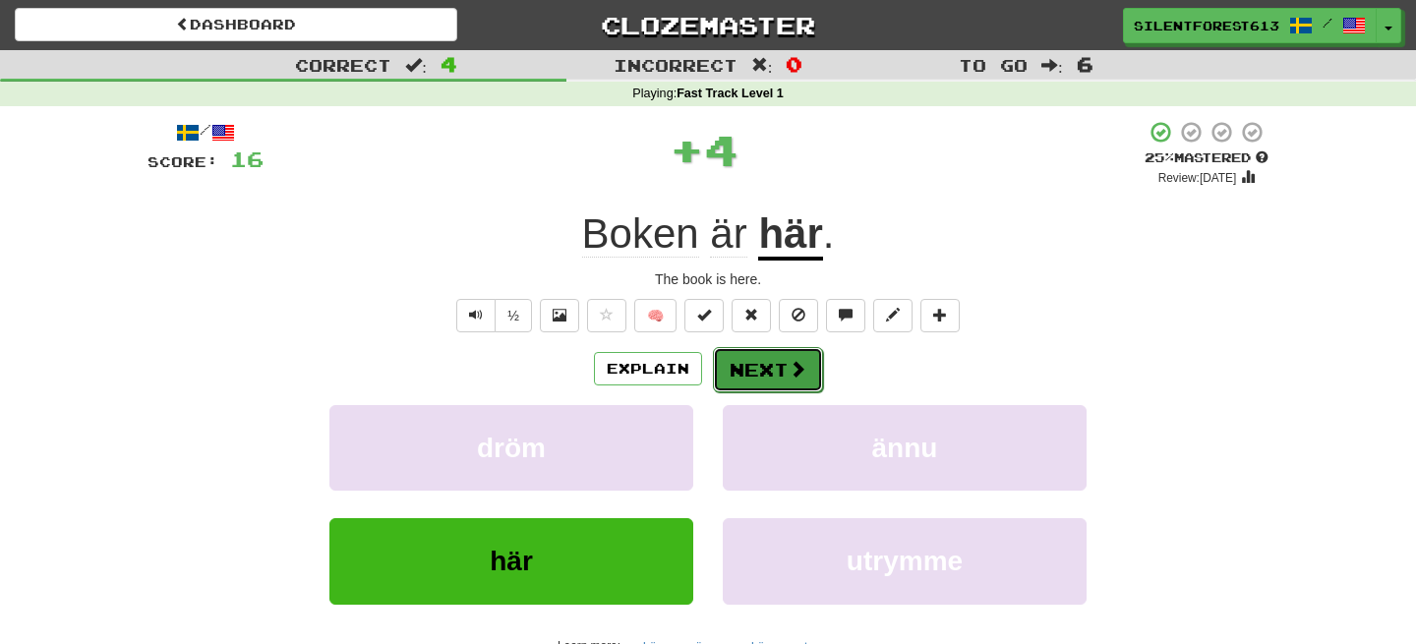
click at [761, 372] on button "Next" at bounding box center [768, 369] width 110 height 45
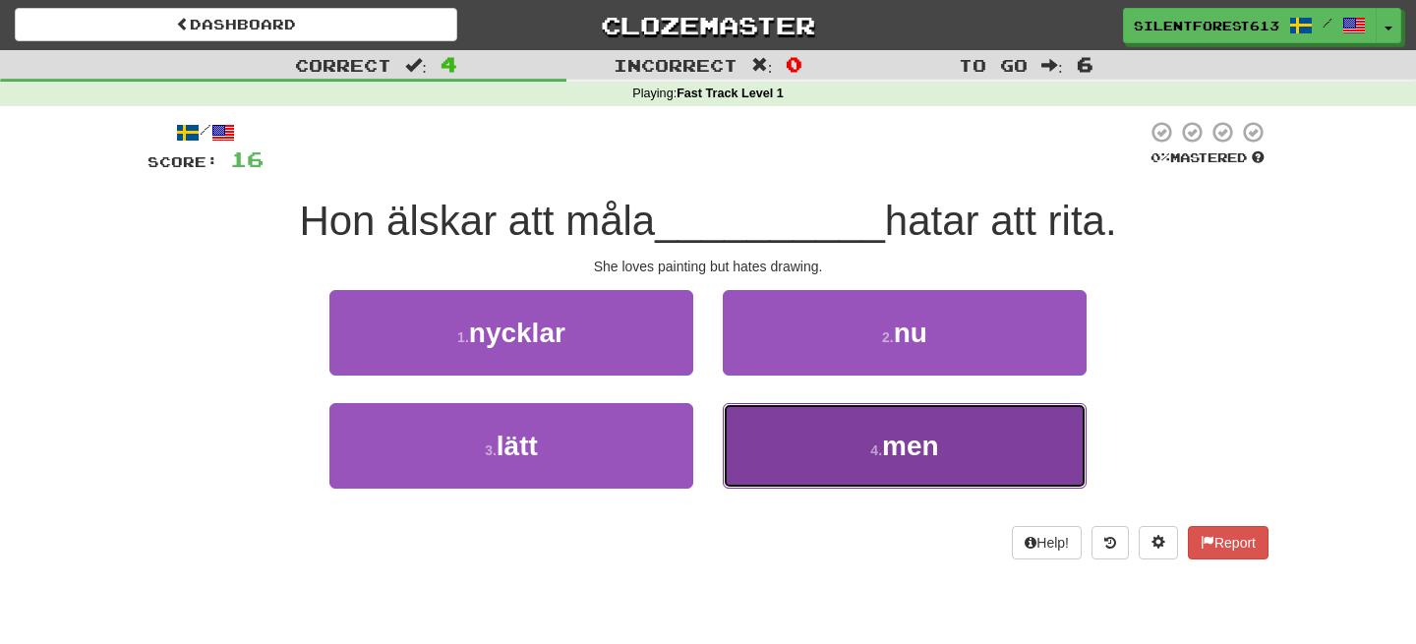
click at [826, 454] on button "4 . men" at bounding box center [905, 446] width 364 height 86
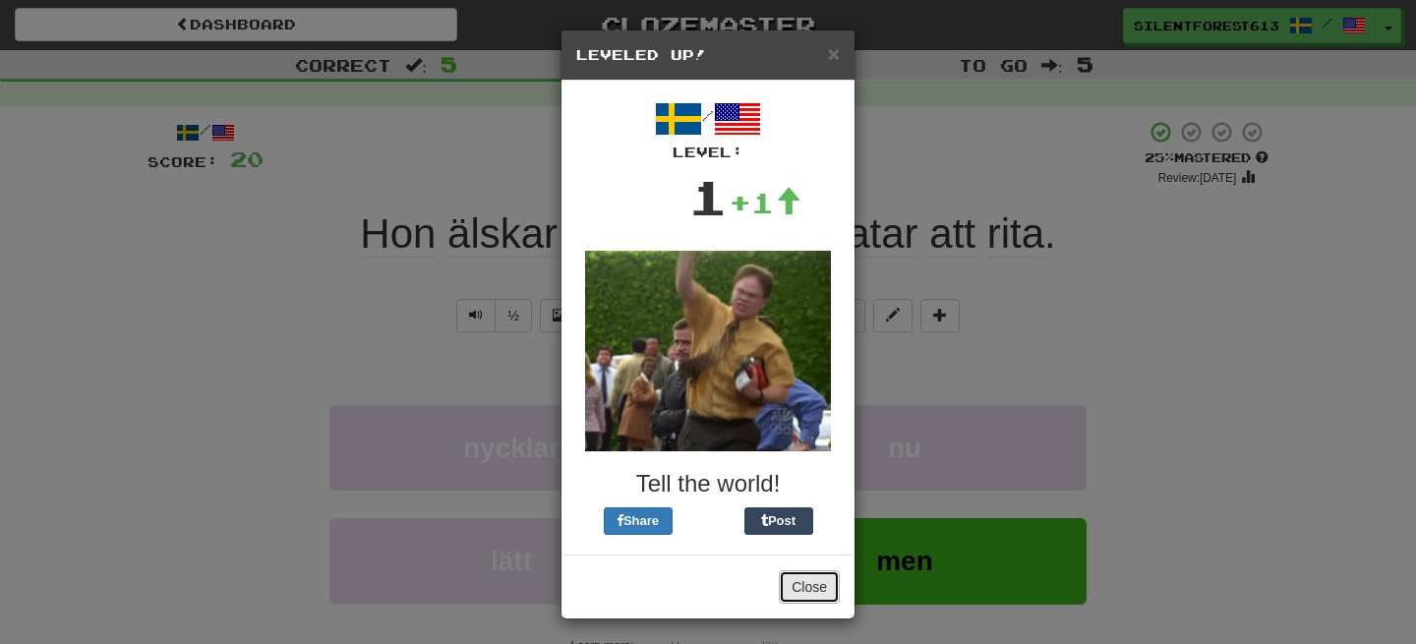
click at [786, 583] on button "Close" at bounding box center [809, 586] width 61 height 33
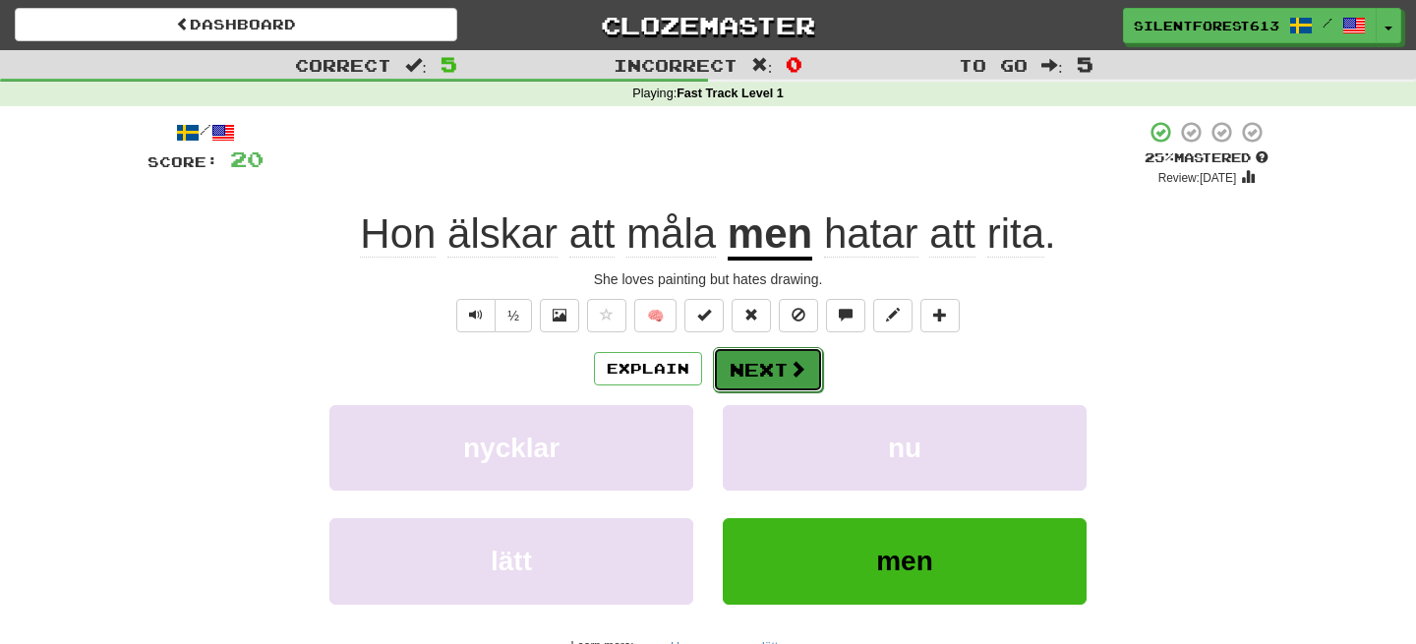
click at [774, 377] on button "Next" at bounding box center [768, 369] width 110 height 45
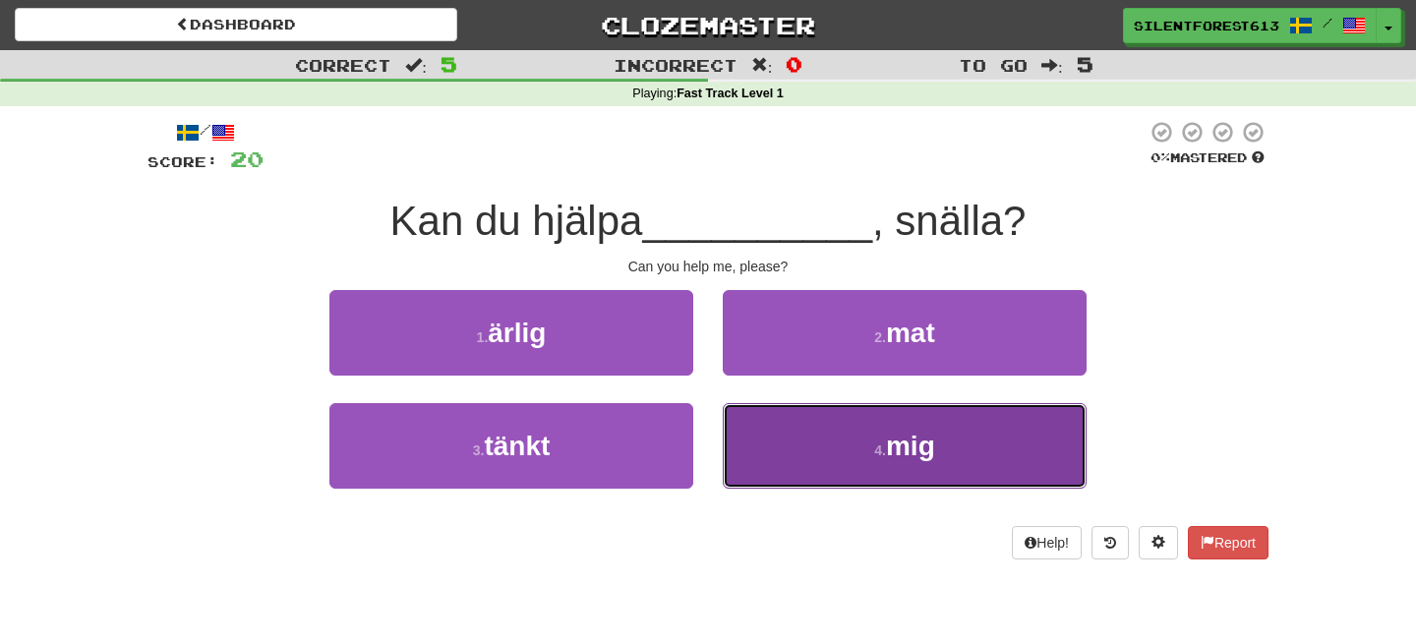
click at [793, 436] on button "4 . mig" at bounding box center [905, 446] width 364 height 86
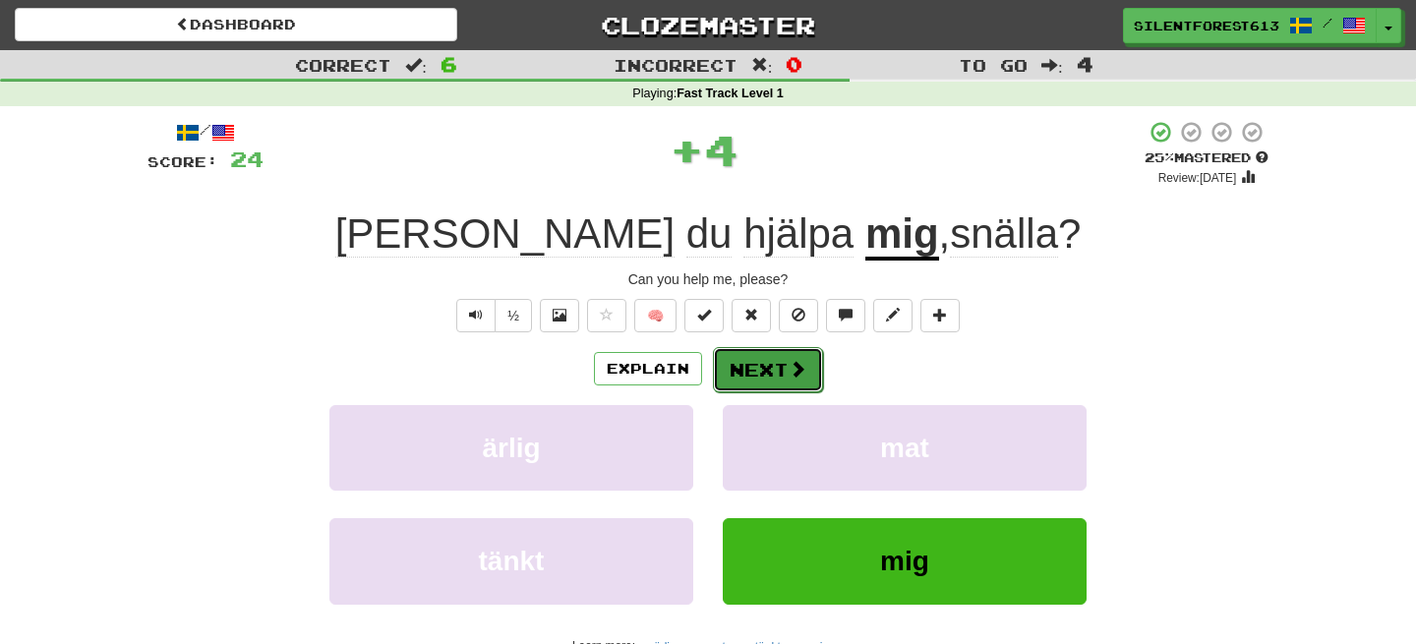
click at [790, 366] on span at bounding box center [798, 369] width 18 height 18
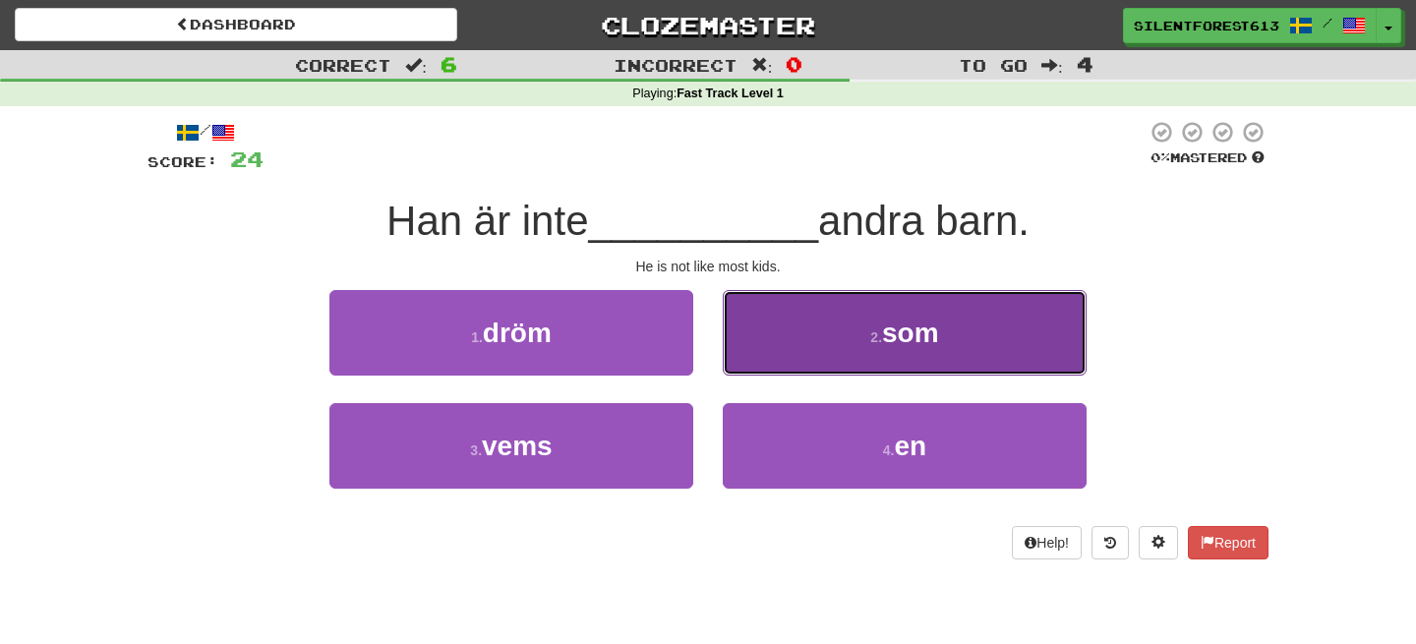
click at [785, 310] on button "2 . som" at bounding box center [905, 333] width 364 height 86
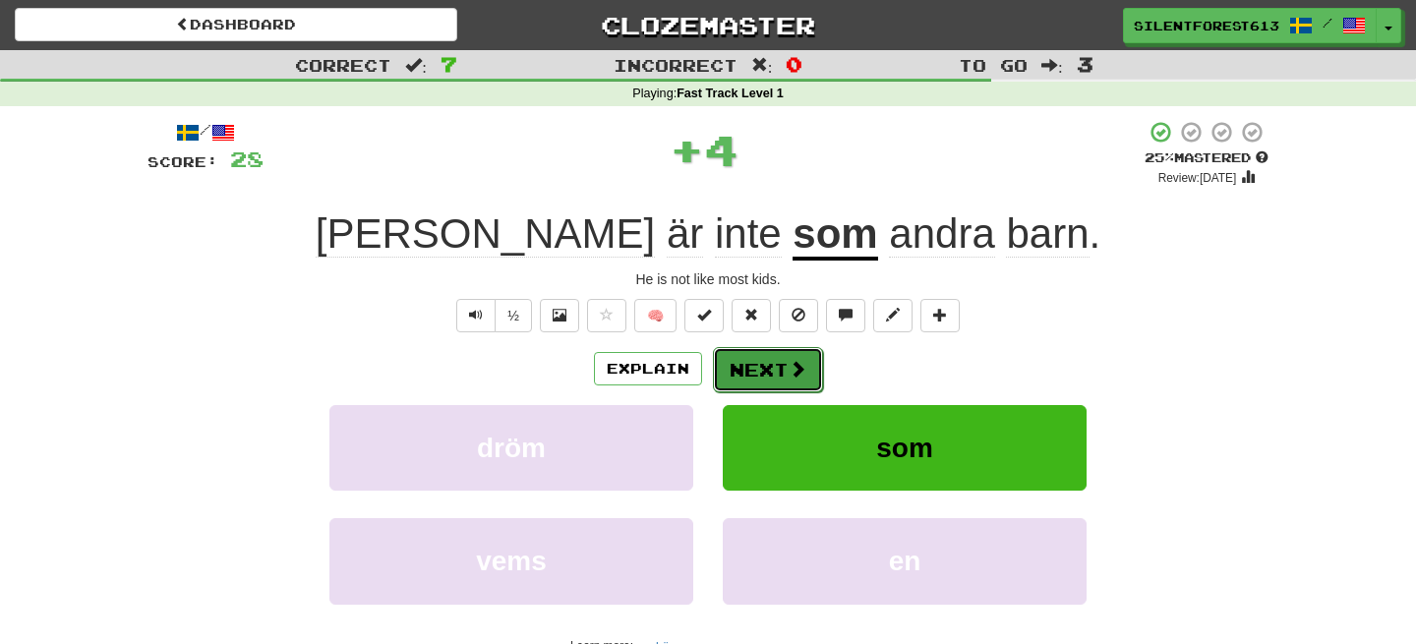
click at [760, 367] on button "Next" at bounding box center [768, 369] width 110 height 45
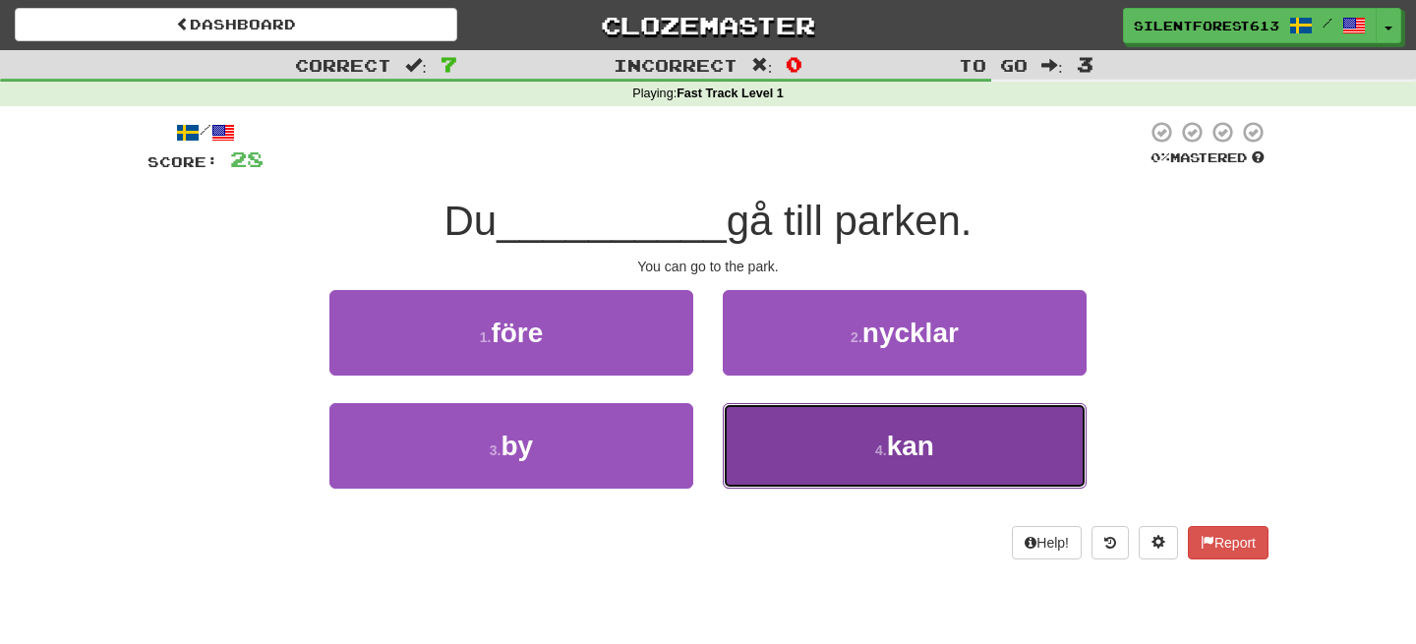
click at [805, 440] on button "4 . kan" at bounding box center [905, 446] width 364 height 86
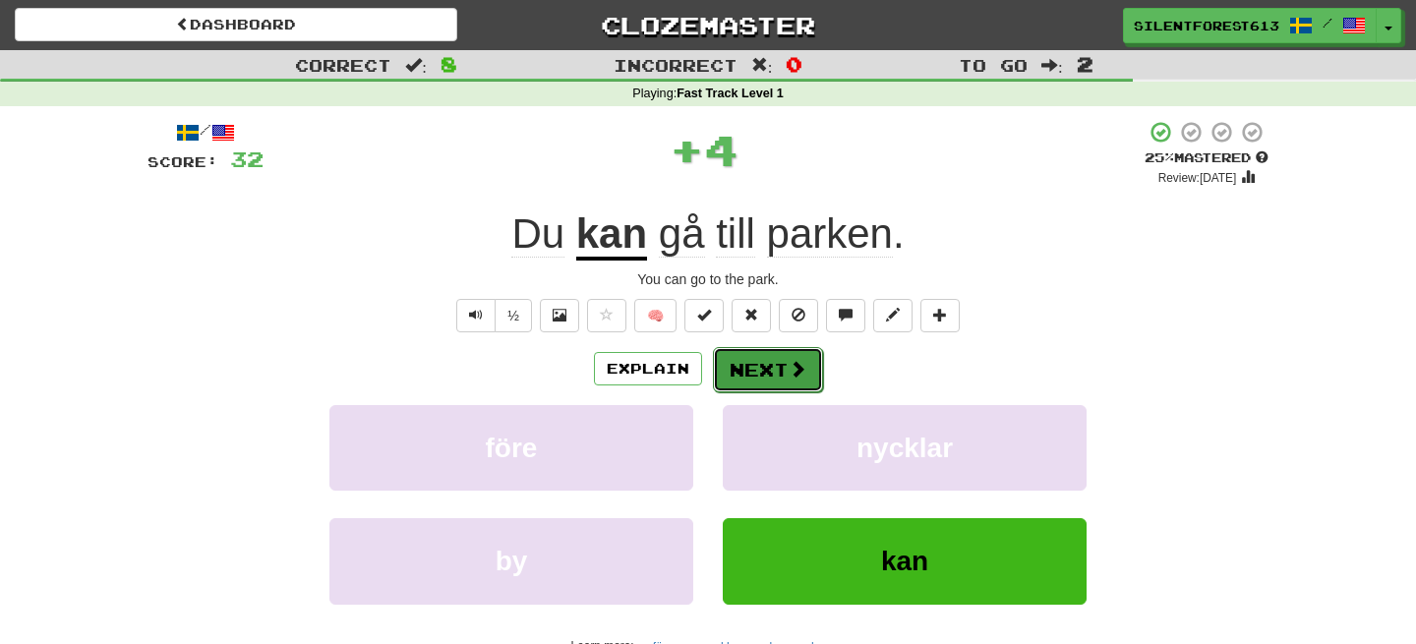
click at [742, 368] on button "Next" at bounding box center [768, 369] width 110 height 45
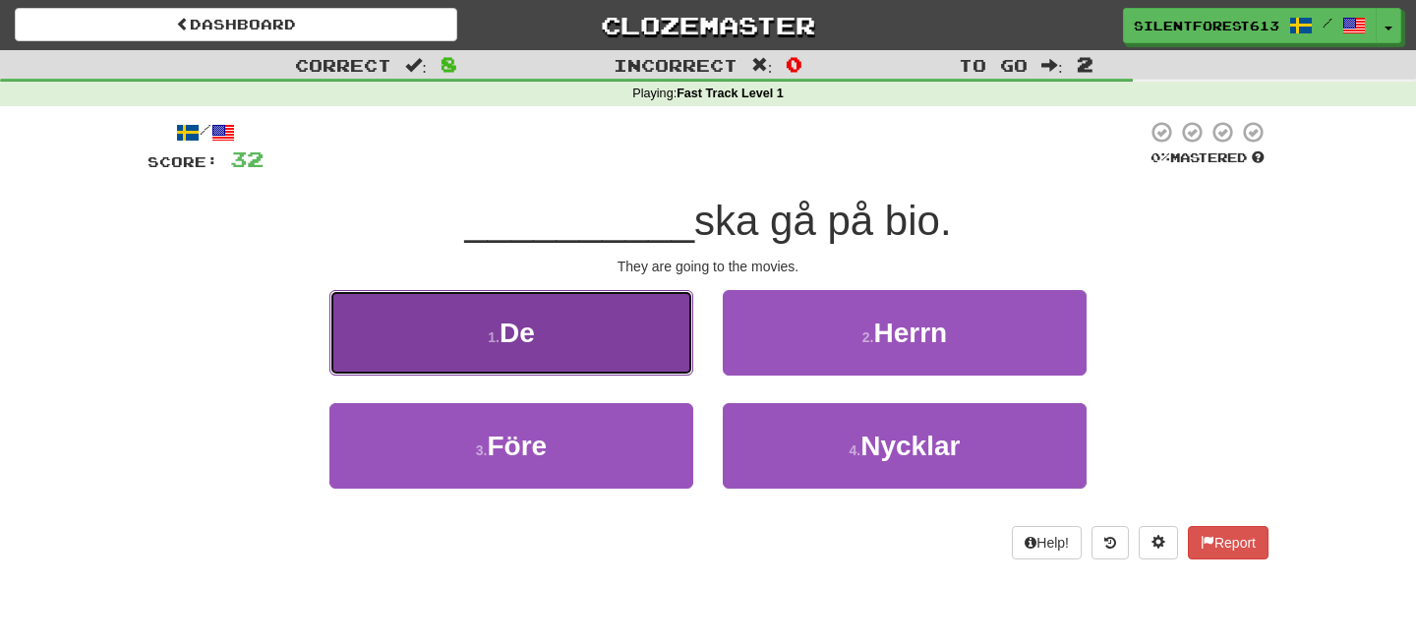
click at [643, 339] on button "1 . De" at bounding box center [511, 333] width 364 height 86
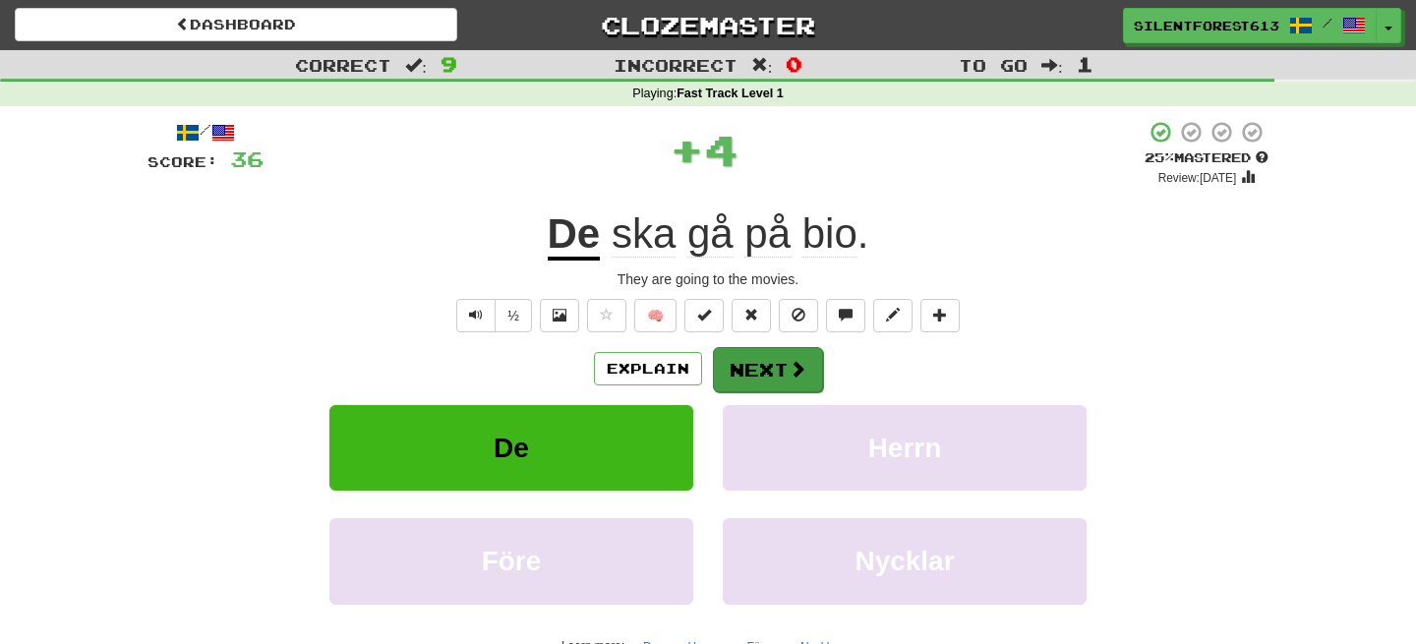
click at [710, 376] on div "Explain Next" at bounding box center [708, 368] width 1121 height 45
click at [742, 373] on button "Next" at bounding box center [768, 369] width 110 height 45
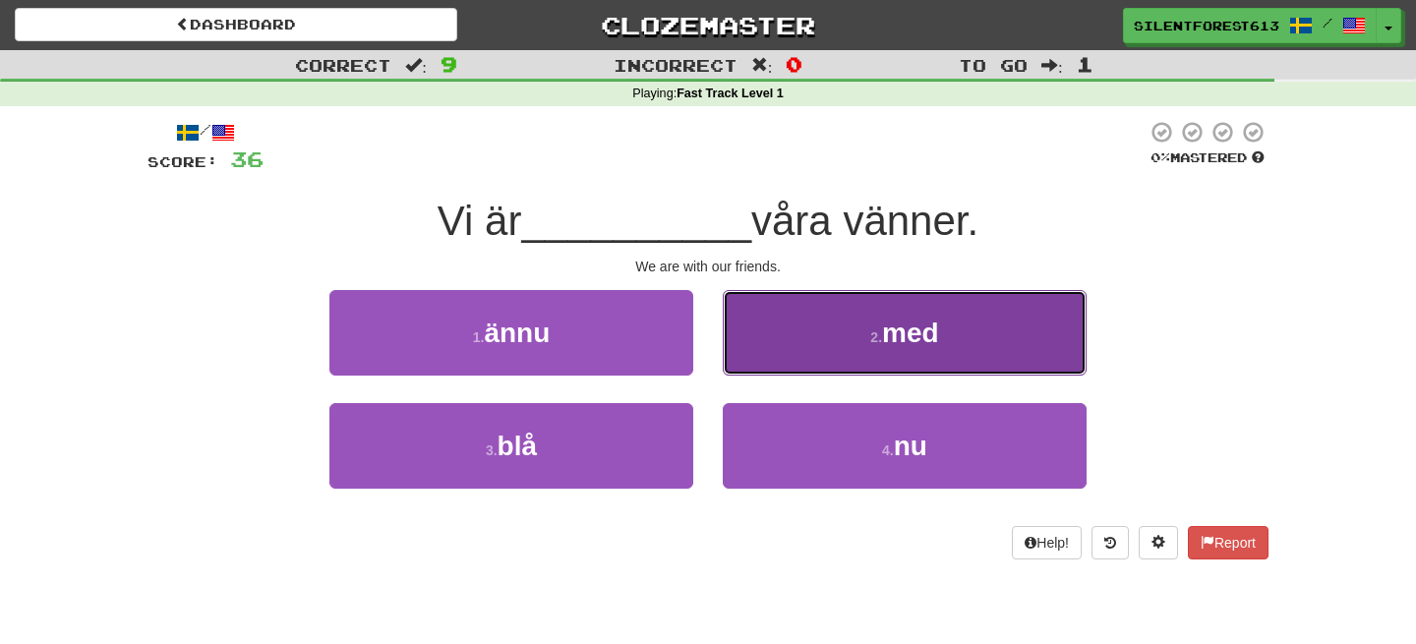
click at [804, 363] on button "2 . med" at bounding box center [905, 333] width 364 height 86
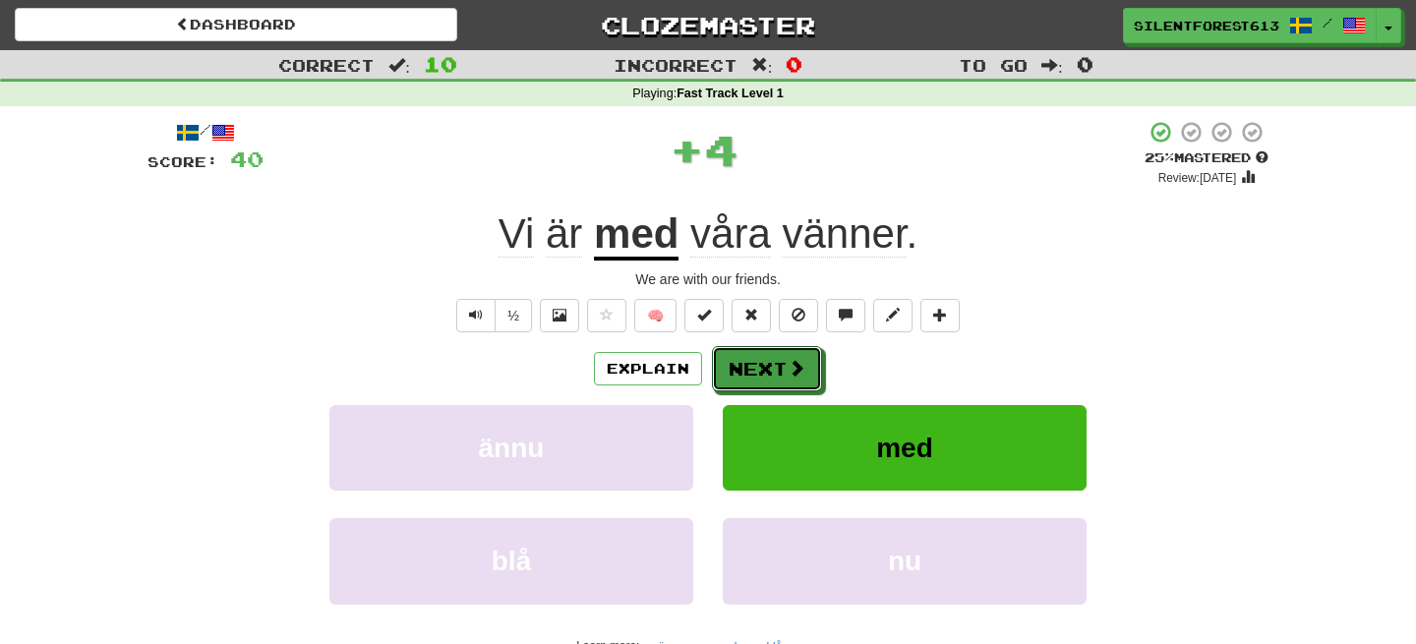
click at [804, 363] on button "Next" at bounding box center [767, 368] width 110 height 45
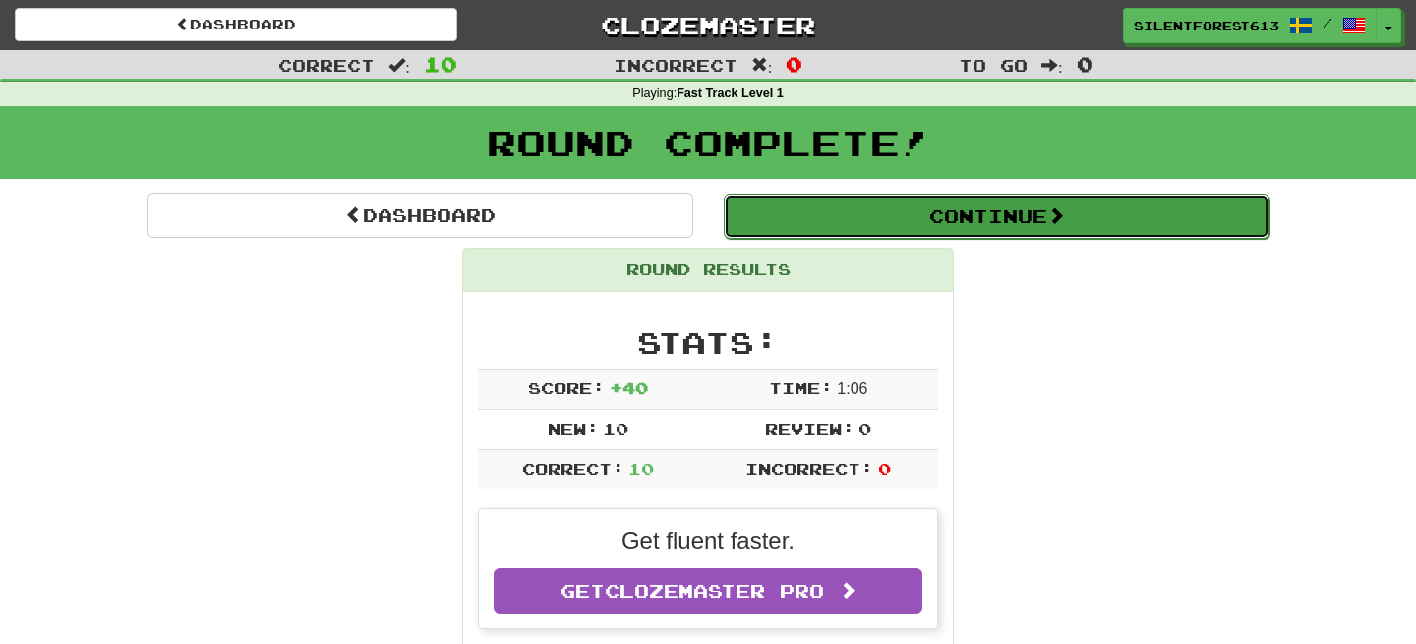
click at [838, 200] on button "Continue" at bounding box center [997, 216] width 546 height 45
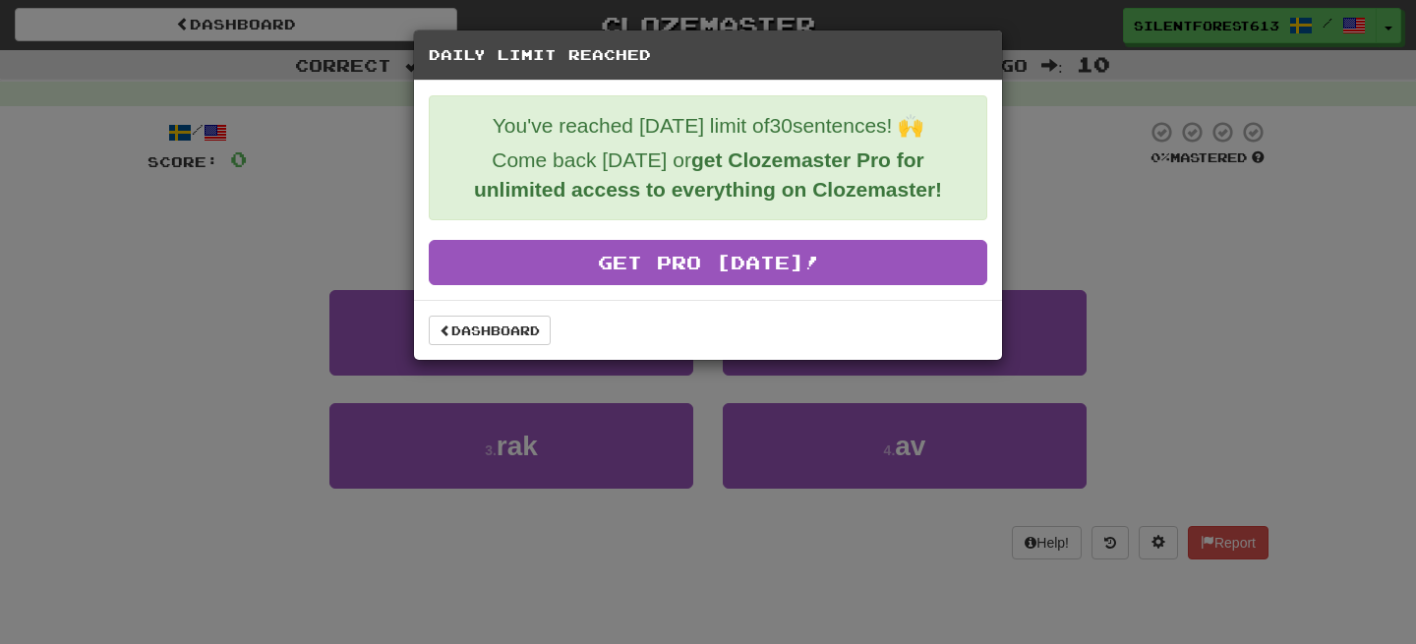
click at [764, 573] on div "Daily Limit Reached You've reached [DATE] limit of 30 sentences! 🙌 Come back [D…" at bounding box center [708, 322] width 1416 height 644
click at [448, 327] on span at bounding box center [446, 331] width 12 height 12
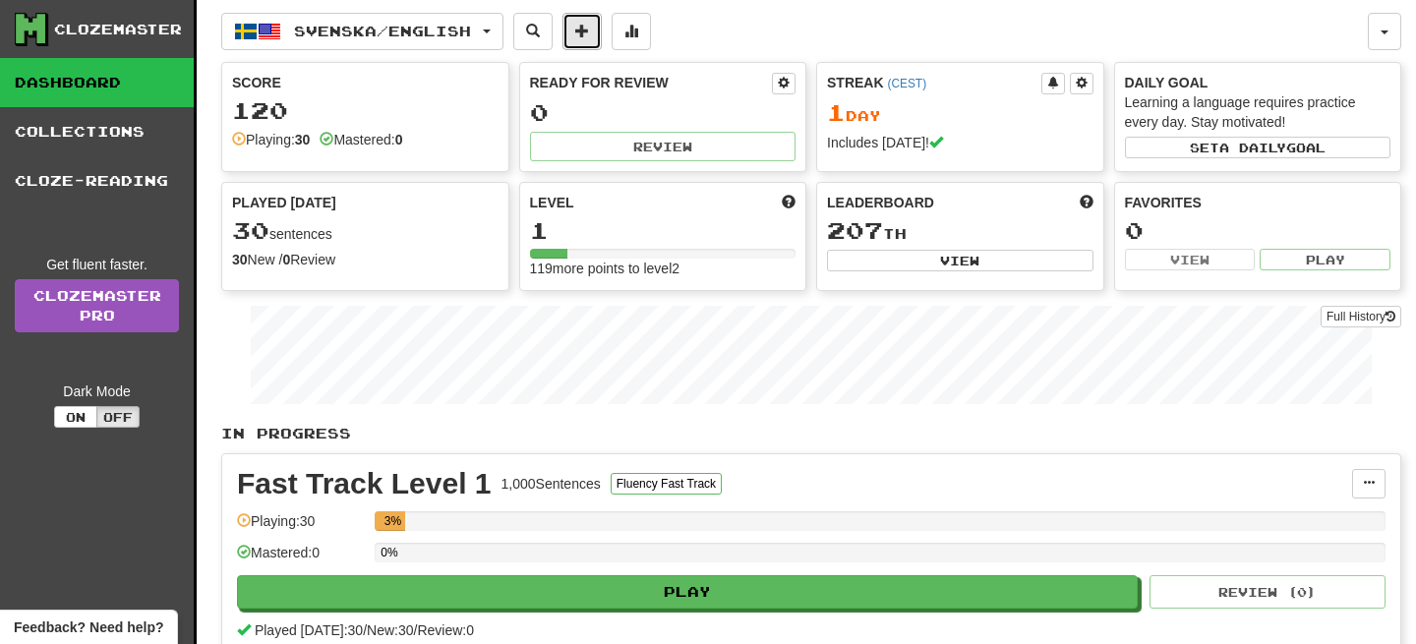
click at [589, 36] on span at bounding box center [582, 31] width 14 height 14
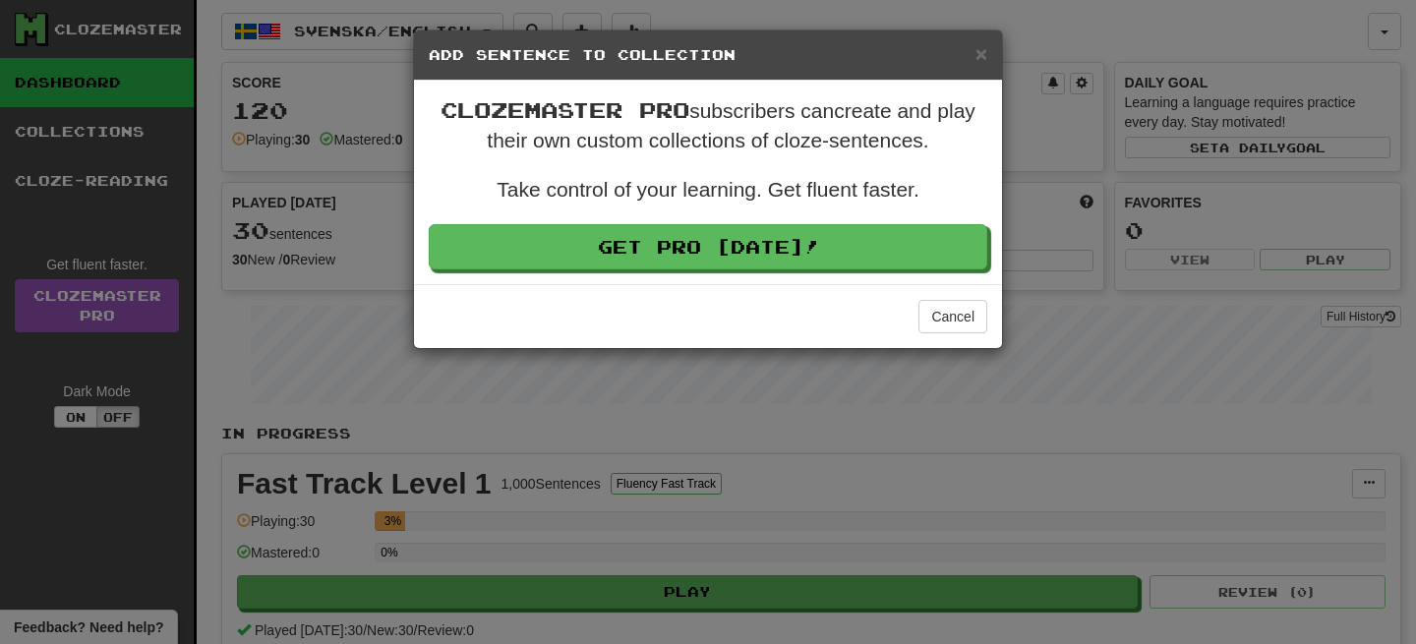
click at [384, 164] on div "× Add Sentence to Collection Clozemaster Pro subscribers can create and play th…" at bounding box center [708, 322] width 1416 height 644
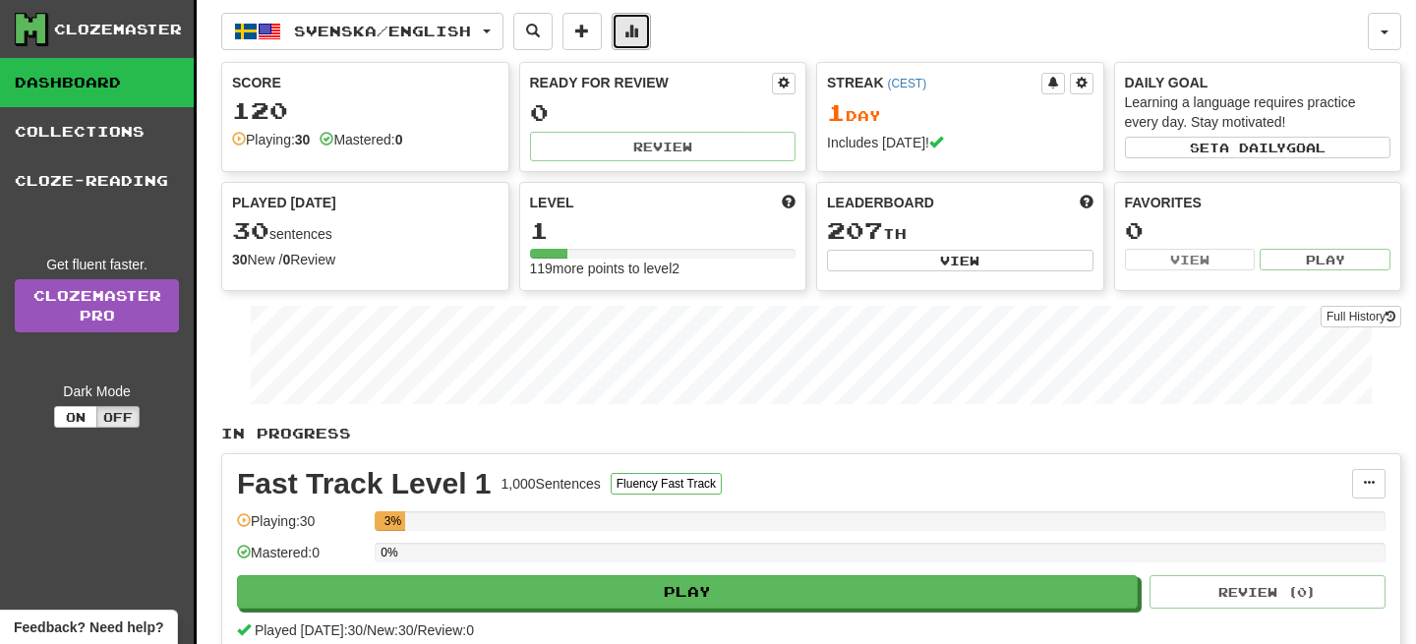
click at [634, 20] on button at bounding box center [631, 31] width 39 height 37
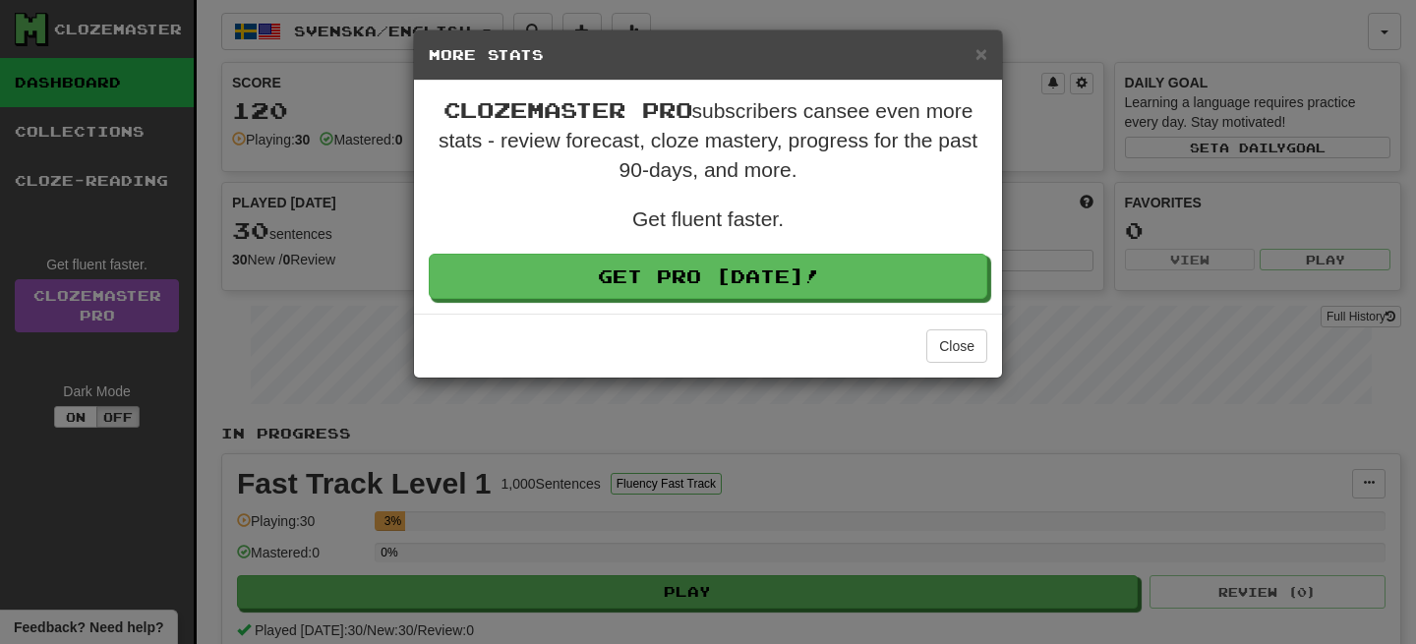
click at [299, 208] on div "× More Stats Clozemaster Pro subscribers can see even more stats - review forec…" at bounding box center [708, 322] width 1416 height 644
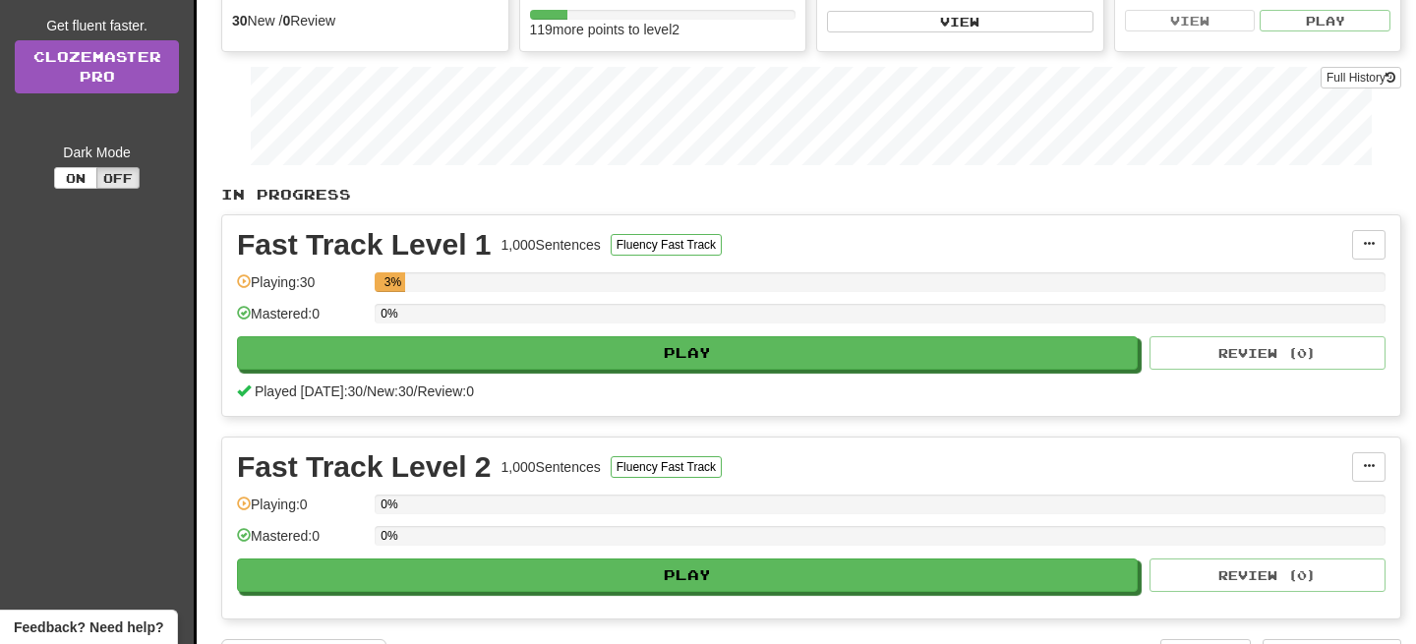
scroll to position [271, 0]
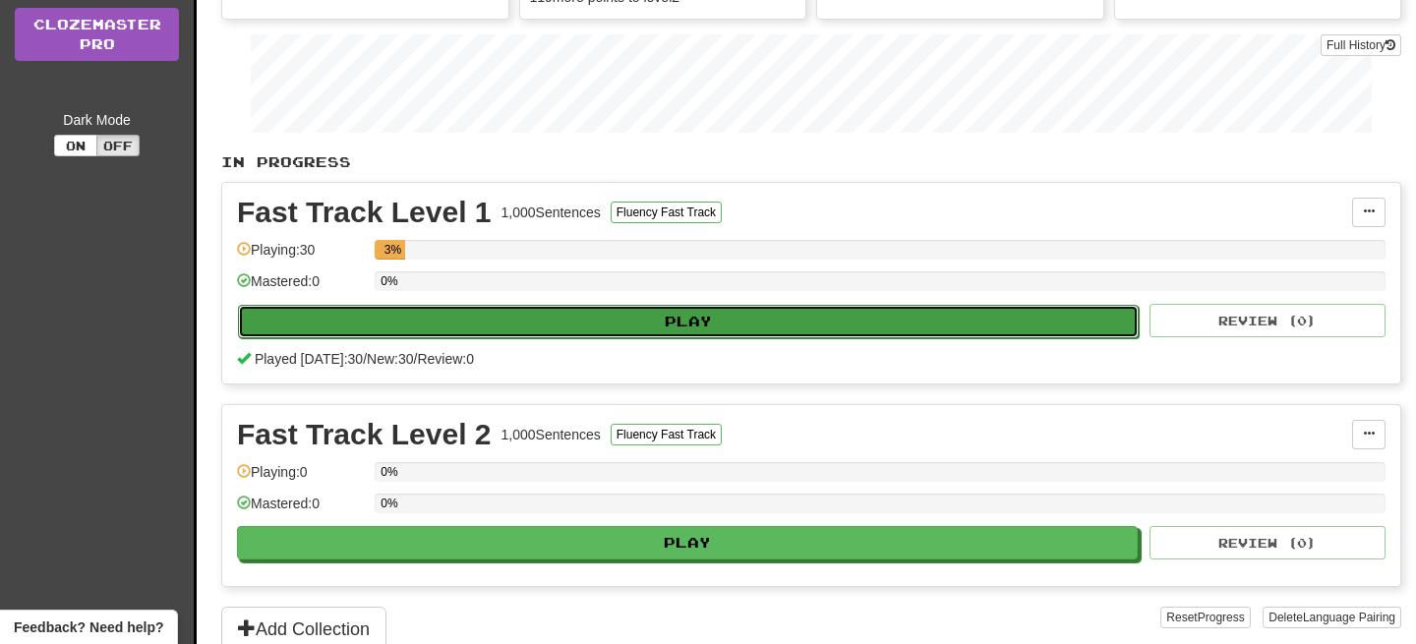
click at [572, 326] on button "Play" at bounding box center [688, 321] width 901 height 33
select select "**"
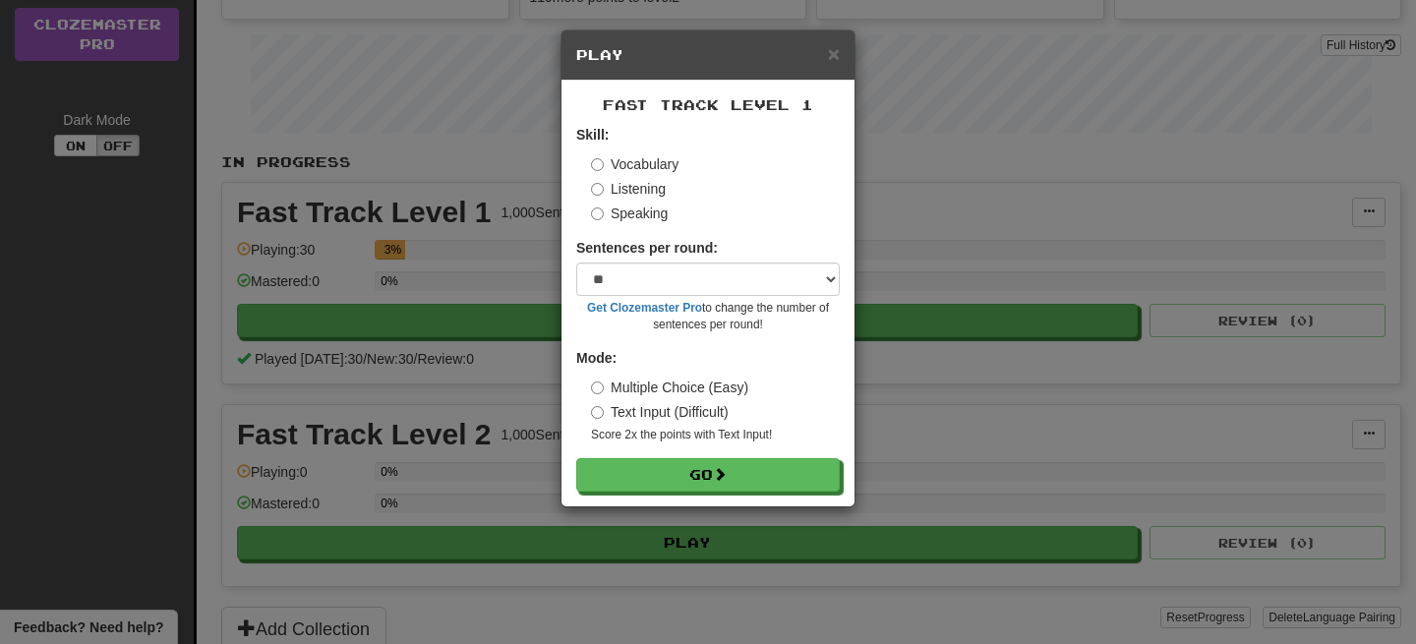
click at [519, 314] on div "× Play Fast Track Level 1 Skill: Vocabulary Listening Speaking Sentences per ro…" at bounding box center [708, 322] width 1416 height 644
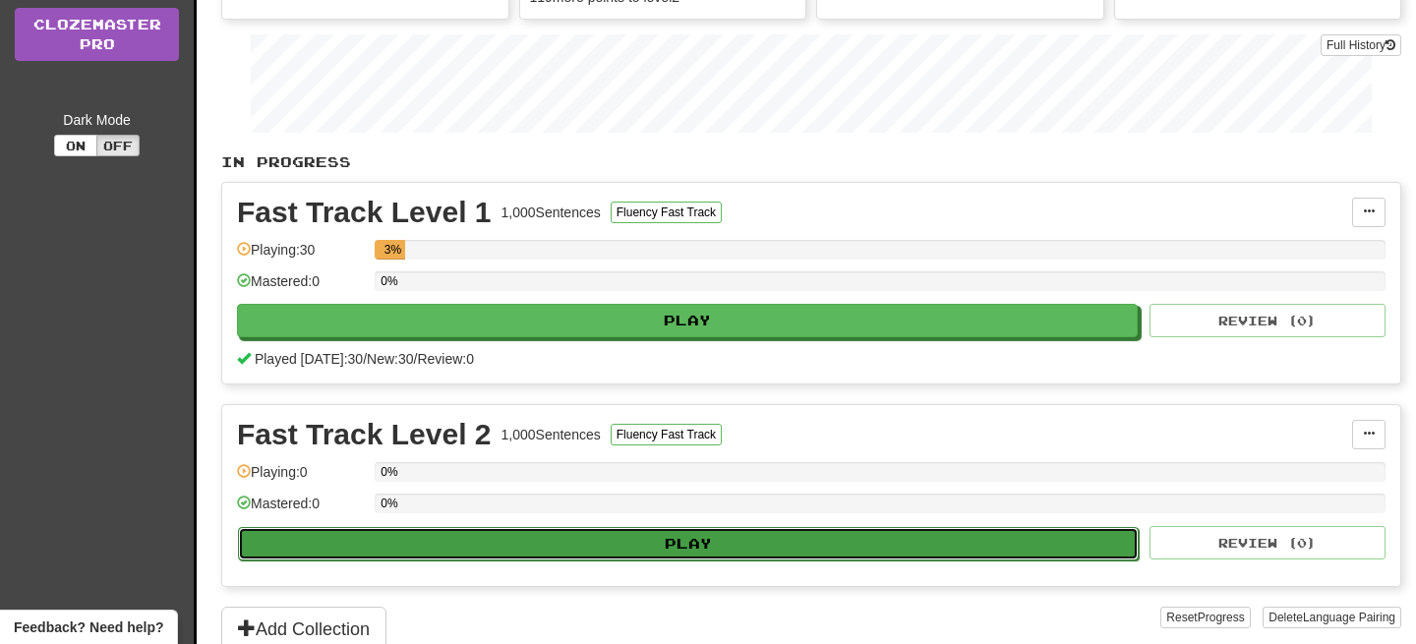
click at [550, 533] on button "Play" at bounding box center [688, 543] width 901 height 33
select select "**"
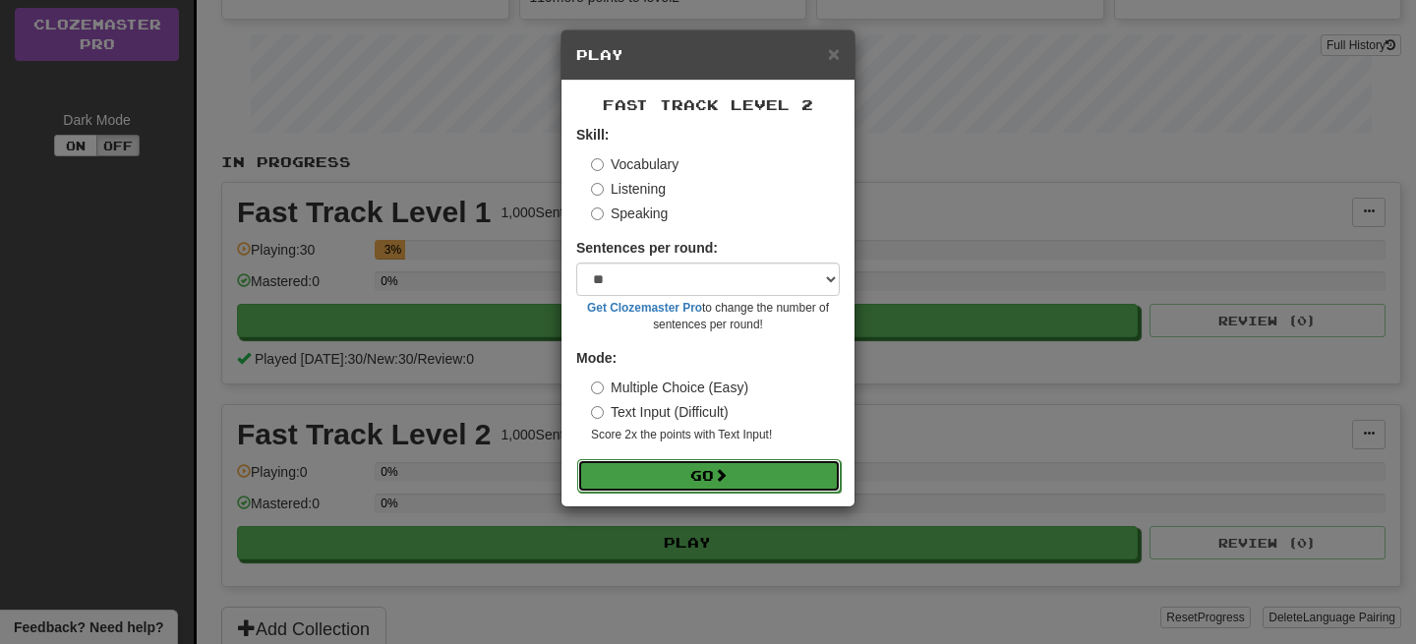
click at [644, 480] on button "Go" at bounding box center [709, 475] width 264 height 33
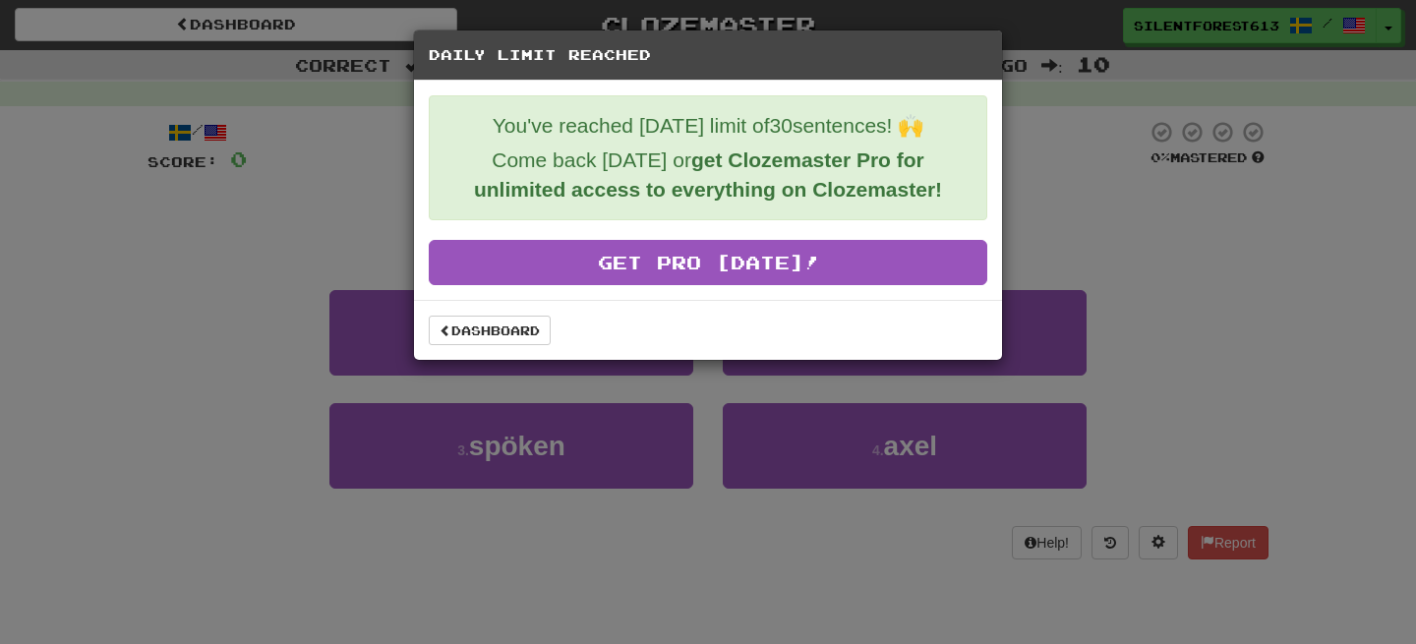
click at [435, 448] on div "Daily Limit Reached You've reached [DATE] limit of 30 sentences! 🙌 Come back [D…" at bounding box center [708, 322] width 1416 height 644
